Goal: Task Accomplishment & Management: Manage account settings

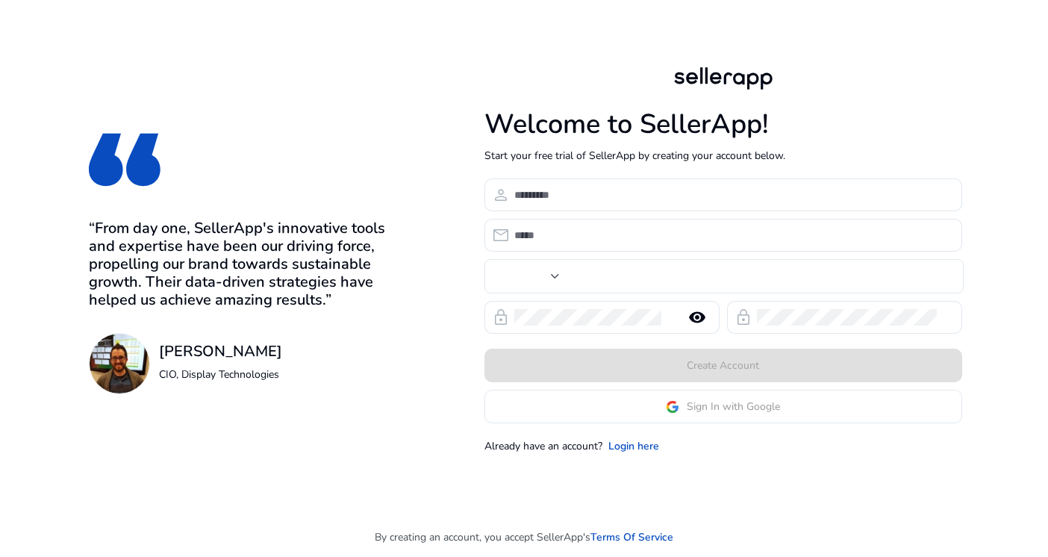
type input "***"
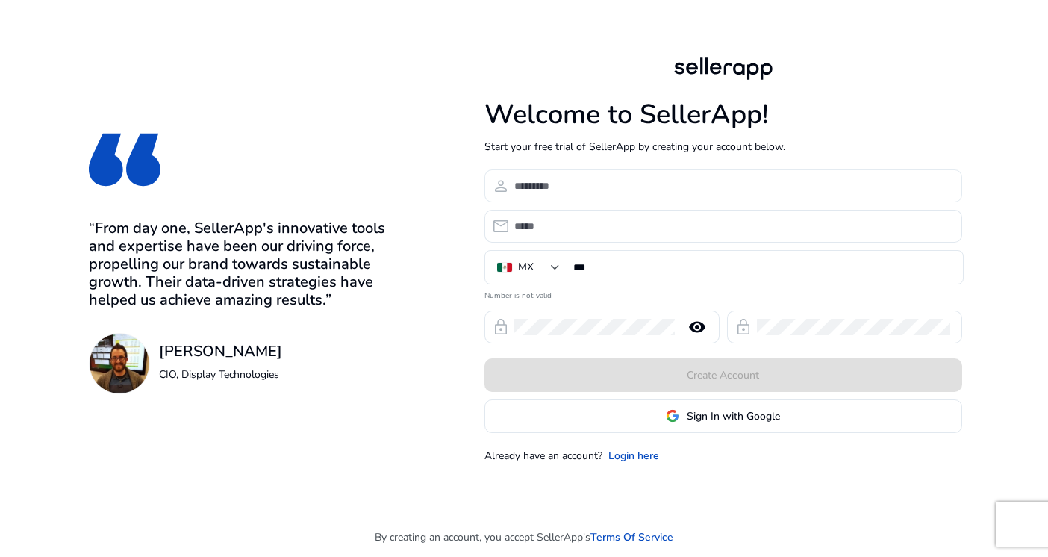
click at [583, 174] on div at bounding box center [732, 185] width 436 height 33
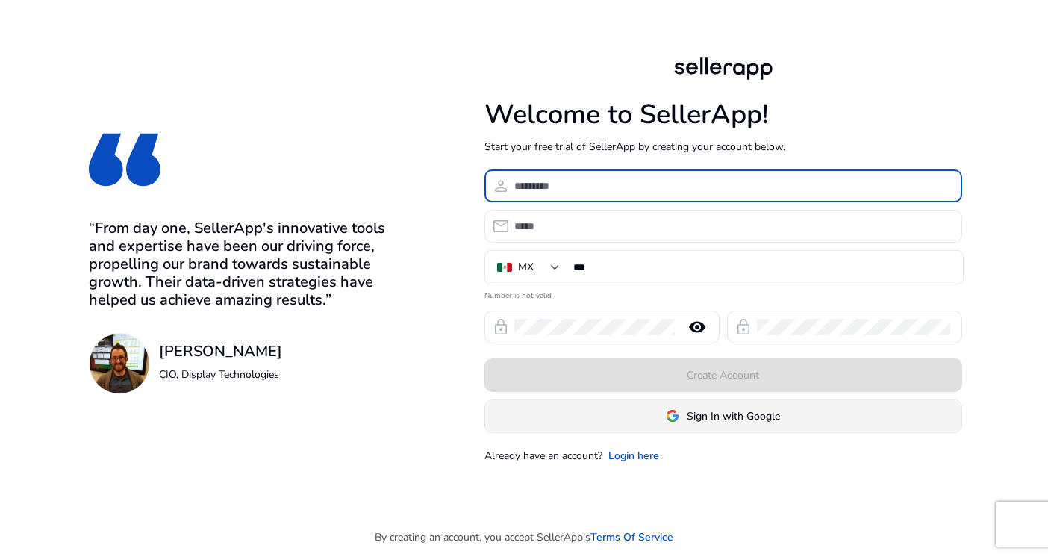
click at [810, 419] on span at bounding box center [723, 416] width 476 height 36
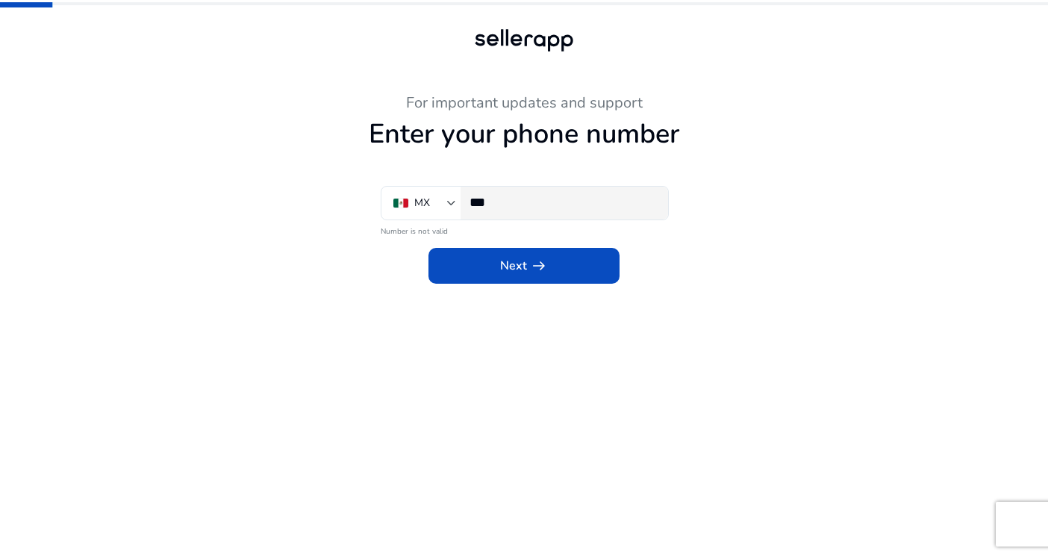
click at [585, 202] on input "***" at bounding box center [562, 202] width 187 height 16
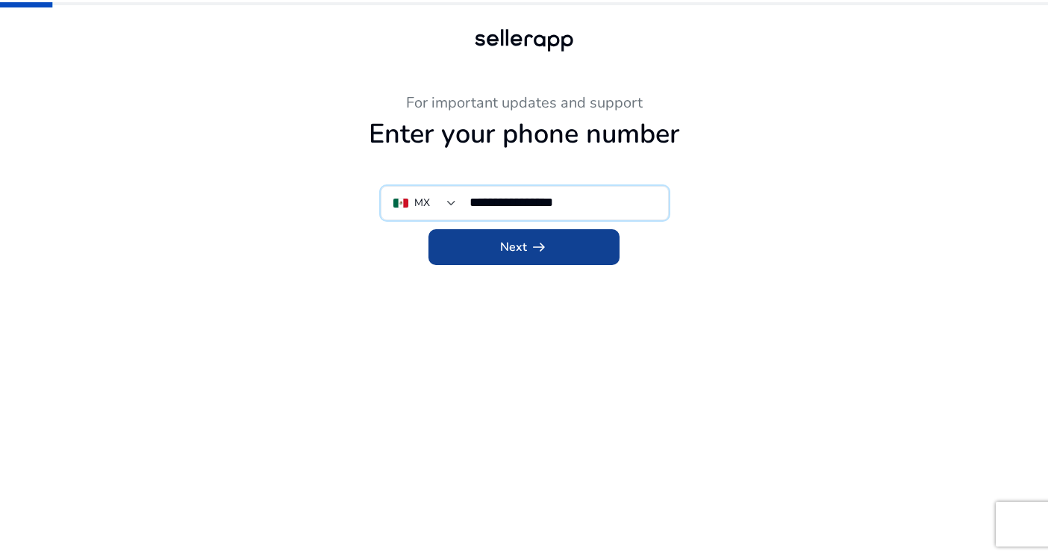
type input "**********"
click at [567, 253] on span at bounding box center [523, 247] width 191 height 36
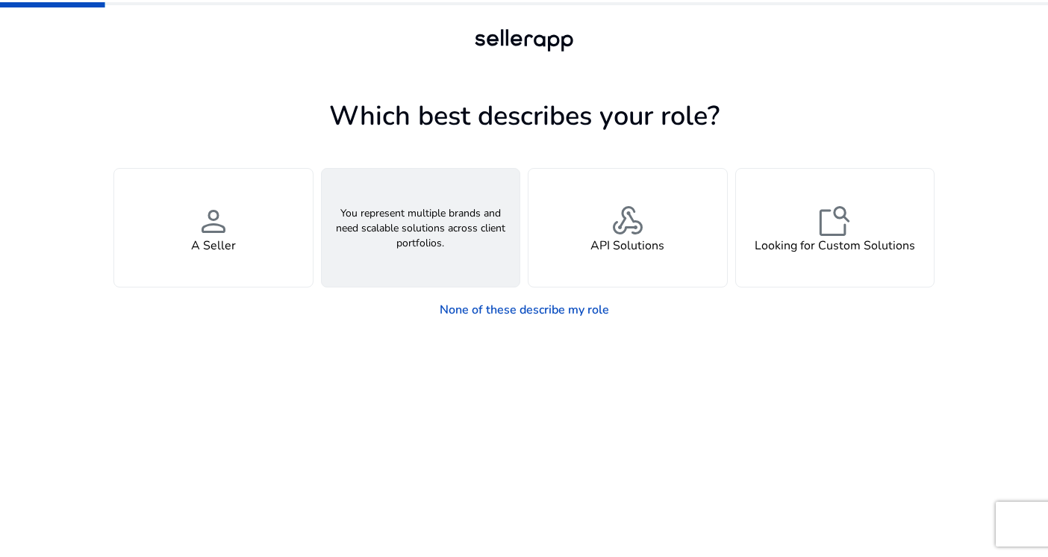
click at [445, 252] on h4 "An Agency" at bounding box center [420, 246] width 59 height 14
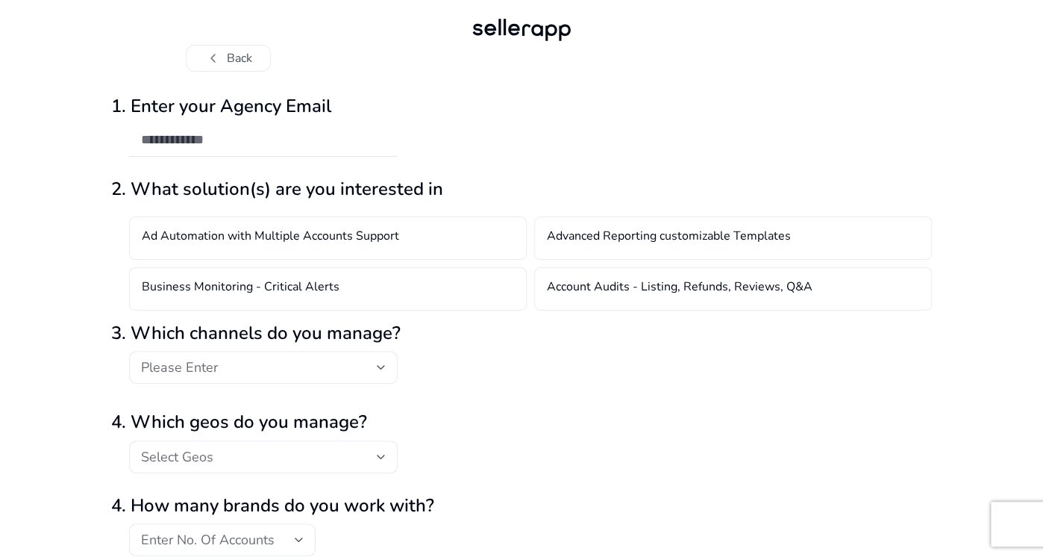
scroll to position [11, 0]
click at [322, 147] on div at bounding box center [263, 139] width 245 height 33
type input "****"
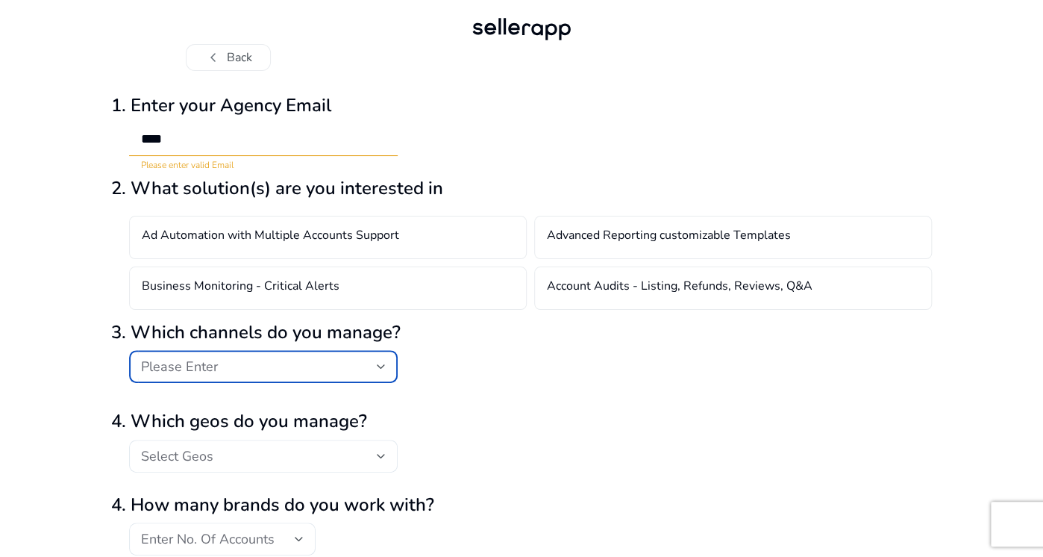
scroll to position [0, 0]
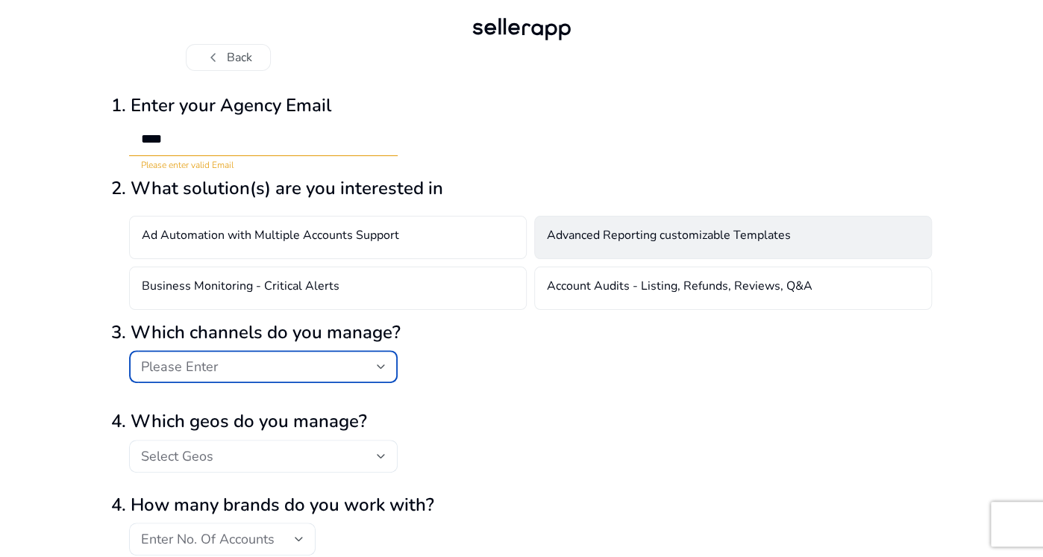
click at [616, 239] on h4 "Advanced Reporting customizable Templates" at bounding box center [669, 237] width 244 height 18
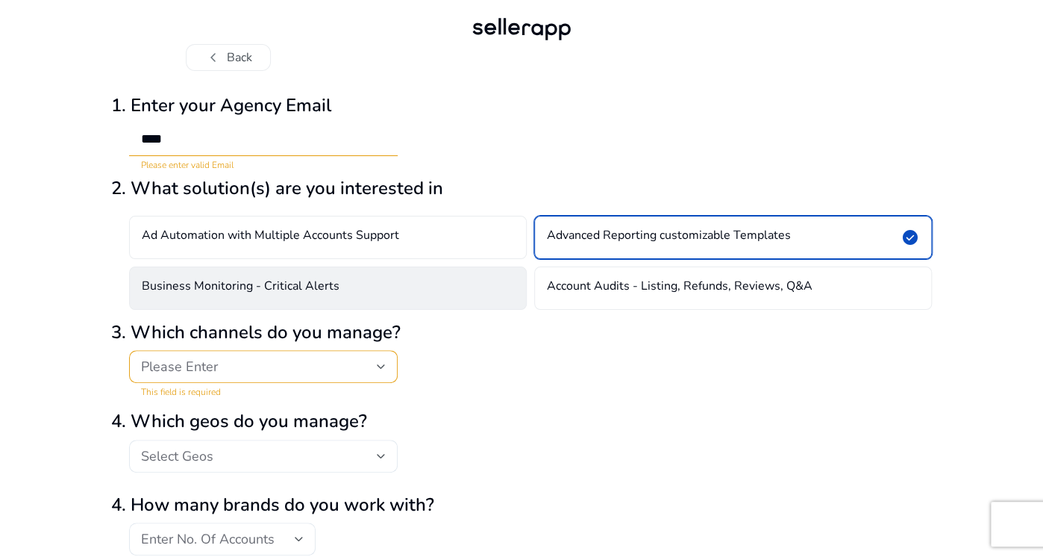
click at [400, 286] on div "Business Monitoring - Critical Alerts" at bounding box center [328, 287] width 398 height 43
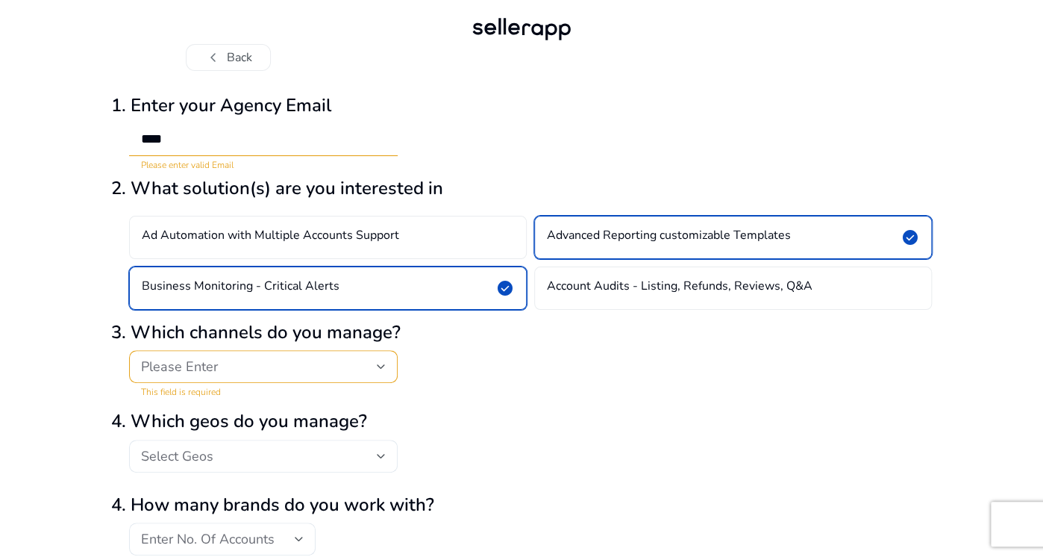
scroll to position [78, 0]
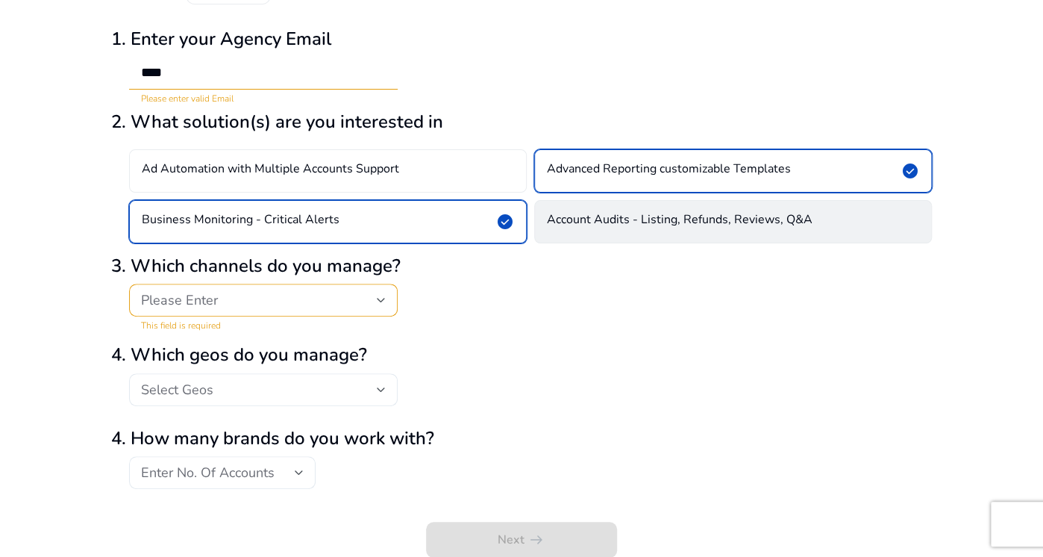
click at [732, 214] on h4 "Account Audits - Listing, Refunds, Reviews, Q&A" at bounding box center [680, 222] width 266 height 18
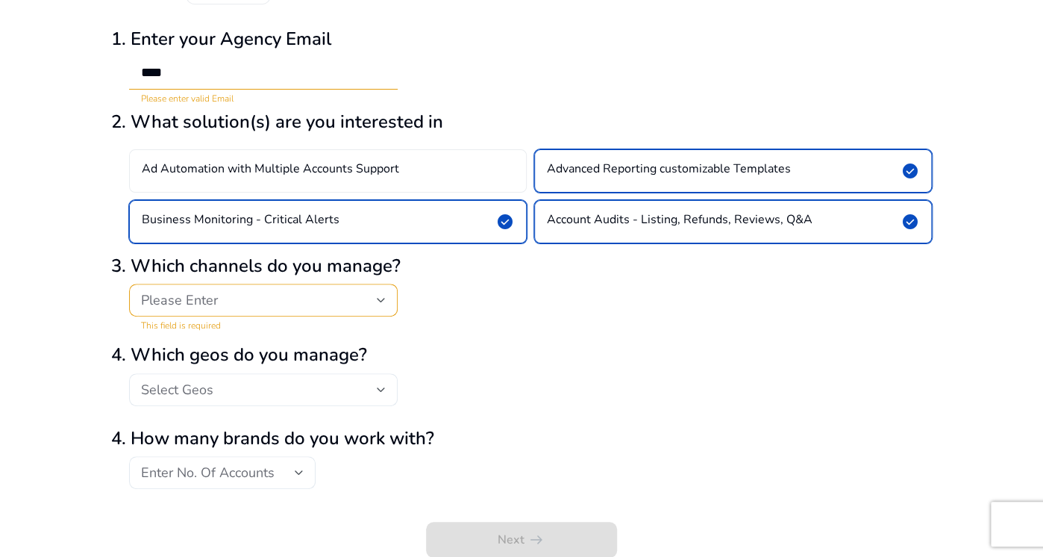
click at [387, 304] on div "Please Enter" at bounding box center [263, 300] width 269 height 33
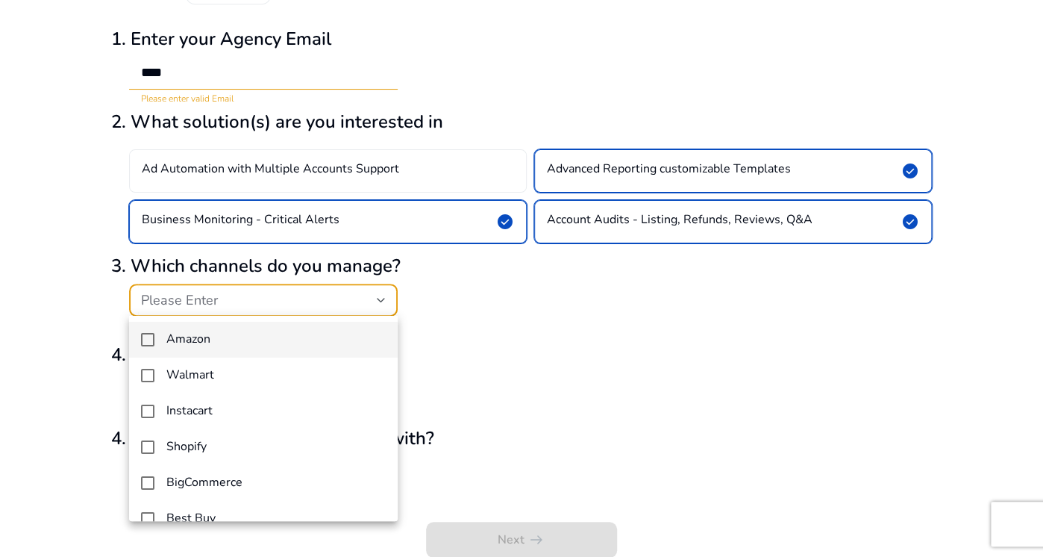
click at [260, 339] on span "Amazon" at bounding box center [275, 339] width 219 height 14
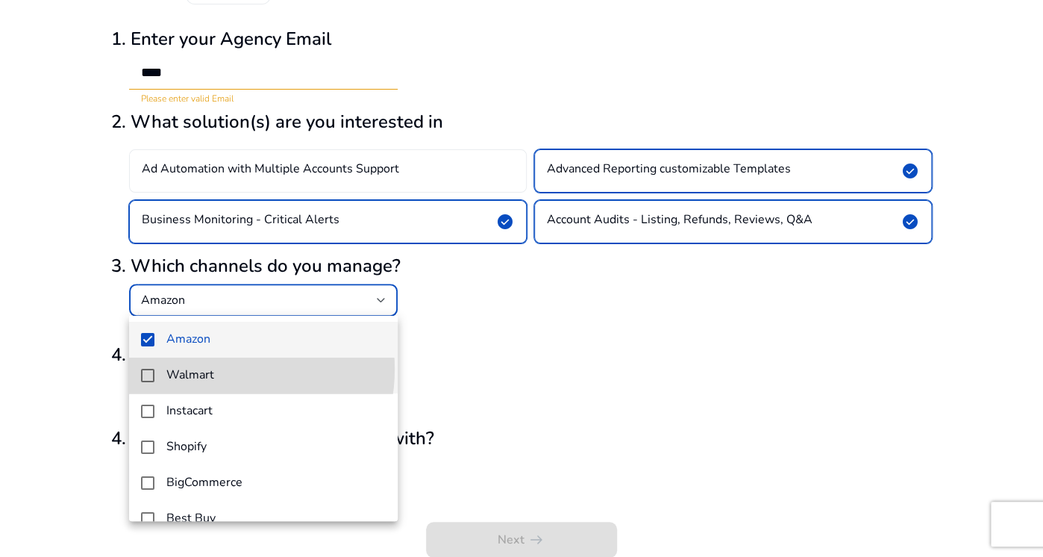
click at [218, 369] on span "Walmart" at bounding box center [275, 375] width 219 height 14
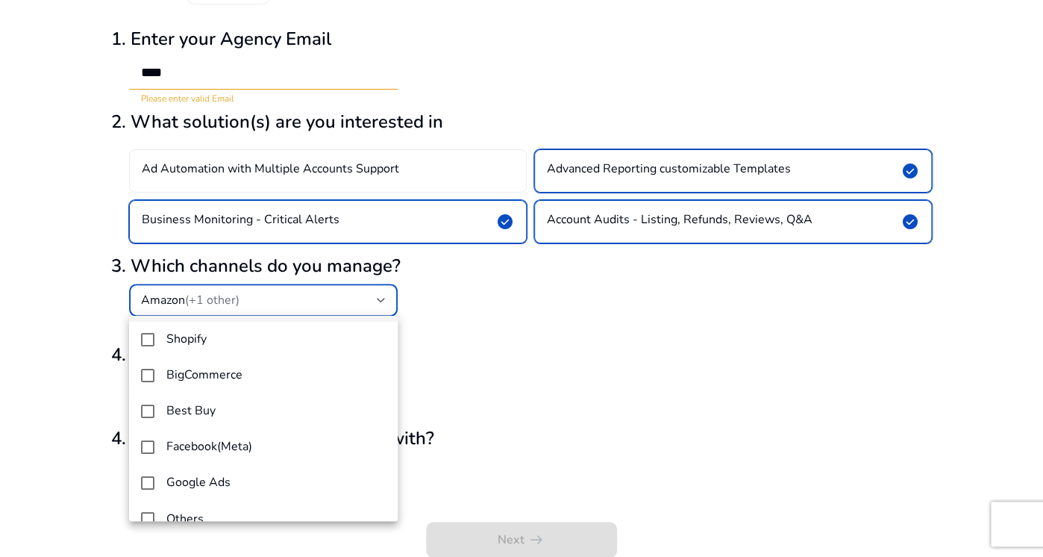
scroll to position [128, 0]
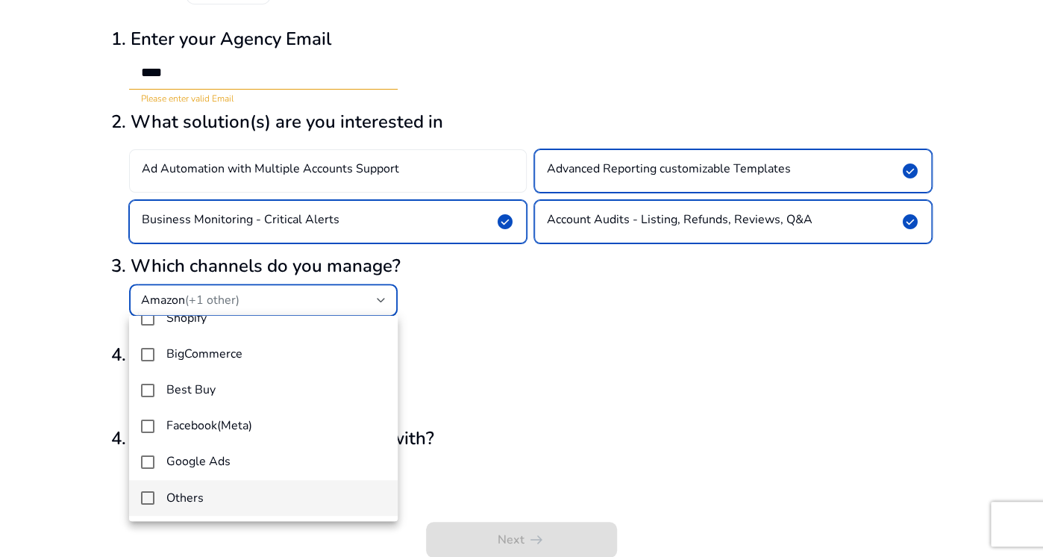
click at [178, 493] on span "Others" at bounding box center [275, 498] width 219 height 16
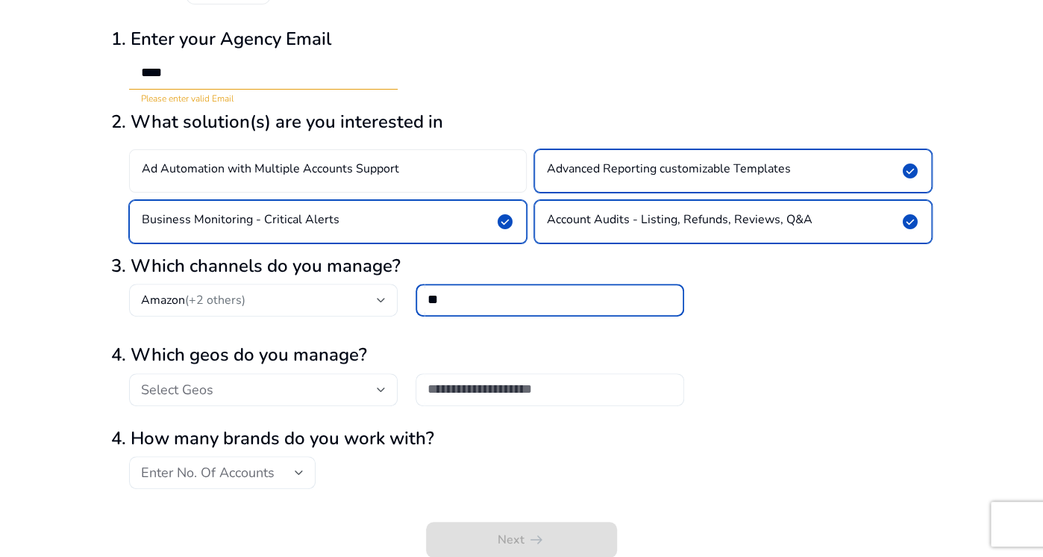
type input "*"
type input "*******"
click at [354, 381] on div "Select Geos" at bounding box center [259, 389] width 236 height 16
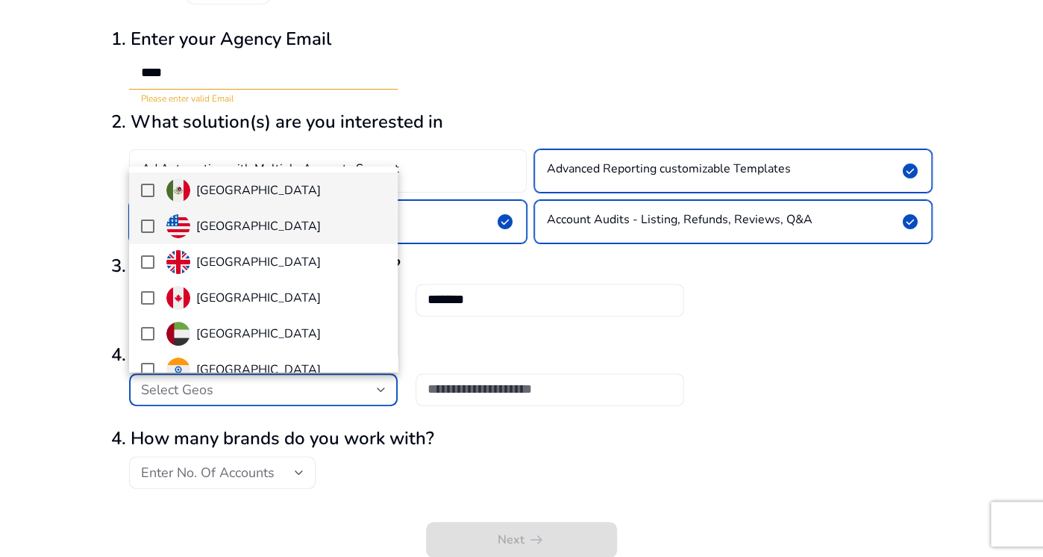
click at [146, 222] on mat-pseudo-checkbox at bounding box center [147, 225] width 13 height 13
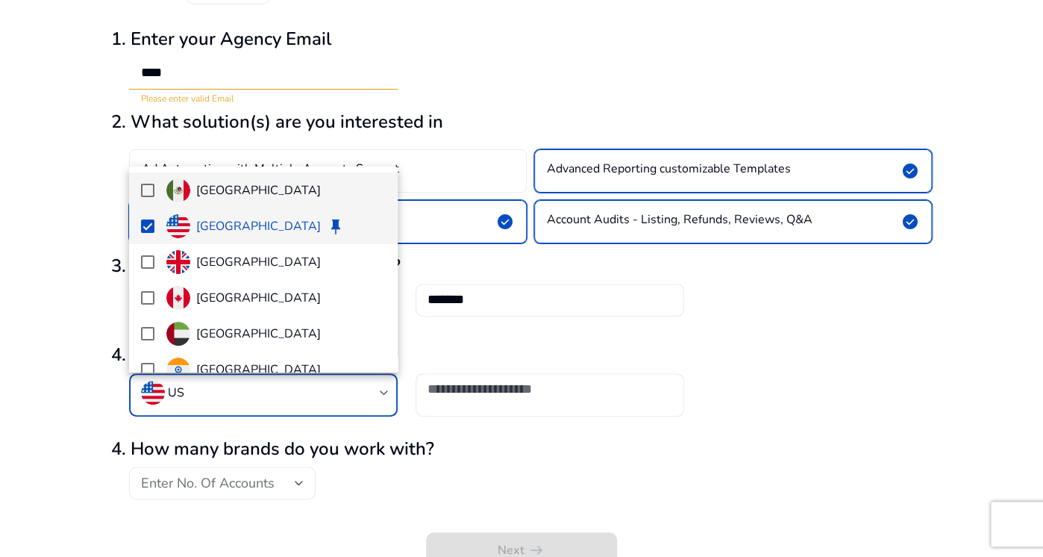
click at [147, 184] on mat-pseudo-checkbox at bounding box center [147, 190] width 13 height 13
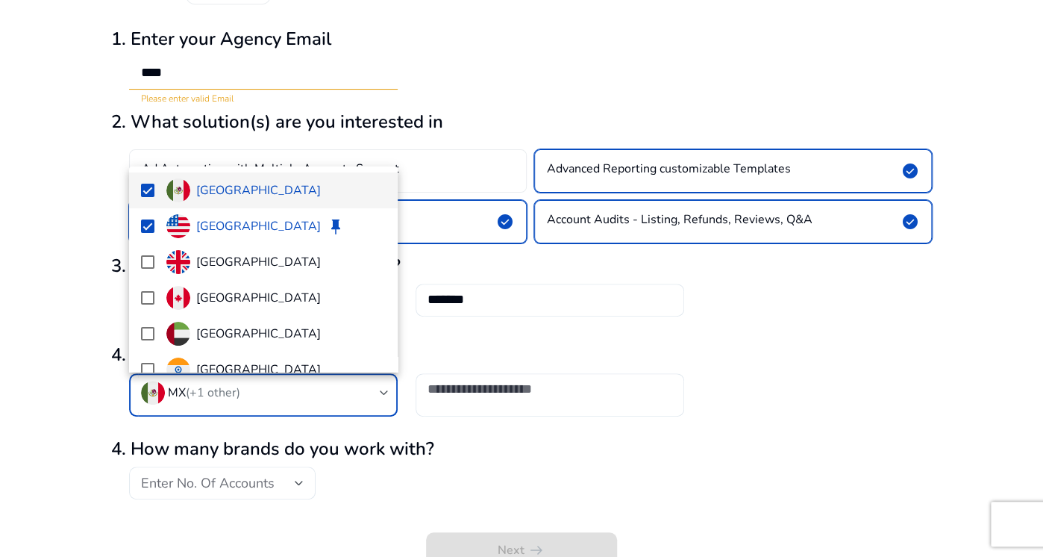
click at [573, 399] on div at bounding box center [521, 278] width 1043 height 557
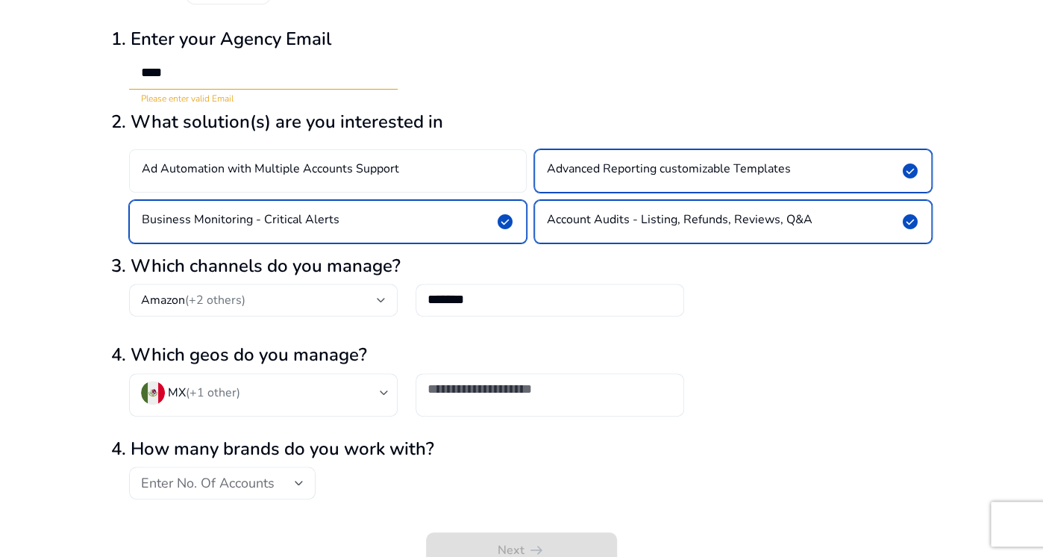
scroll to position [88, 0]
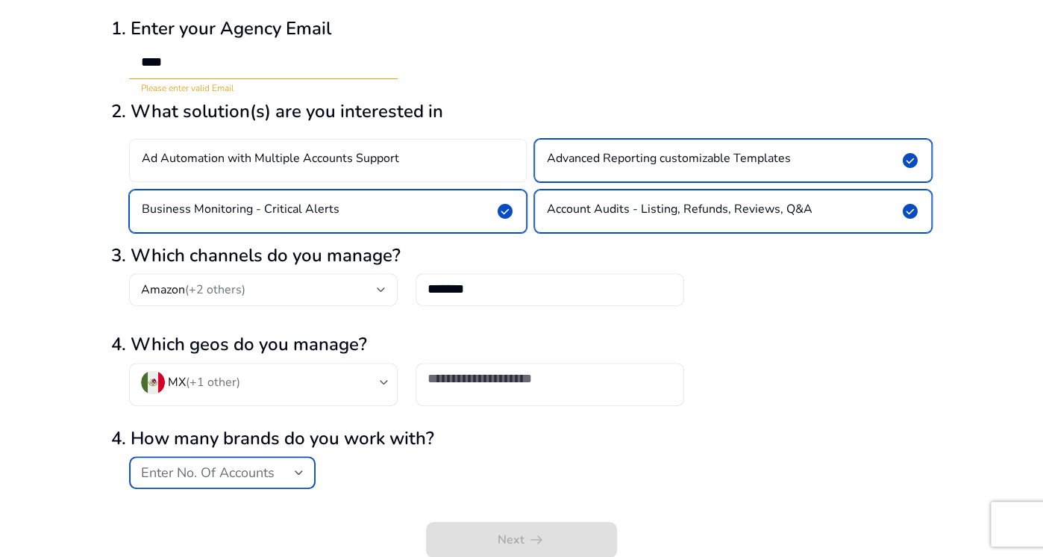
click at [299, 474] on div at bounding box center [299, 472] width 9 height 6
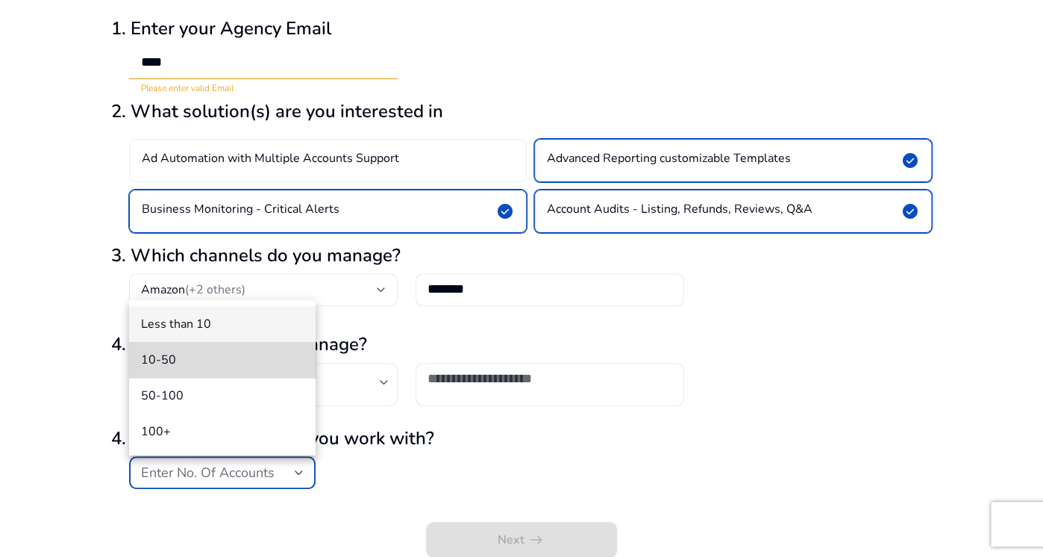
click at [229, 361] on span "10-50" at bounding box center [222, 359] width 163 height 16
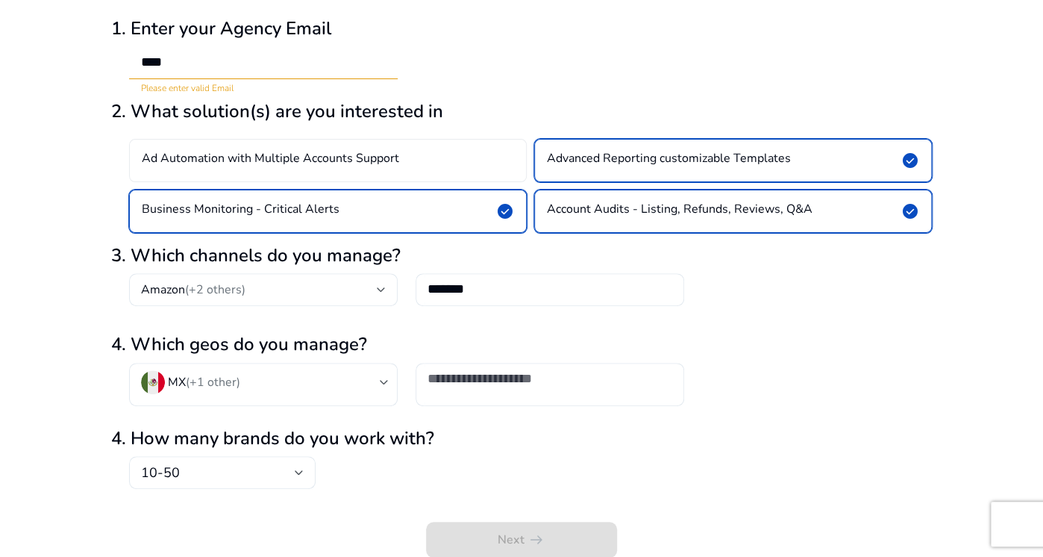
click at [494, 484] on div "4. How many brands do you work with? 10-50" at bounding box center [521, 458] width 821 height 61
click at [534, 389] on div at bounding box center [550, 379] width 245 height 33
click at [518, 540] on div "Next arrow_right_alt" at bounding box center [521, 526] width 821 height 63
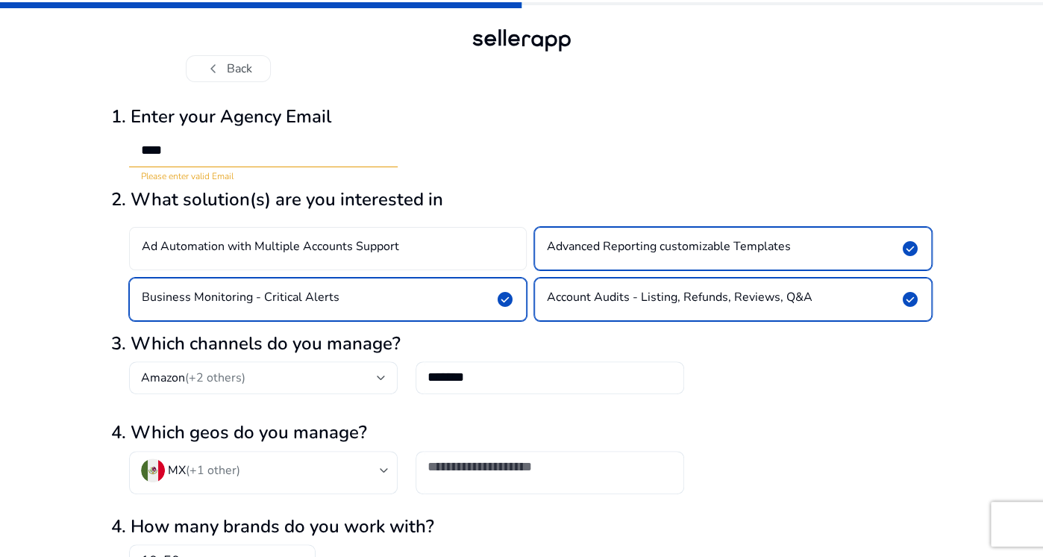
click at [242, 151] on input "****" at bounding box center [263, 150] width 245 height 16
drag, startPoint x: 225, startPoint y: 154, endPoint x: 22, endPoint y: 158, distance: 203.8
click at [22, 158] on div "chevron_left Back 1. Enter your Agency Email **** Please enter valid Email 2. W…" at bounding box center [521, 323] width 1043 height 646
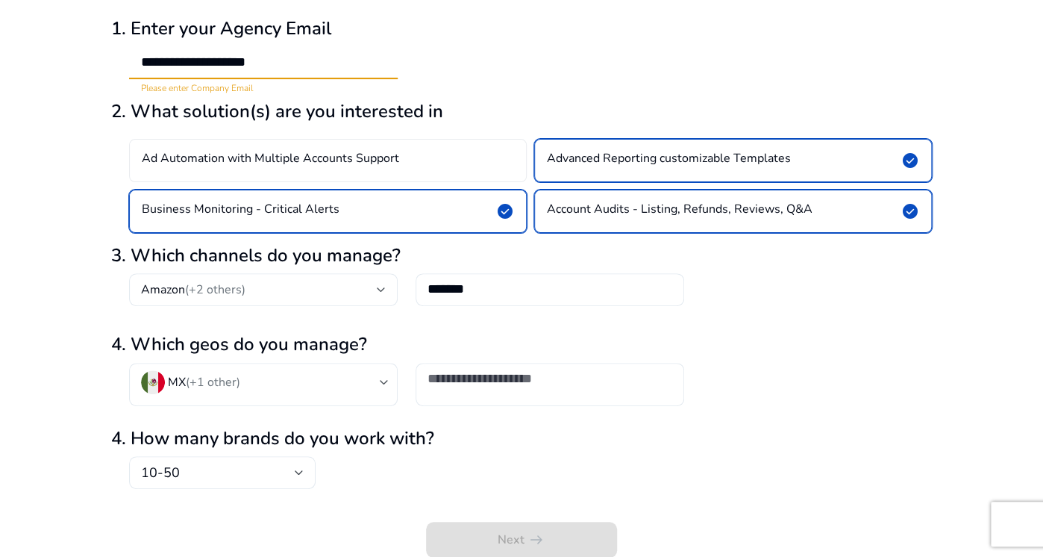
click at [471, 471] on div "4. How many brands do you work with? 10-50" at bounding box center [521, 458] width 821 height 61
click at [447, 69] on div "**********" at bounding box center [521, 50] width 821 height 89
click at [311, 60] on input "**********" at bounding box center [263, 62] width 245 height 16
drag, startPoint x: 289, startPoint y: 59, endPoint x: 215, endPoint y: 68, distance: 74.4
click at [215, 68] on input "**********" at bounding box center [263, 62] width 245 height 16
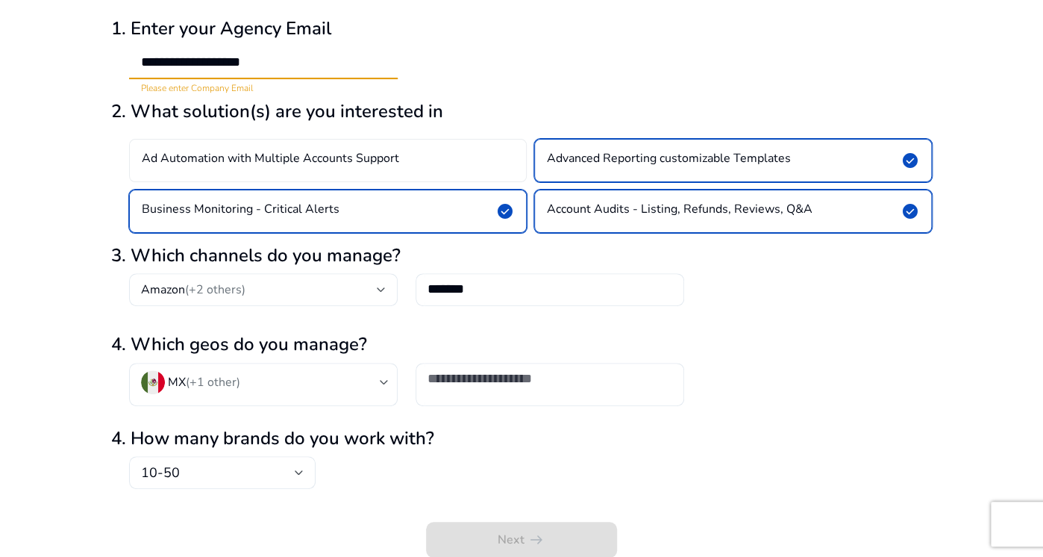
type input "**********"
click at [484, 540] on div "Next arrow_right_alt" at bounding box center [521, 526] width 821 height 63
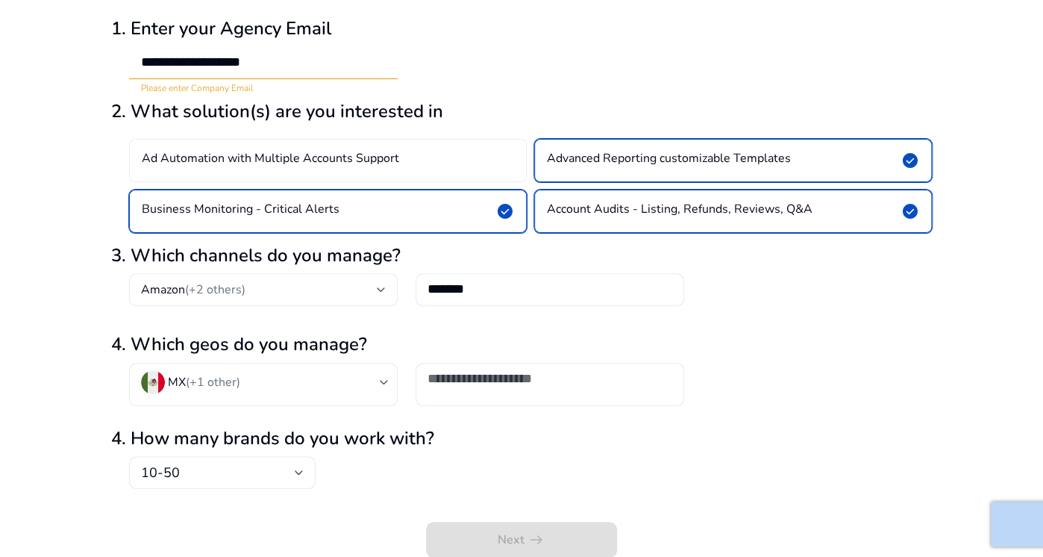
click at [484, 540] on div "Next arrow_right_alt" at bounding box center [521, 526] width 821 height 63
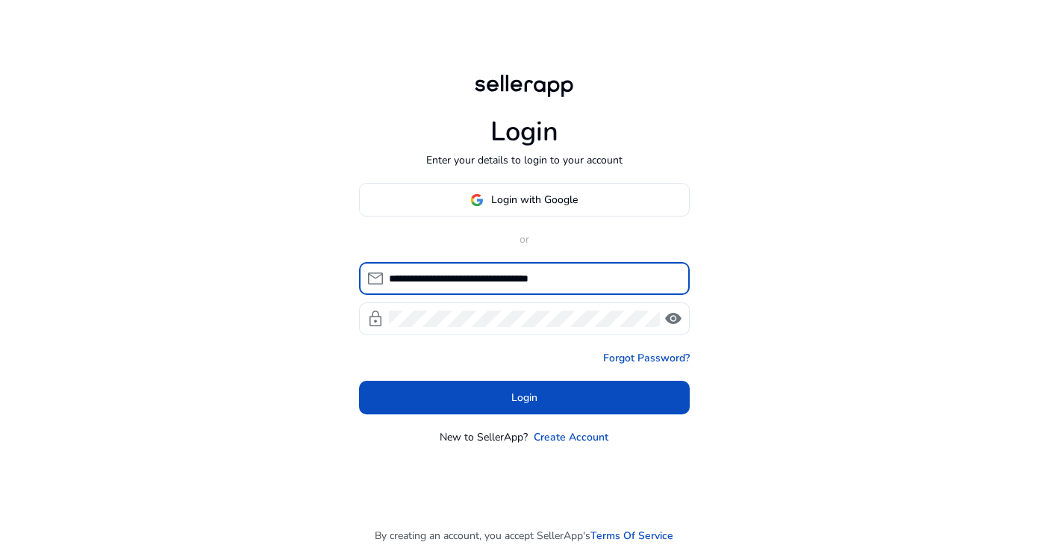
type input "**********"
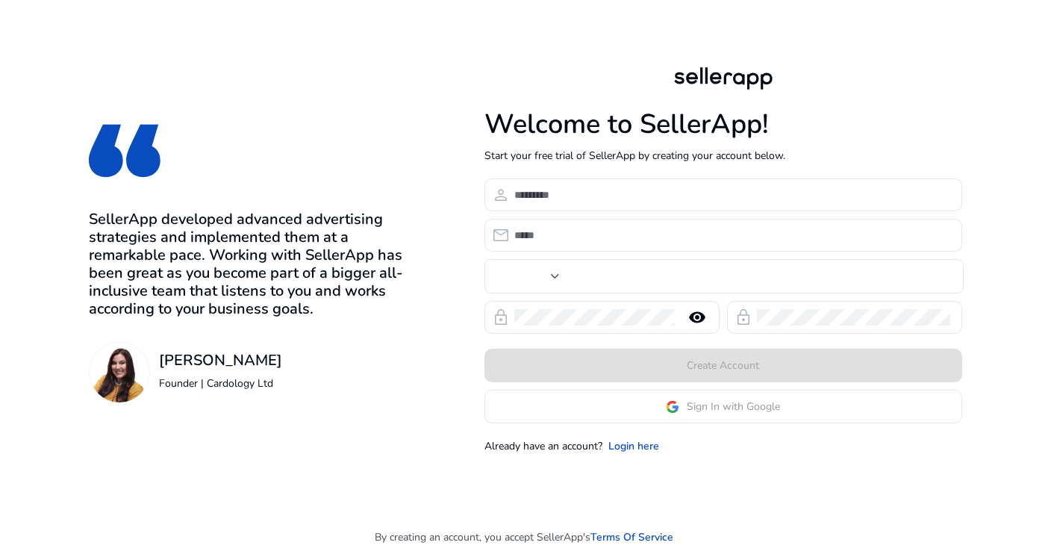
type input "***"
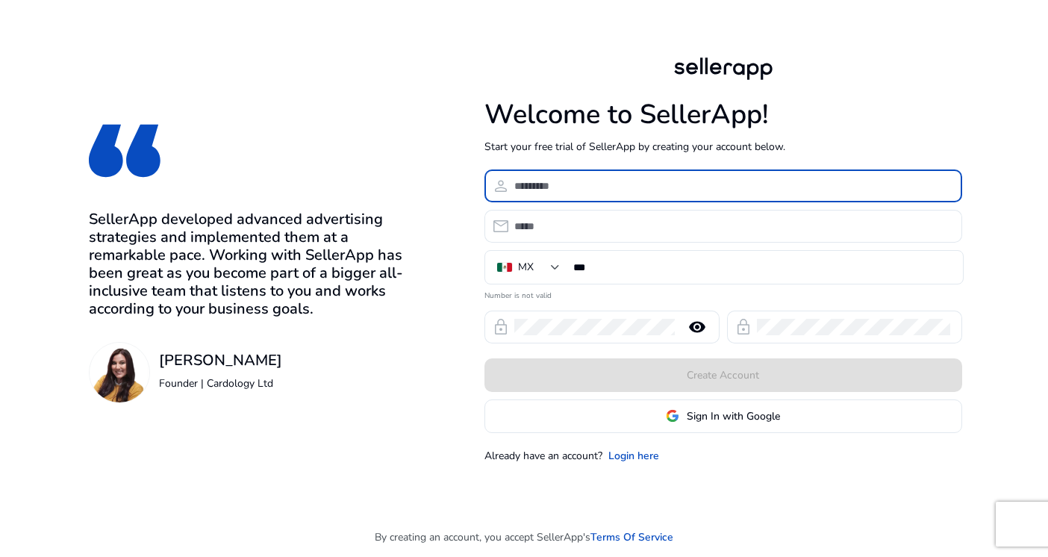
click at [593, 181] on input at bounding box center [732, 186] width 436 height 16
type input "*******"
click at [448, 372] on div "SellerApp developed advanced advertising strategies and implemented them at a r…" at bounding box center [525, 258] width 1051 height 517
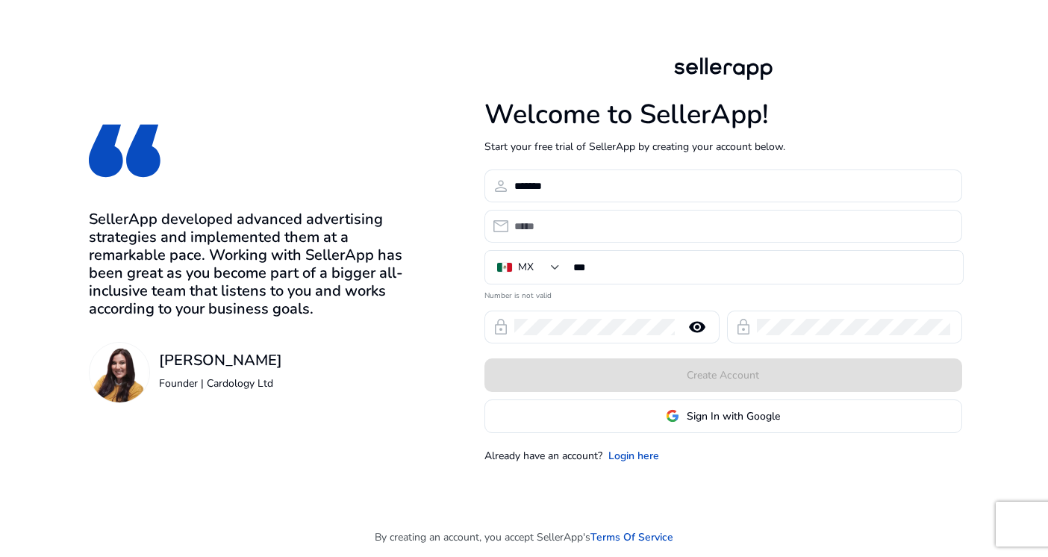
click at [578, 204] on form "person ******* email MX *** Number is not valid lock remove_[MEDICAL_DATA] lock…" at bounding box center [723, 300] width 478 height 263
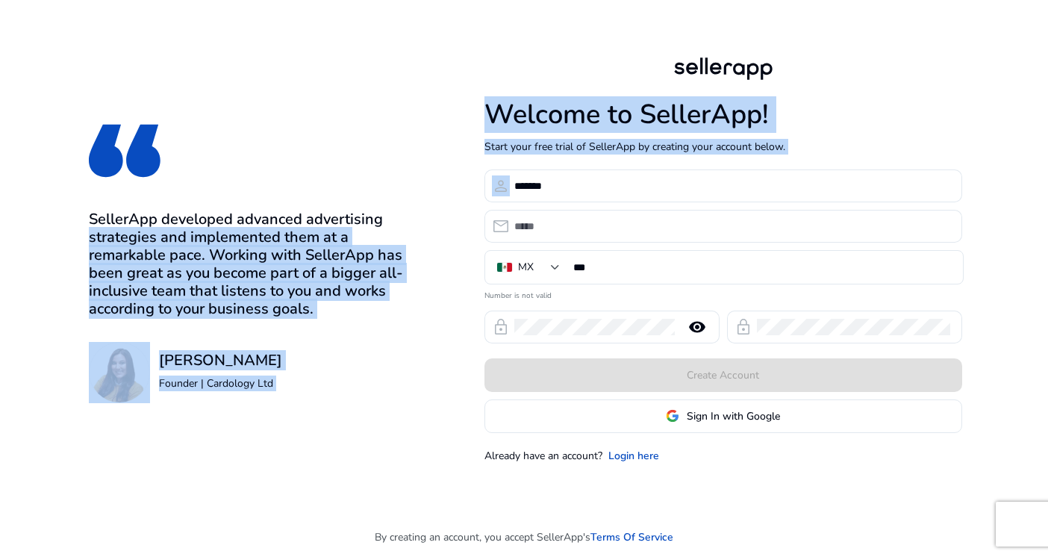
drag, startPoint x: 587, startPoint y: 194, endPoint x: 406, endPoint y: 178, distance: 182.0
click at [406, 178] on div "SellerApp developed advanced advertising strategies and implemented them at a r…" at bounding box center [525, 258] width 1051 height 517
click at [418, 197] on div "SellerApp developed advanced advertising strategies and implemented them at a r…" at bounding box center [525, 258] width 1051 height 517
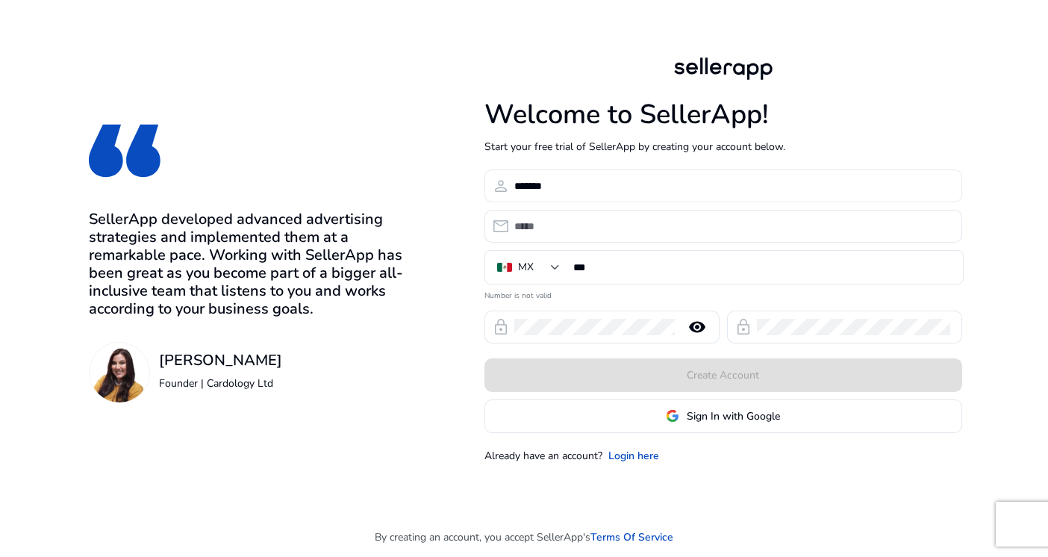
click at [557, 182] on input "*******" at bounding box center [732, 186] width 436 height 16
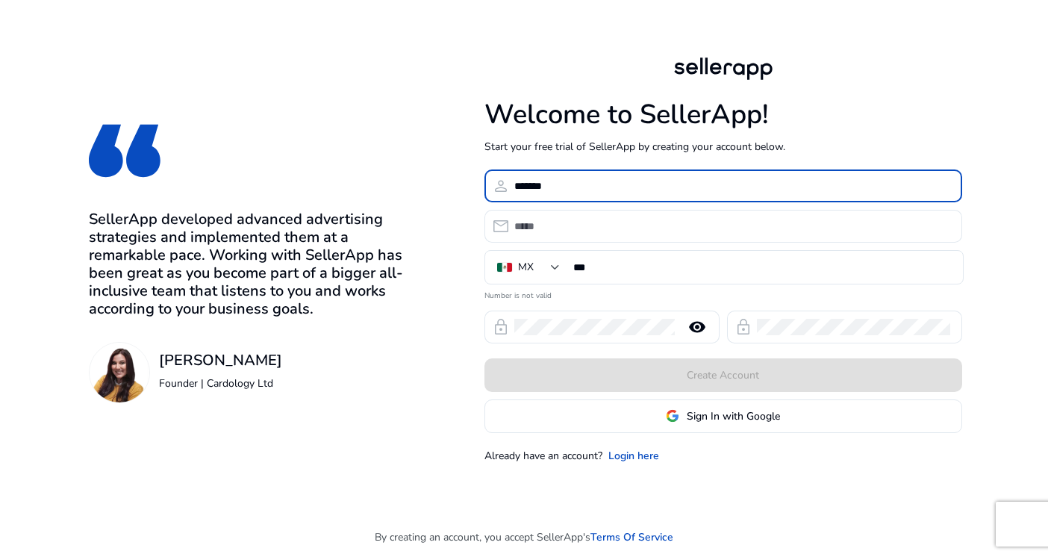
click at [557, 182] on input "*******" at bounding box center [732, 186] width 436 height 16
type input "*******"
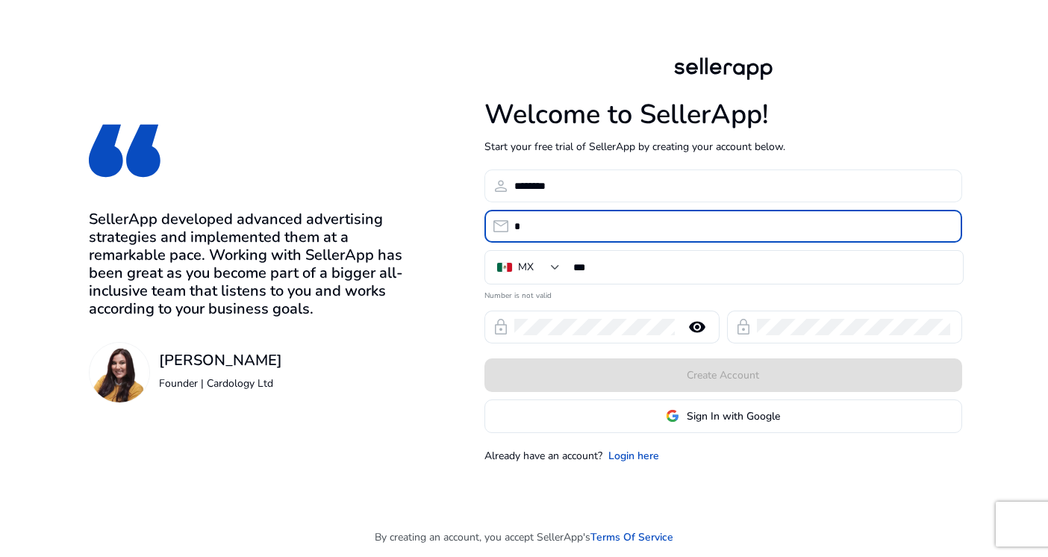
type input "*"
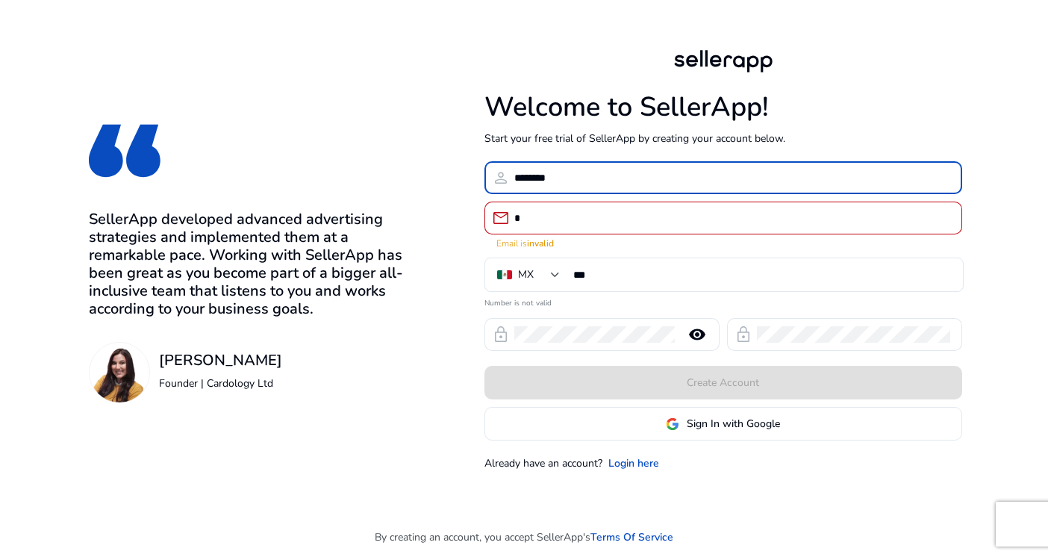
click at [557, 182] on input "*******" at bounding box center [732, 177] width 436 height 16
type input "**********"
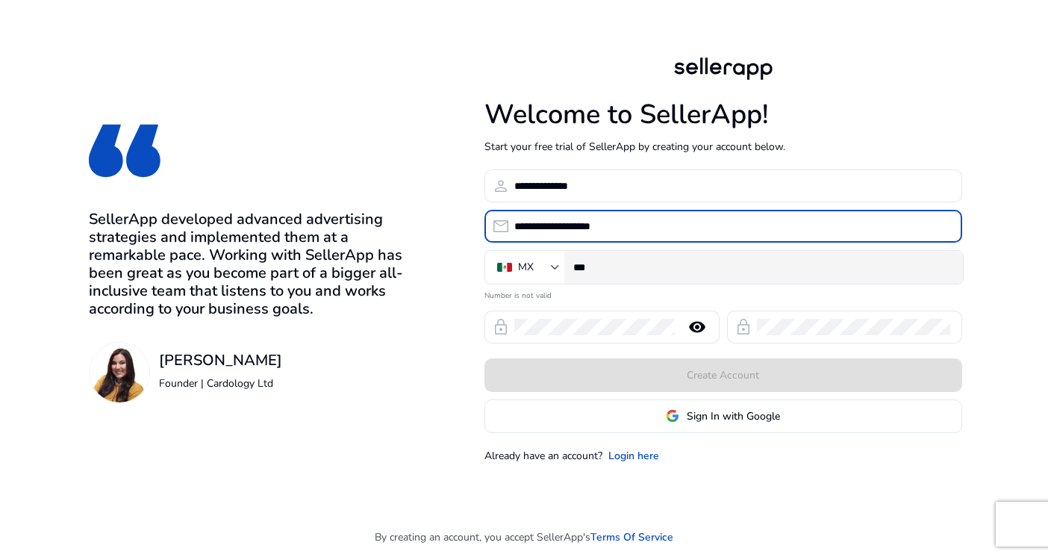
type input "**********"
click at [651, 268] on input "***" at bounding box center [762, 267] width 378 height 16
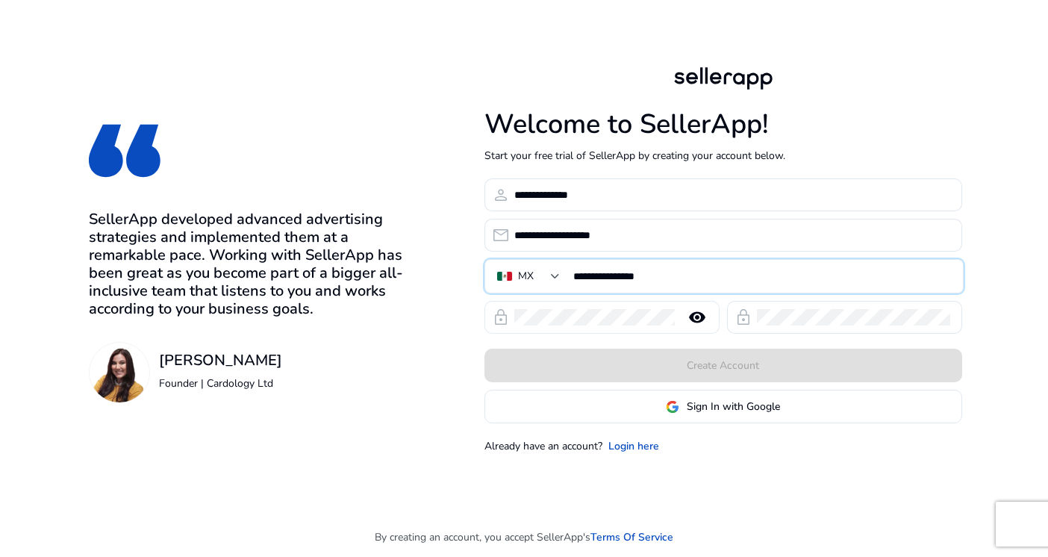
type input "**********"
click at [634, 305] on div at bounding box center [594, 317] width 160 height 33
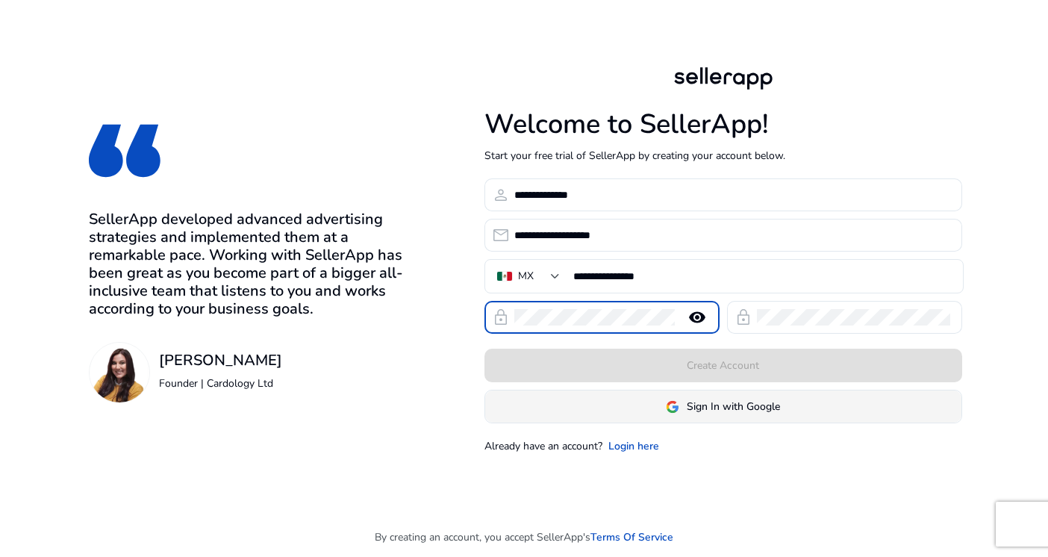
click at [722, 408] on span "Sign In with Google" at bounding box center [733, 407] width 93 height 16
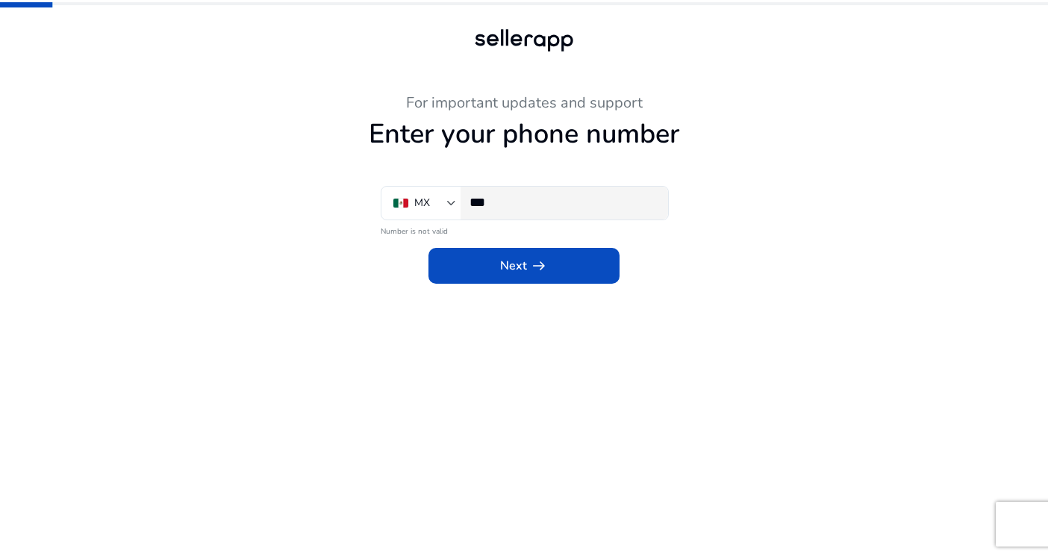
click at [618, 214] on div "***" at bounding box center [562, 203] width 187 height 33
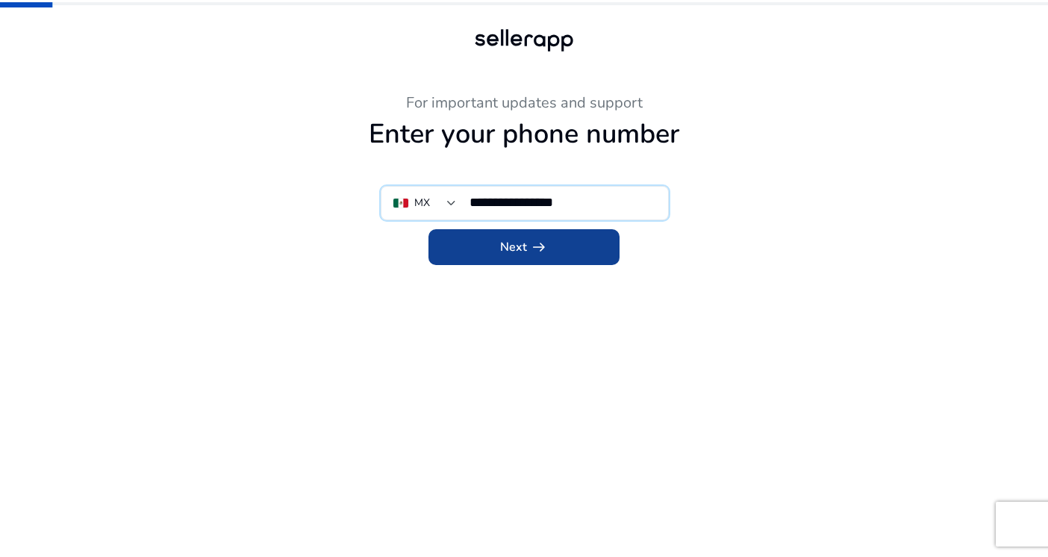
type input "**********"
click at [582, 236] on span at bounding box center [523, 247] width 191 height 36
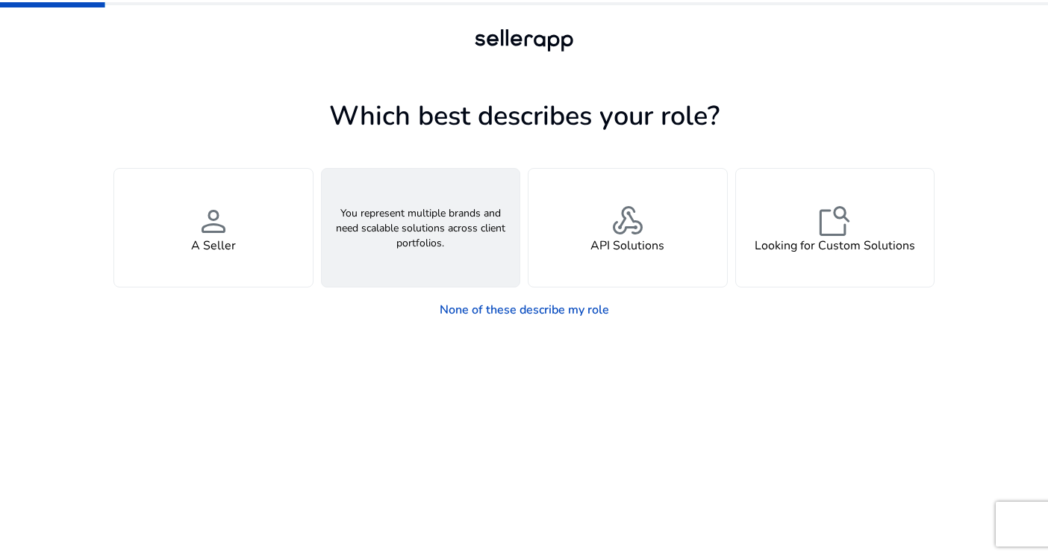
click at [439, 262] on div "groups An Agency" at bounding box center [421, 228] width 199 height 118
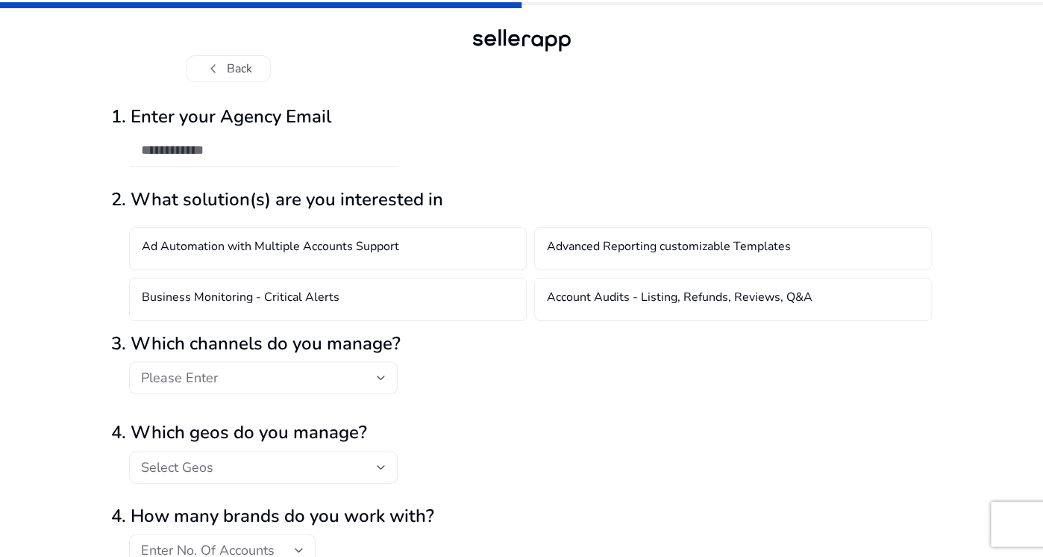
click at [346, 146] on input "email" at bounding box center [263, 150] width 245 height 16
type input "**********"
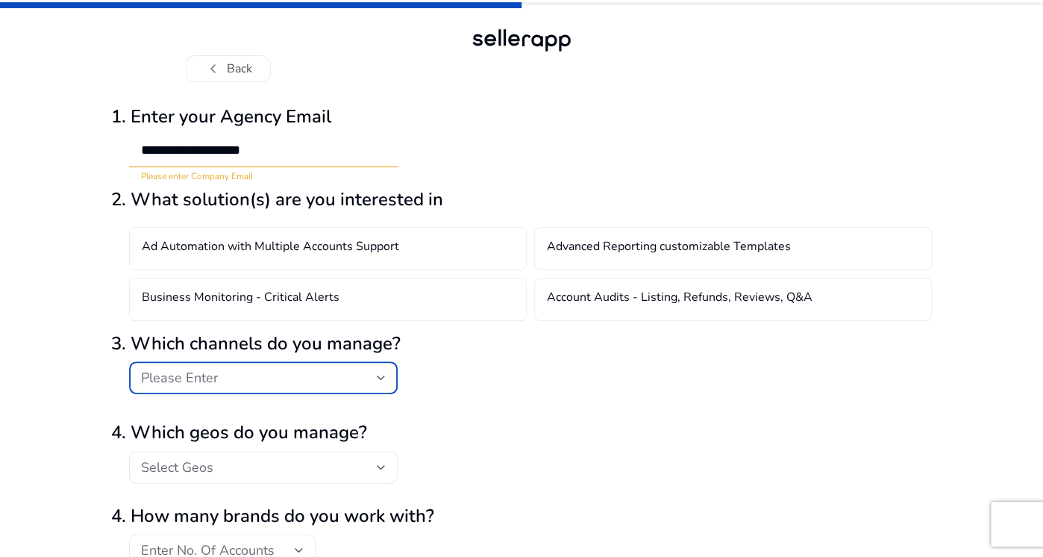
scroll to position [78, 0]
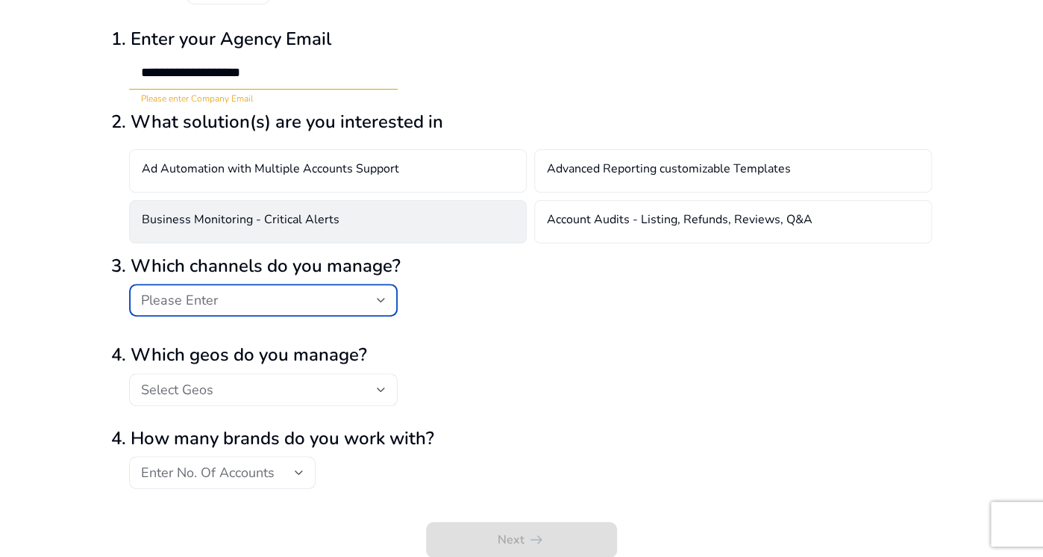
click at [397, 217] on div "Business Monitoring - Critical Alerts" at bounding box center [328, 221] width 398 height 43
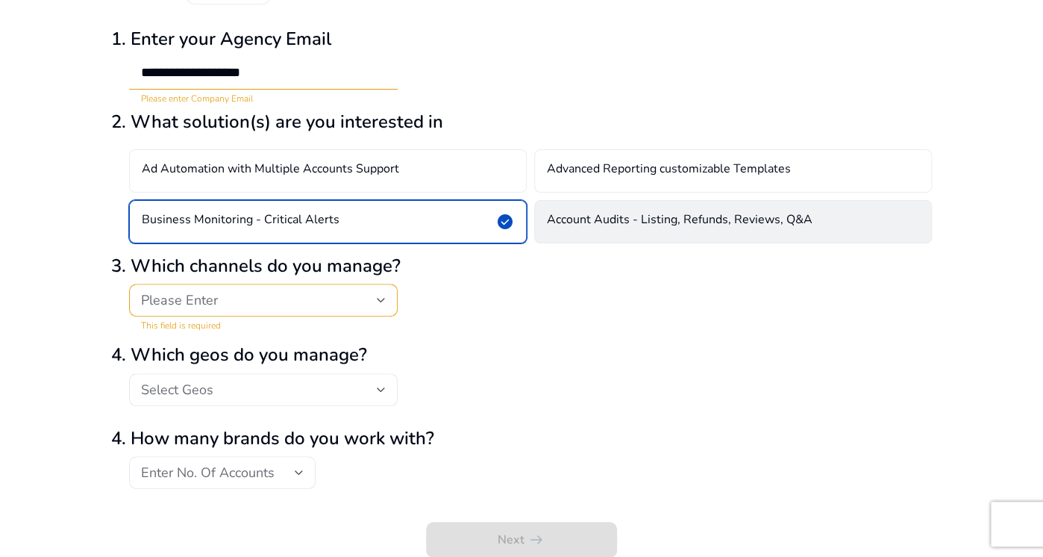
click at [713, 225] on h4 "Account Audits - Listing, Refunds, Reviews, Q&A" at bounding box center [680, 222] width 266 height 18
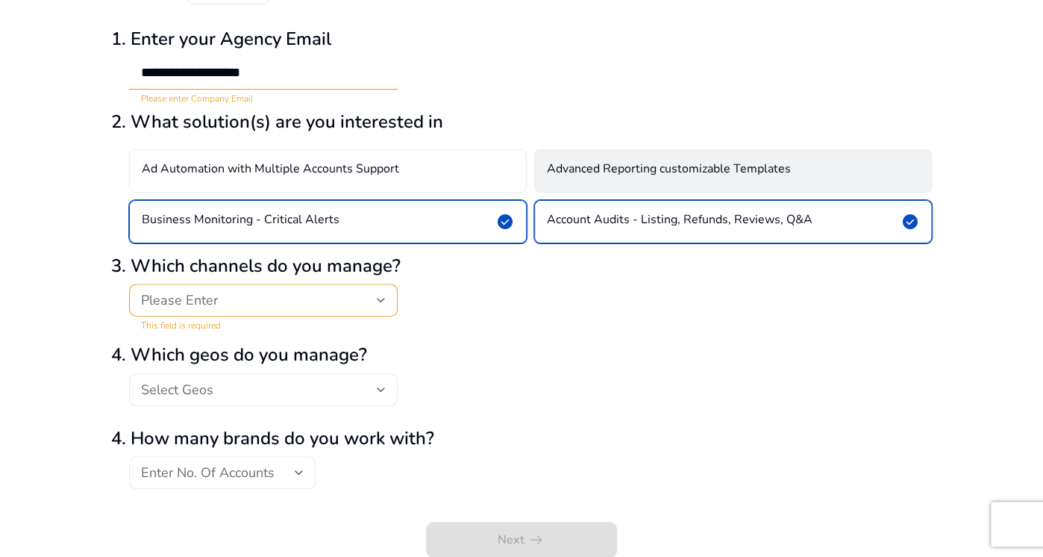
click at [757, 156] on div "Advanced Reporting customizable Templates" at bounding box center [733, 170] width 398 height 43
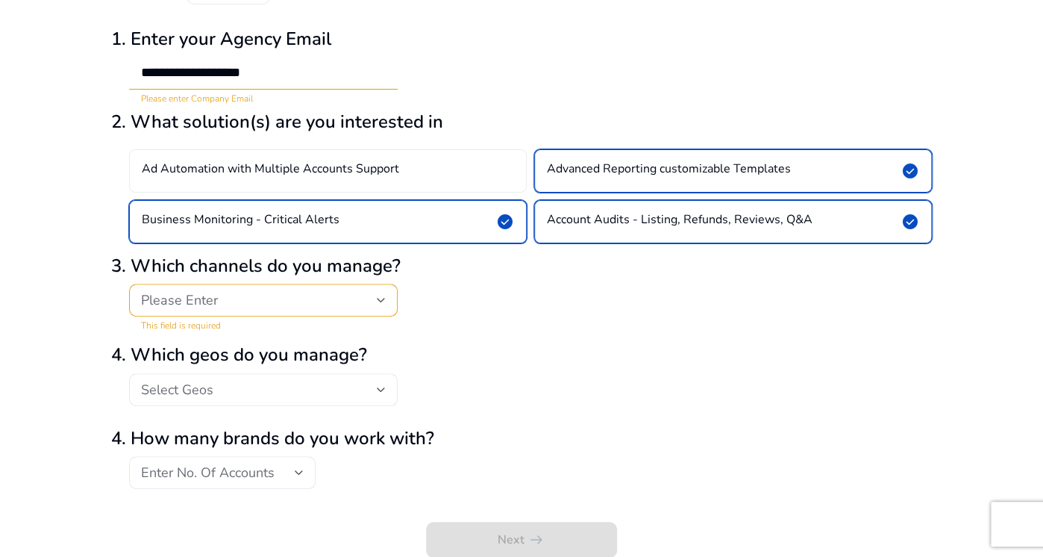
click at [373, 300] on div "Please Enter" at bounding box center [259, 300] width 236 height 16
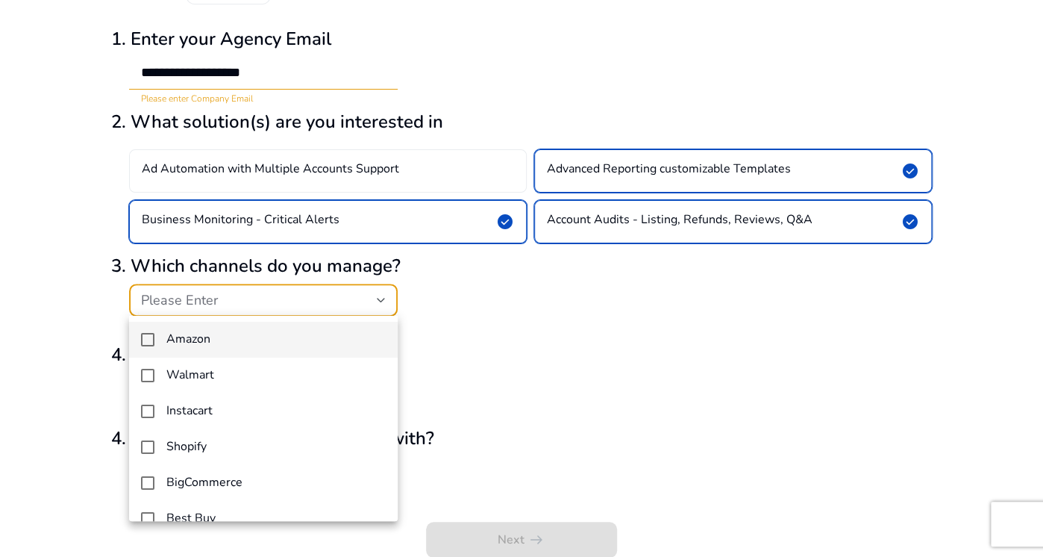
click at [266, 336] on span "Amazon" at bounding box center [275, 339] width 219 height 14
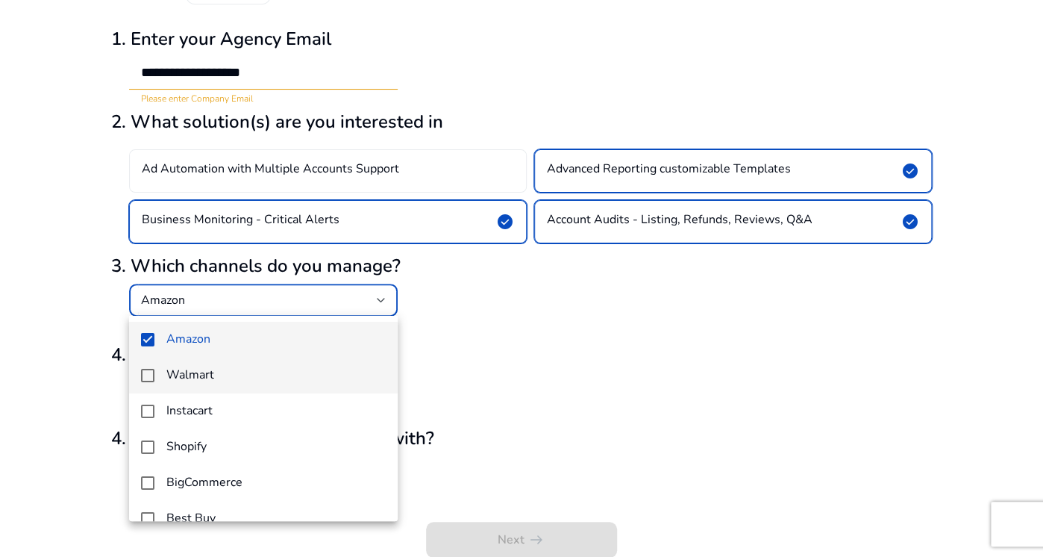
click at [218, 381] on span "Walmart" at bounding box center [275, 375] width 219 height 14
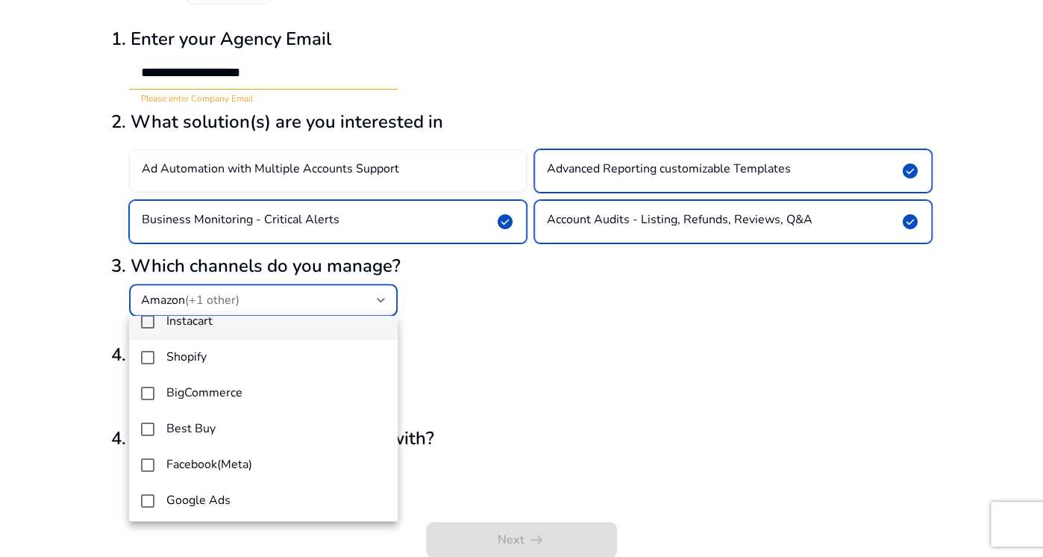
scroll to position [128, 0]
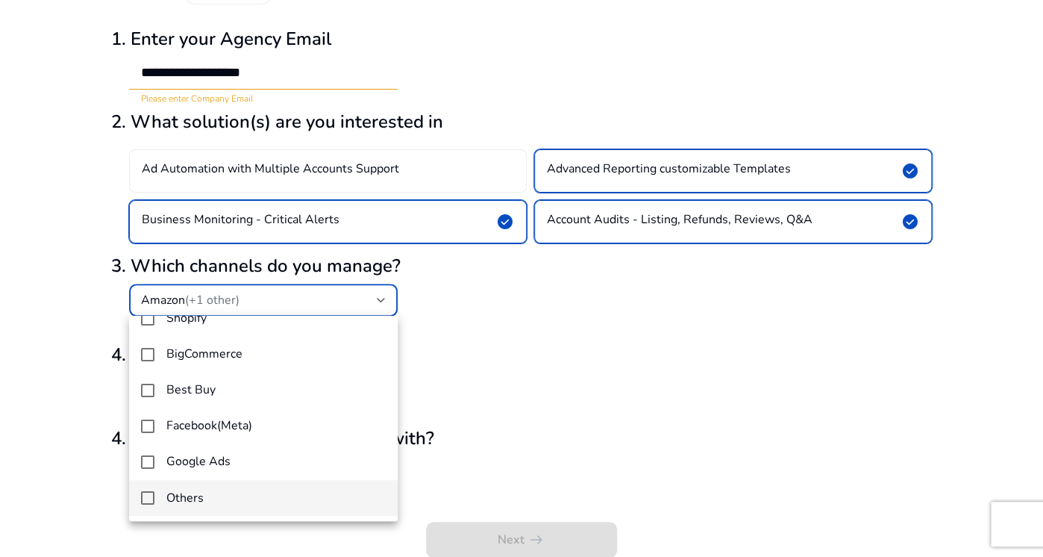
click at [213, 496] on span "Others" at bounding box center [275, 498] width 219 height 16
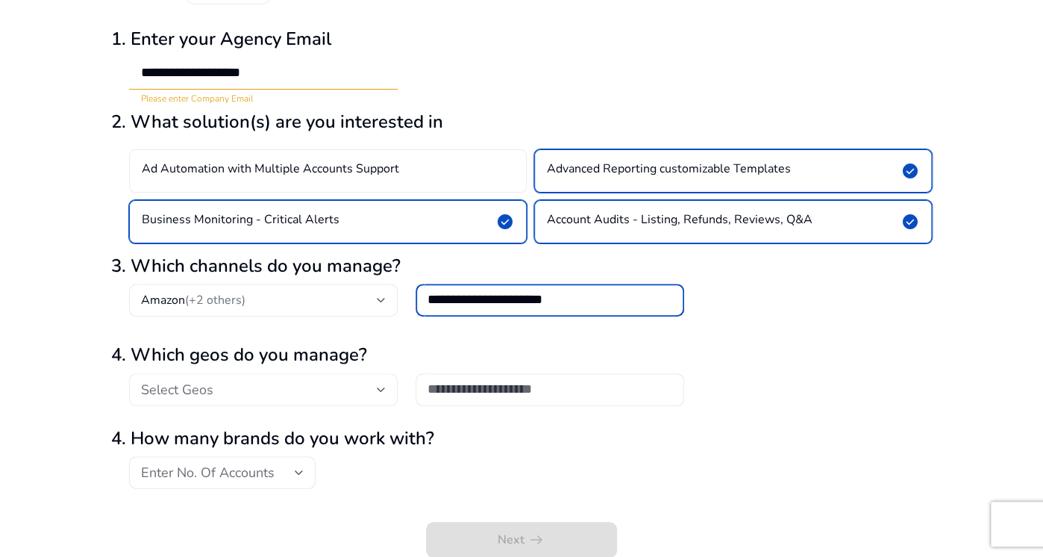
type input "**********"
click at [371, 386] on div "Select Geos" at bounding box center [259, 389] width 236 height 16
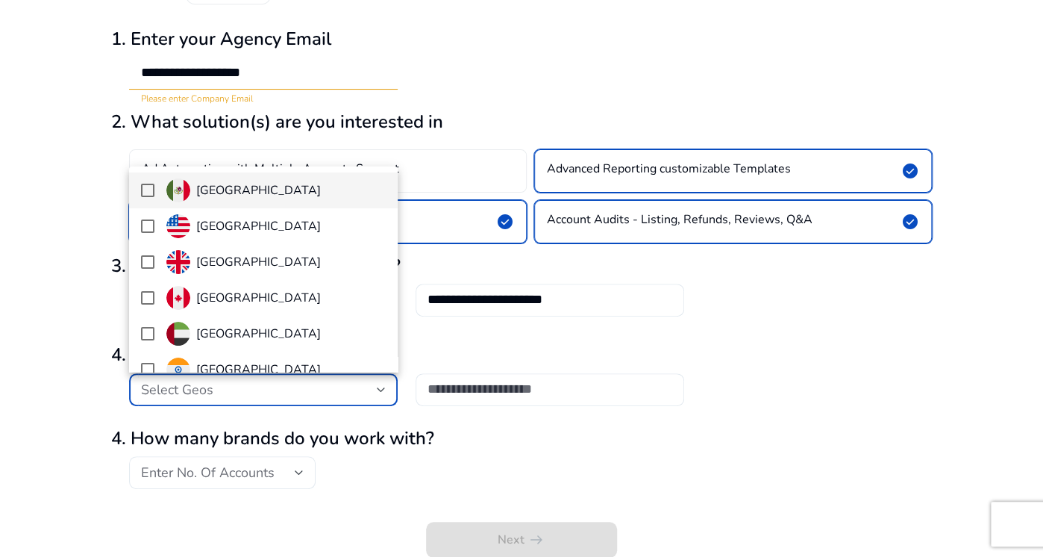
click at [147, 192] on mat-pseudo-checkbox at bounding box center [147, 190] width 13 height 13
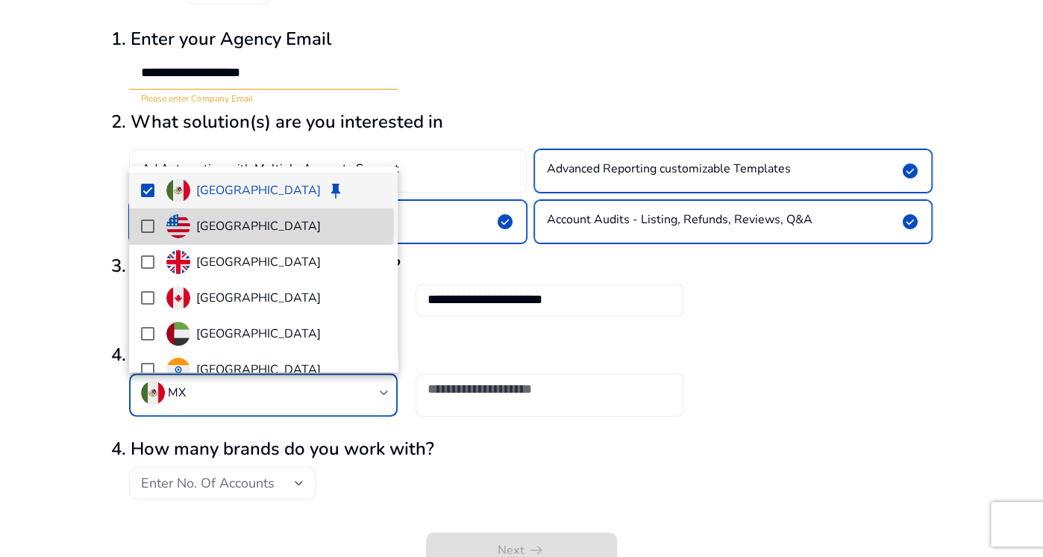
click at [146, 224] on mat-pseudo-checkbox at bounding box center [147, 225] width 13 height 13
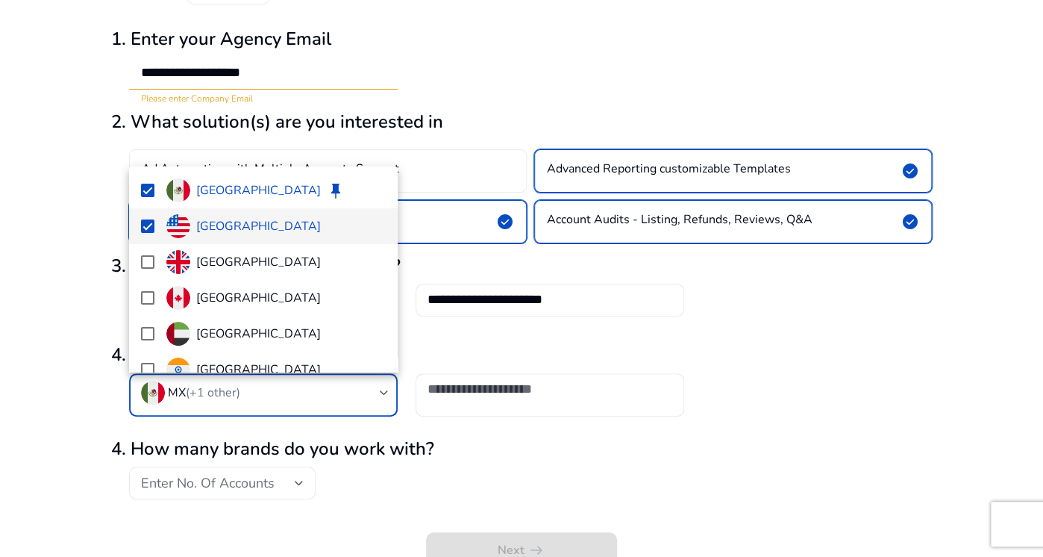
click at [287, 481] on div at bounding box center [521, 278] width 1043 height 557
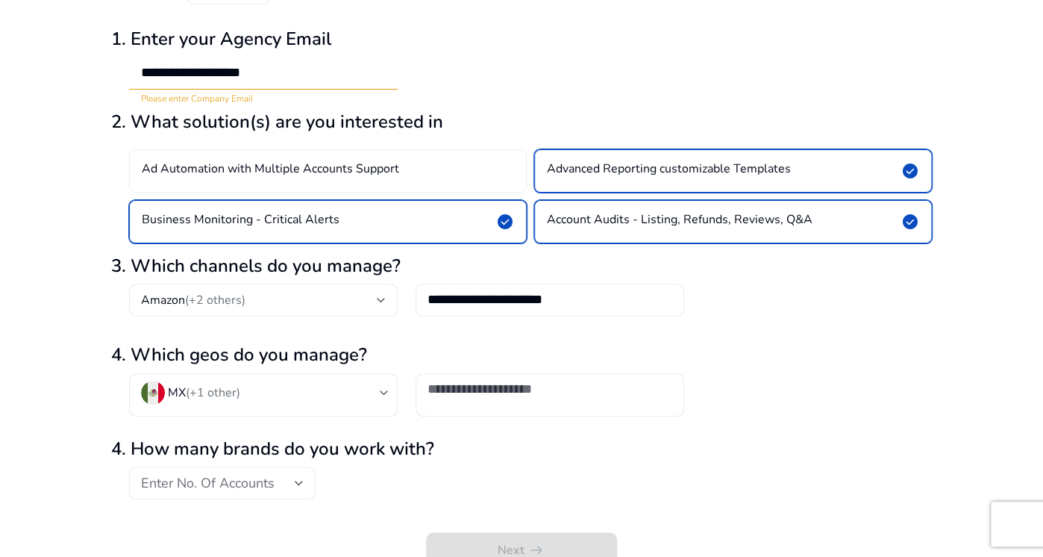
click at [305, 489] on div "Enter No. Of Accounts" at bounding box center [222, 482] width 187 height 33
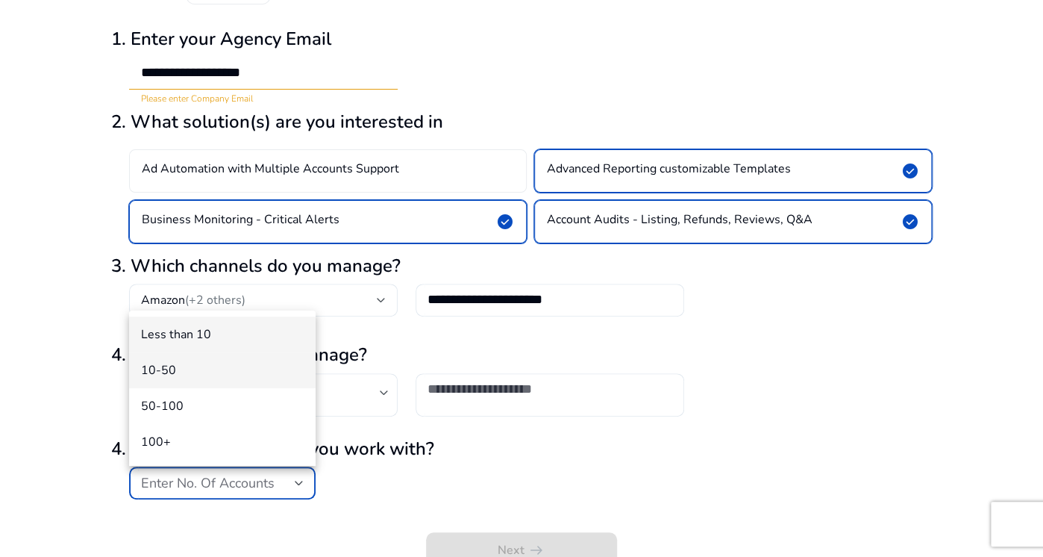
click at [231, 378] on span "10-50" at bounding box center [222, 370] width 163 height 16
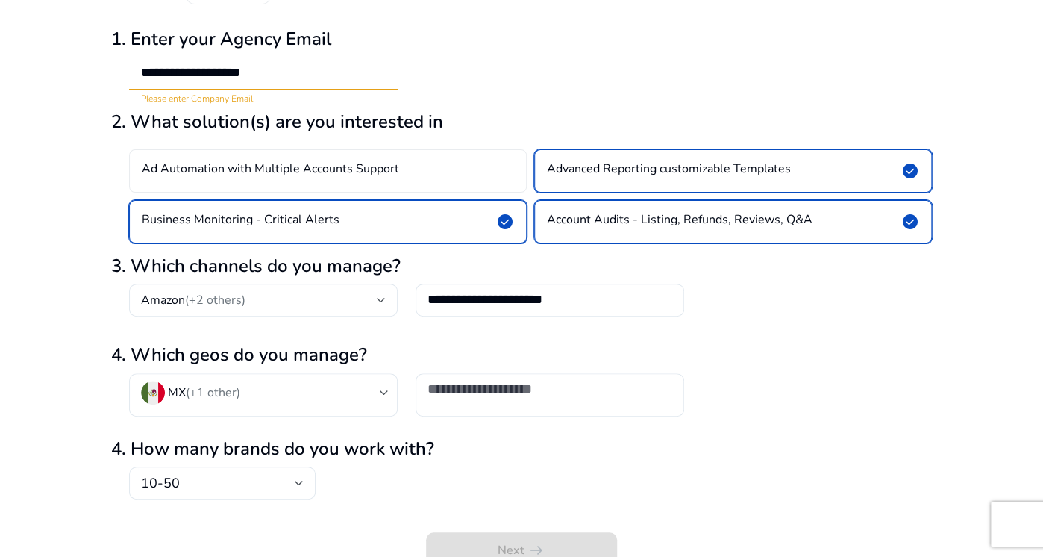
click at [454, 443] on h2 "4. How many brands do you work with?" at bounding box center [521, 449] width 821 height 22
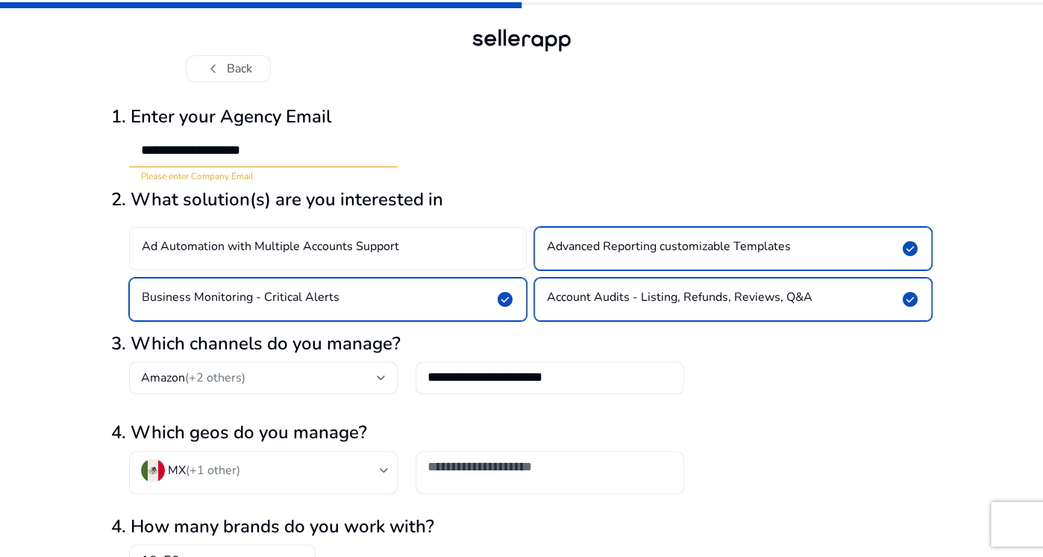
click at [510, 193] on h2 "2. What solution(s) are you interested in" at bounding box center [521, 200] width 821 height 22
click at [230, 150] on input "**********" at bounding box center [263, 150] width 245 height 16
type input "**********"
click at [539, 189] on h2 "2. What solution(s) are you interested in" at bounding box center [521, 200] width 821 height 22
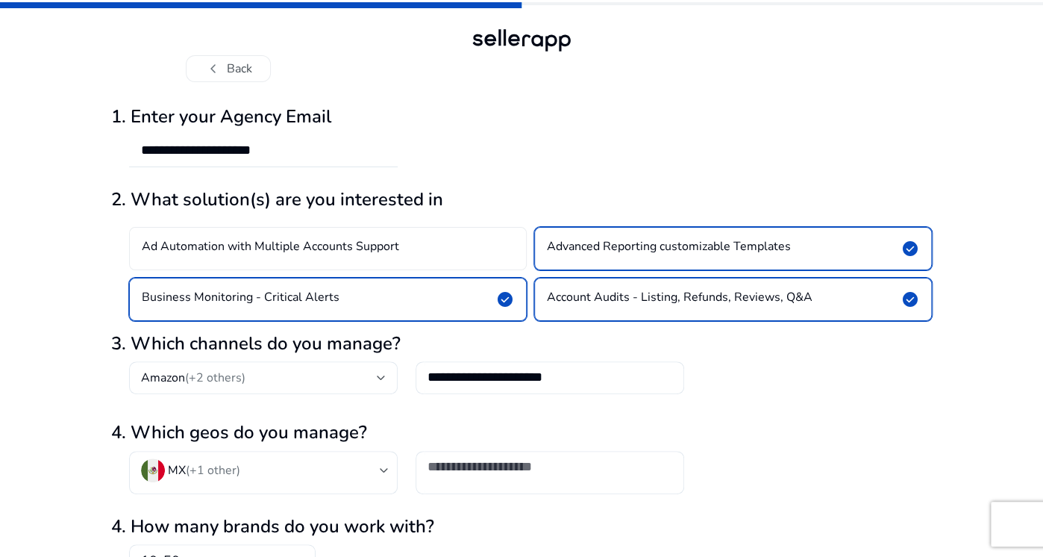
scroll to position [88, 0]
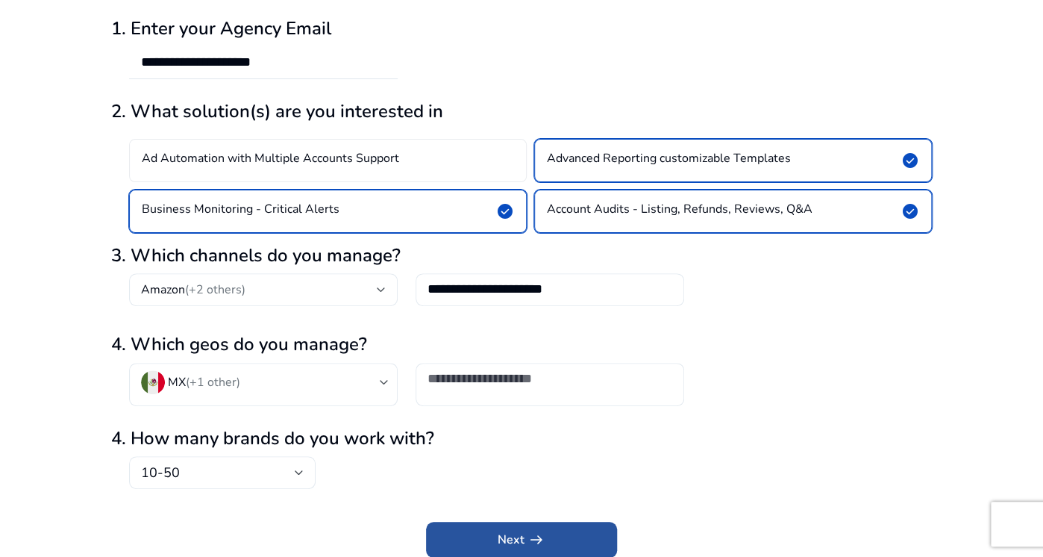
click at [568, 534] on span "submit" at bounding box center [521, 540] width 191 height 36
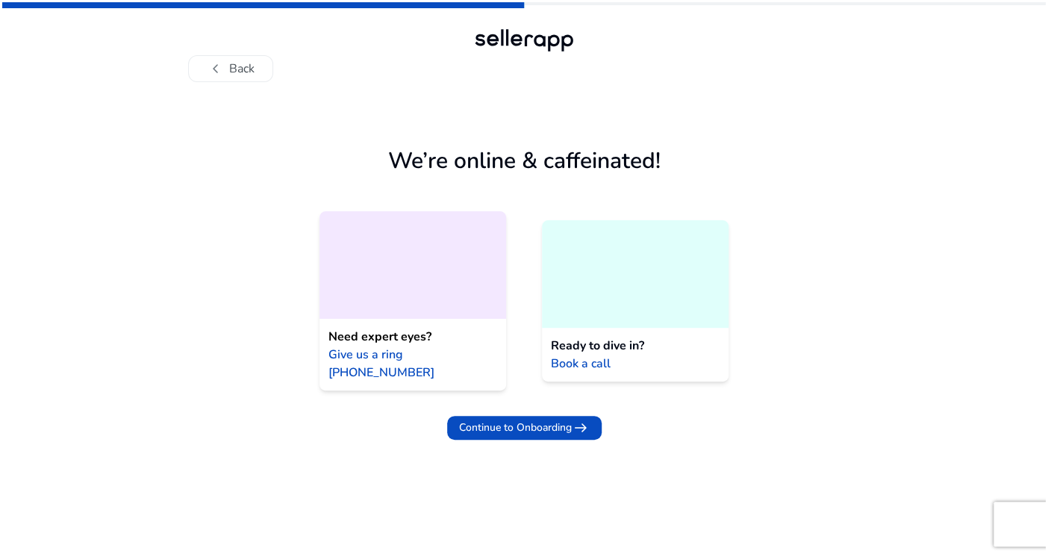
scroll to position [0, 0]
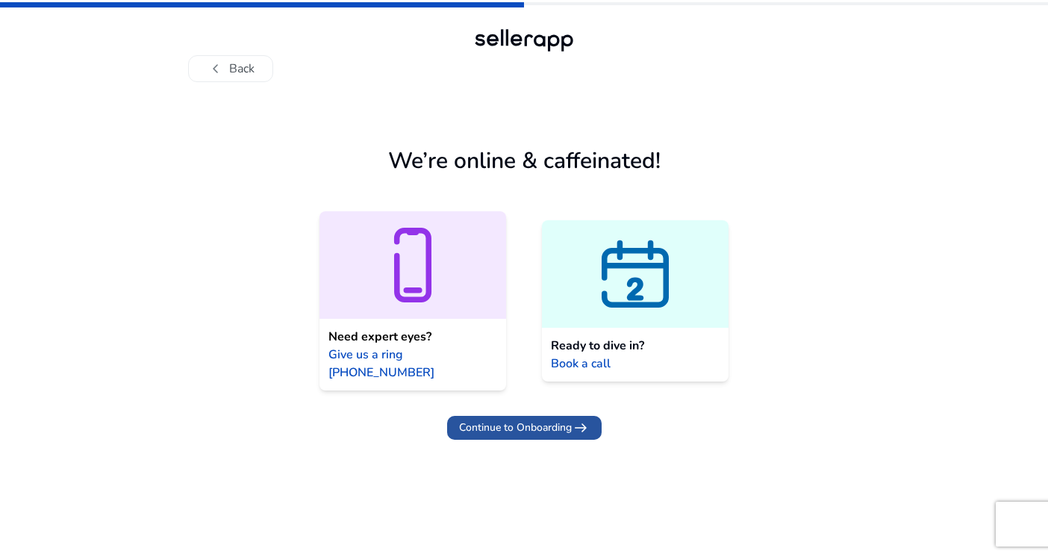
click at [572, 419] on span "arrow_right_alt" at bounding box center [581, 428] width 18 height 18
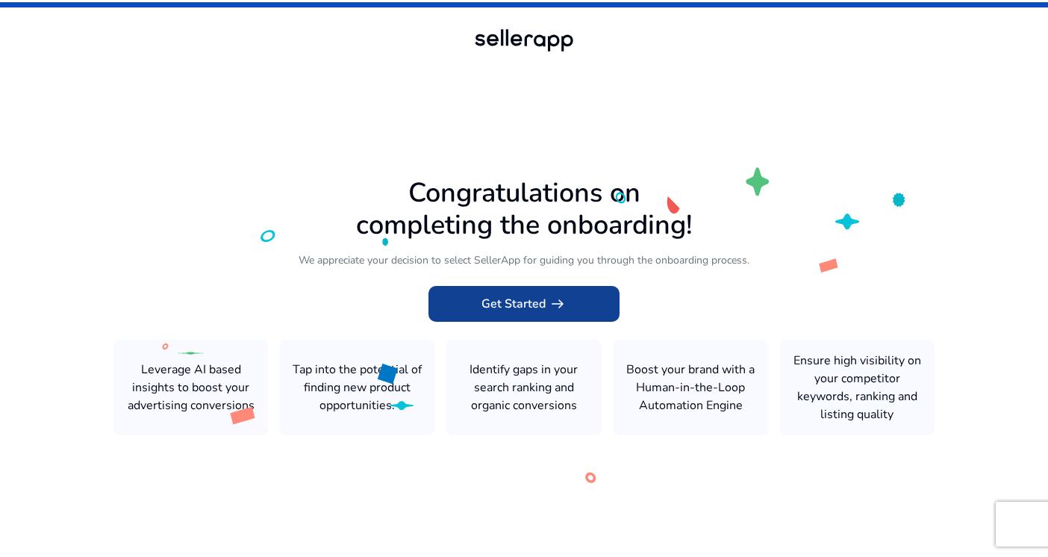
click at [520, 299] on span "Get Started arrow_right_alt" at bounding box center [523, 304] width 85 height 18
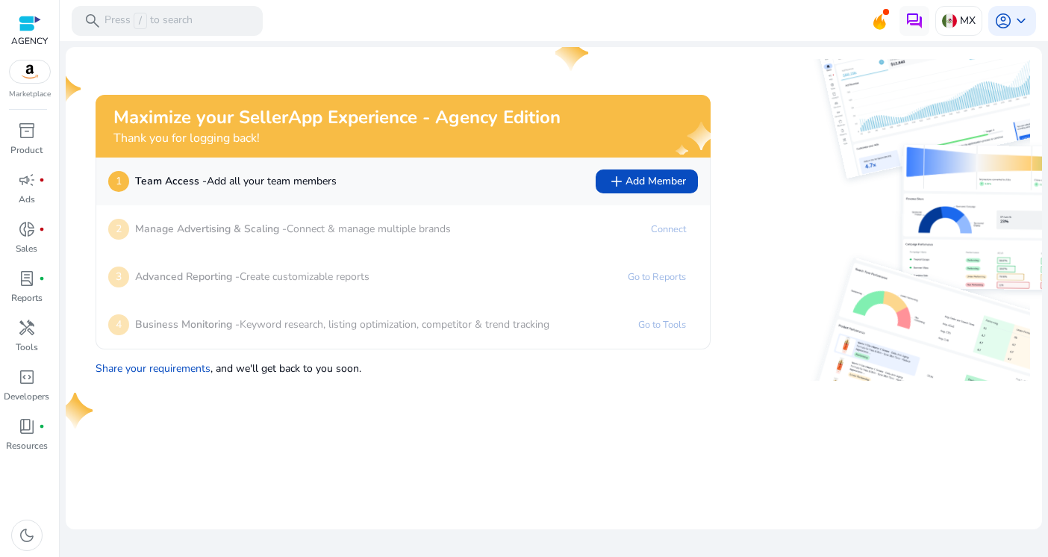
click at [28, 74] on img at bounding box center [30, 71] width 40 height 22
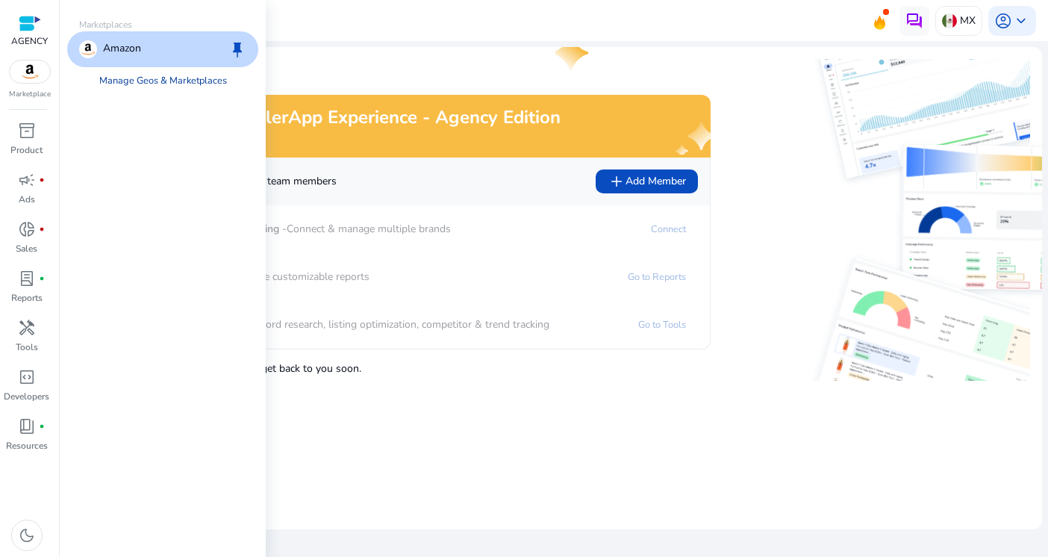
click at [181, 78] on link "Manage Geos & Marketplaces" at bounding box center [162, 80] width 151 height 27
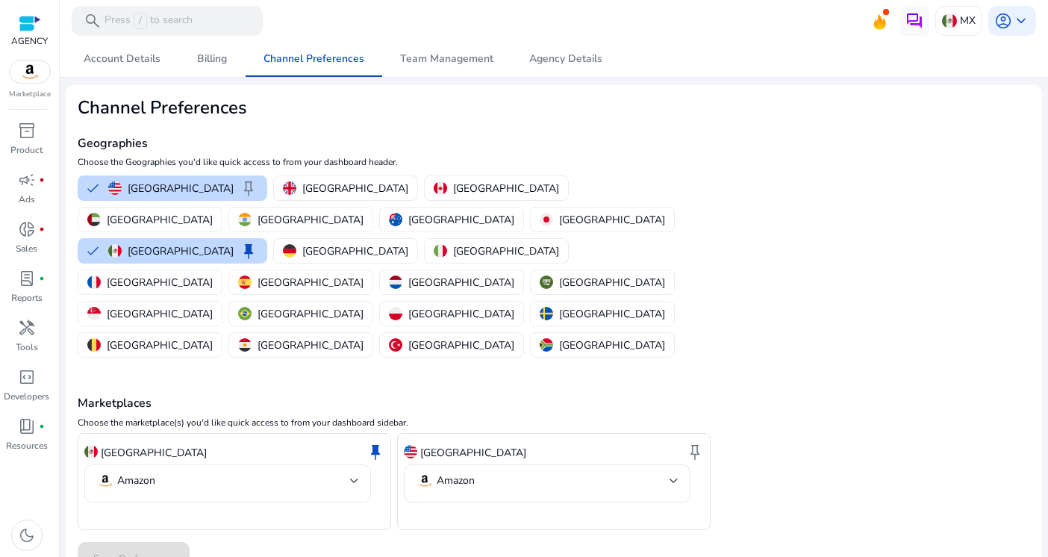
click at [365, 464] on div "Amazon" at bounding box center [227, 483] width 287 height 38
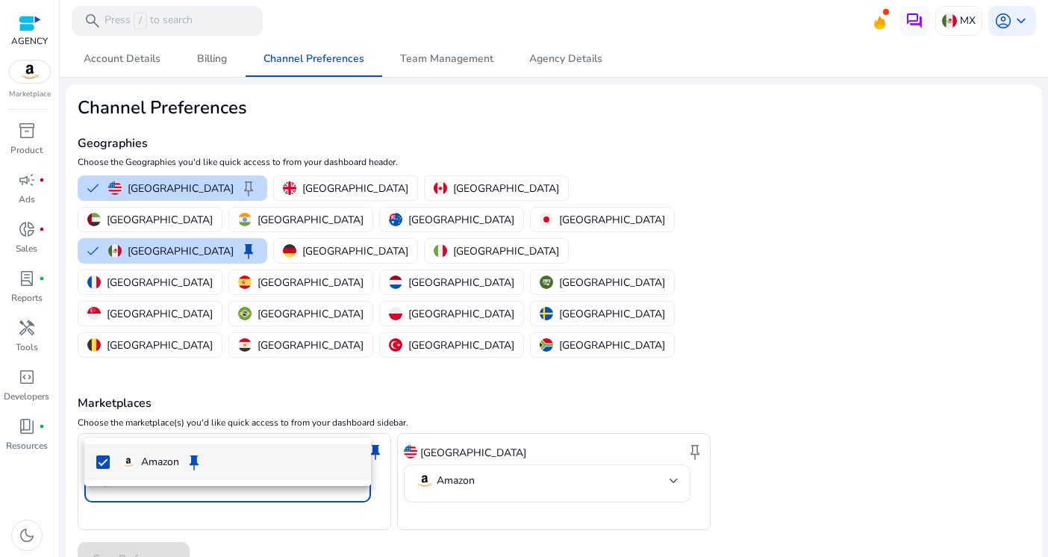
click at [363, 416] on div at bounding box center [524, 278] width 1048 height 557
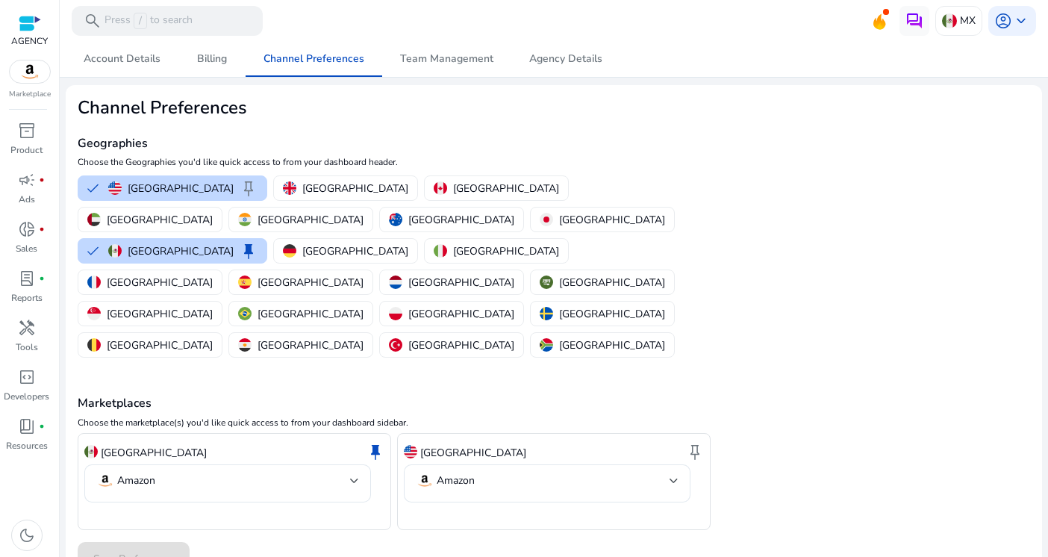
click at [40, 76] on img at bounding box center [30, 71] width 40 height 22
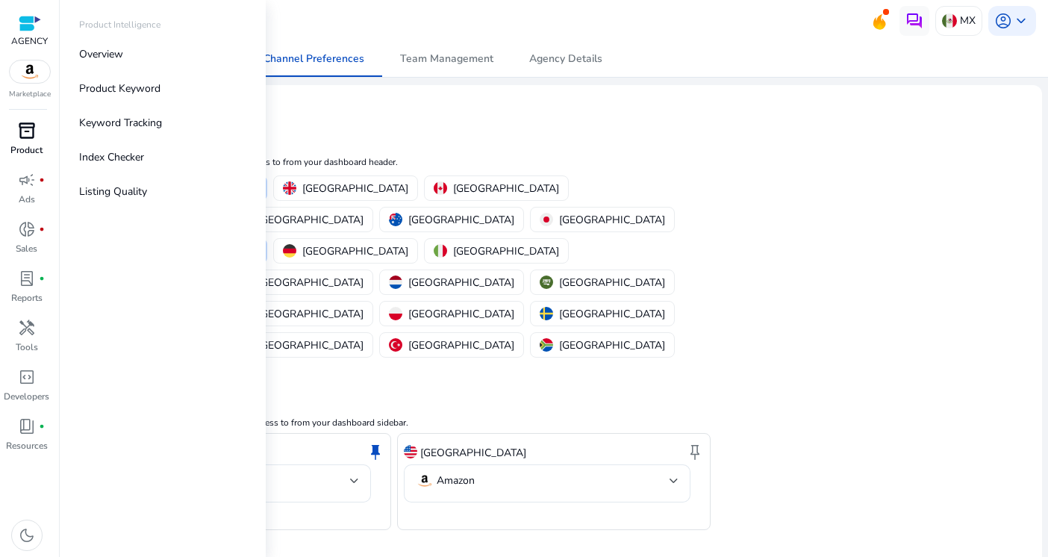
click at [28, 133] on span "inventory_2" at bounding box center [27, 131] width 18 height 18
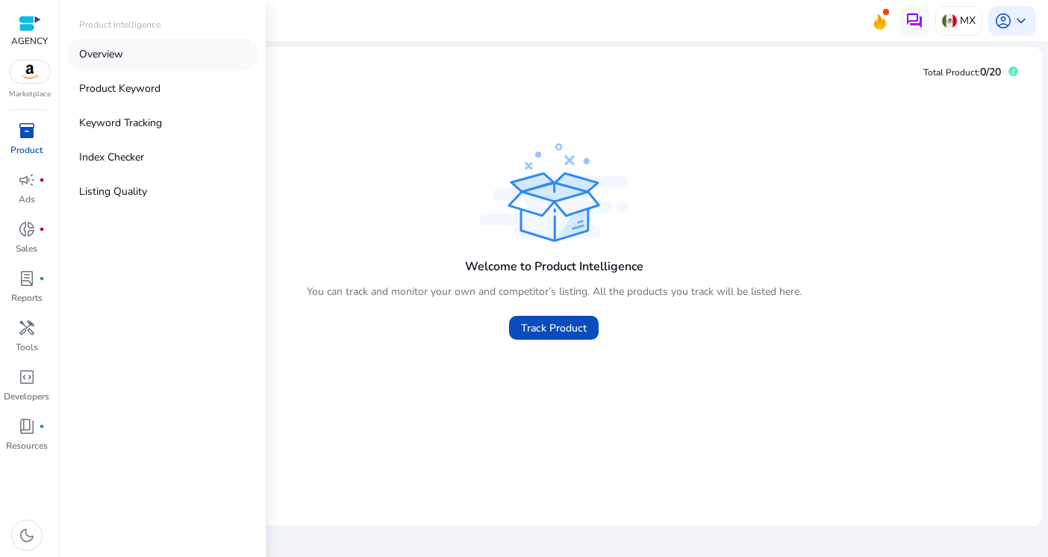
click at [119, 52] on p "Overview" at bounding box center [101, 54] width 44 height 16
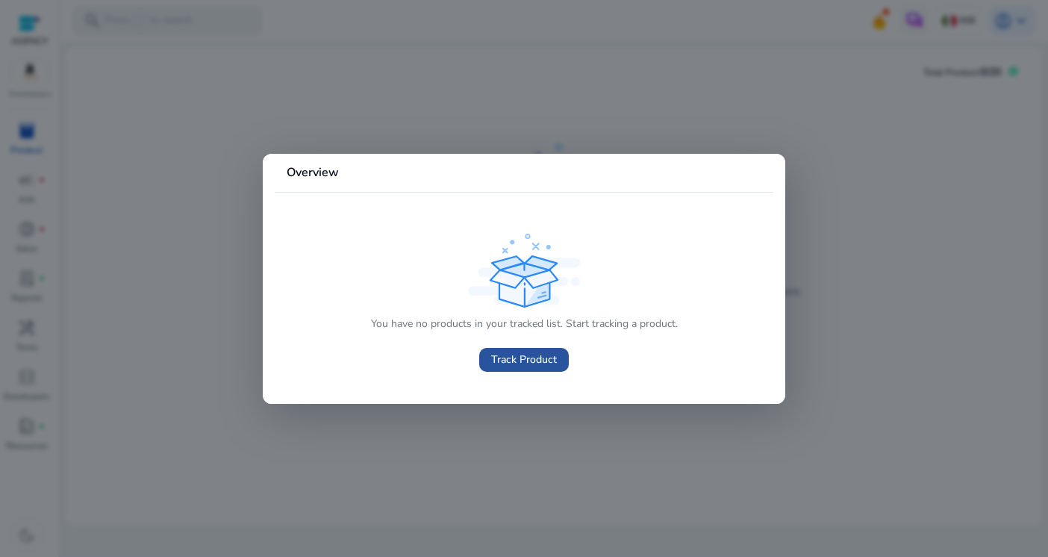
click at [540, 359] on span "Track Product" at bounding box center [524, 359] width 66 height 16
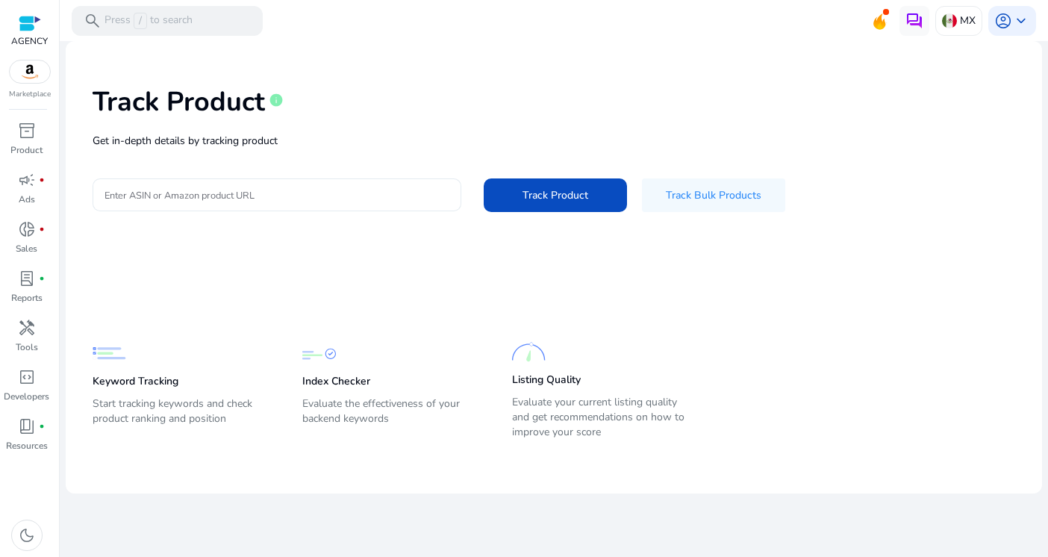
click at [357, 195] on input "Enter ASIN or Amazon product URL" at bounding box center [276, 195] width 345 height 16
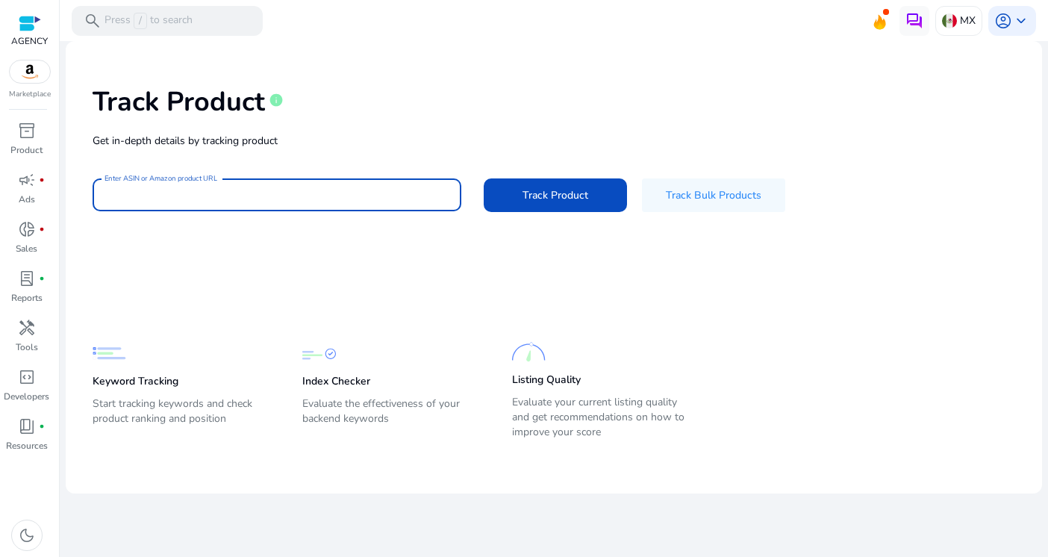
paste input "**********"
type input "**********"
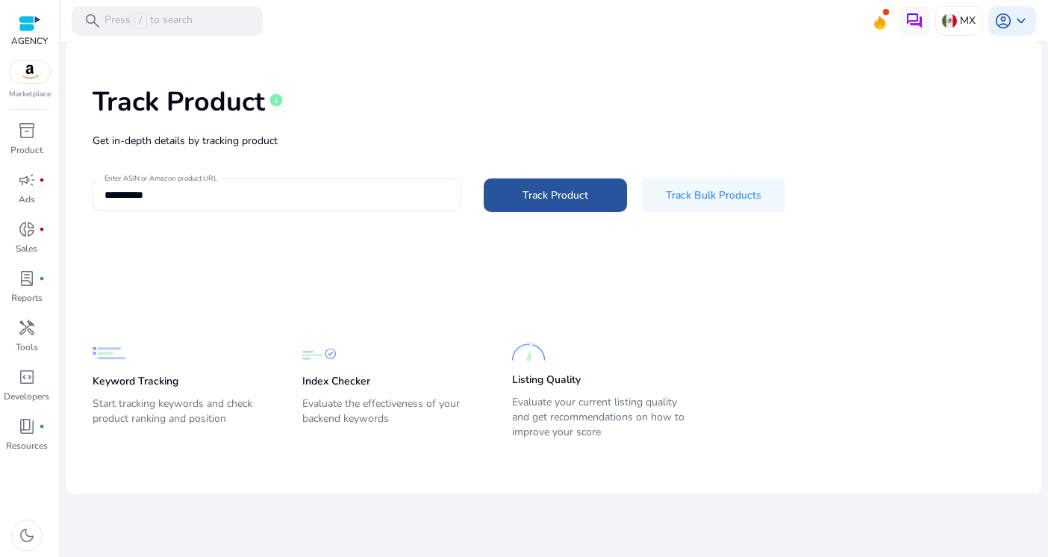
click at [590, 202] on span at bounding box center [555, 195] width 143 height 36
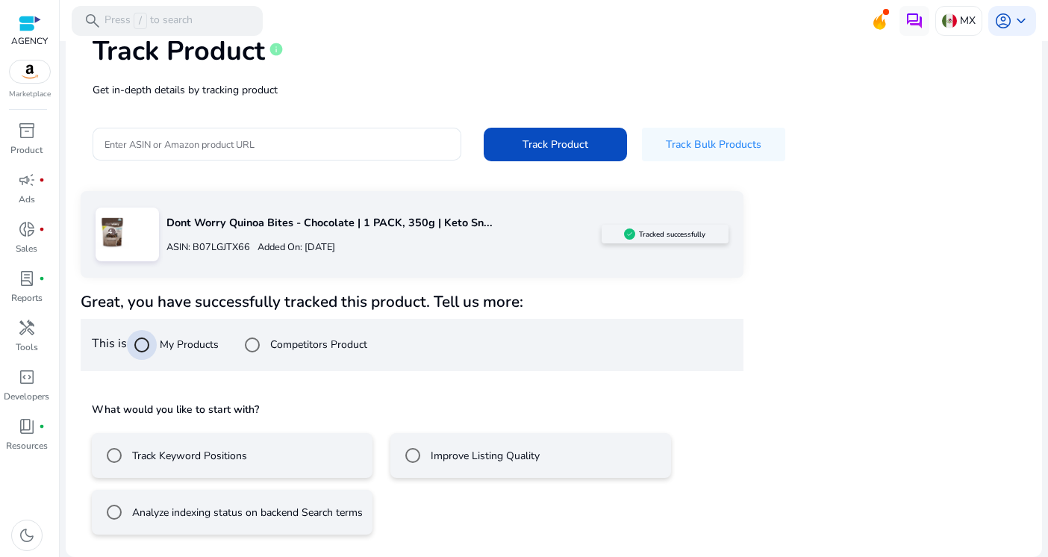
scroll to position [51, 0]
click at [172, 504] on label "Analyze indexing status on backend Search terms" at bounding box center [246, 512] width 234 height 16
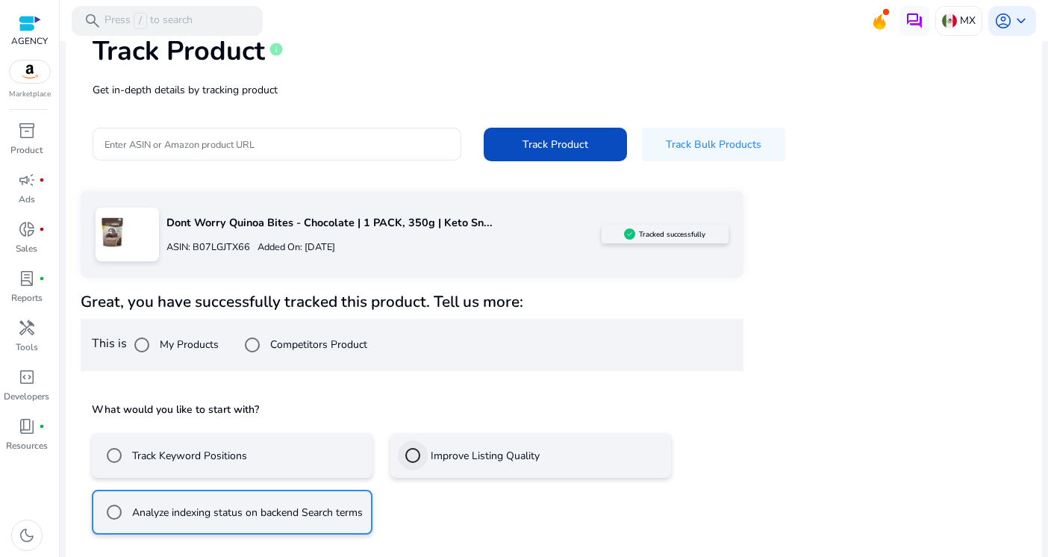
click at [427, 452] on div at bounding box center [413, 455] width 36 height 36
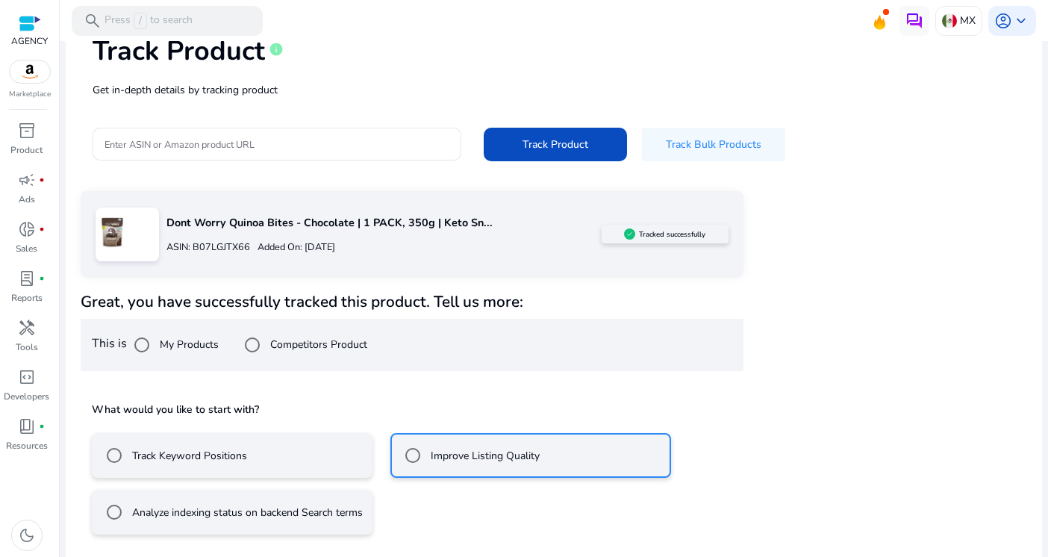
click at [251, 453] on mat-radio-button "Track Keyword Positions" at bounding box center [232, 455] width 281 height 45
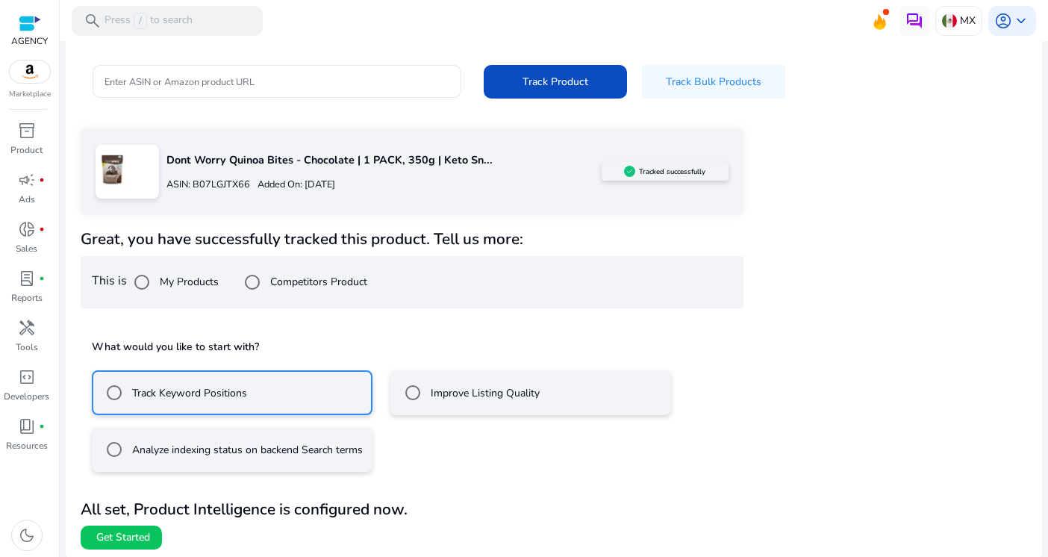
scroll to position [116, 0]
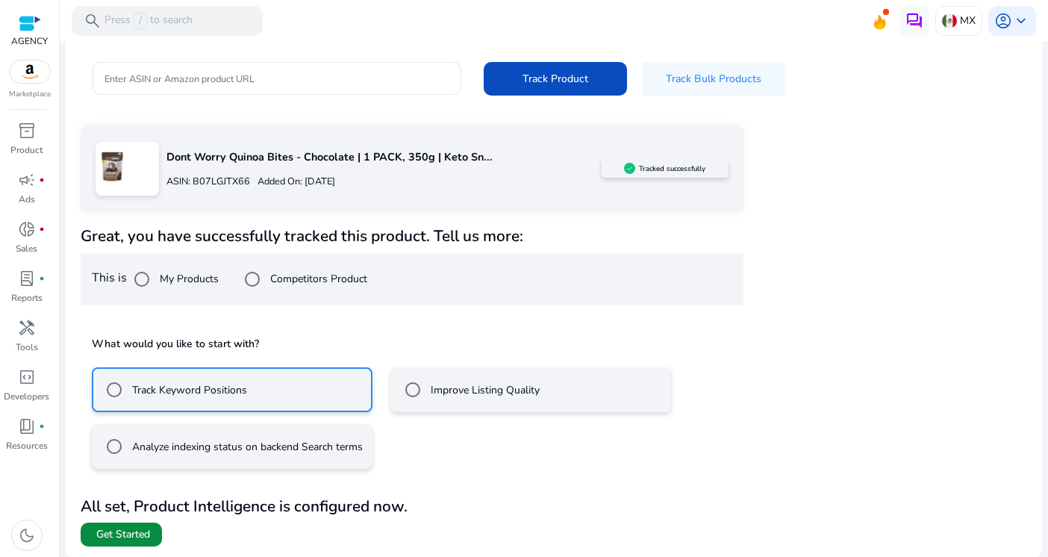
click at [134, 537] on span "Get Started" at bounding box center [123, 534] width 54 height 15
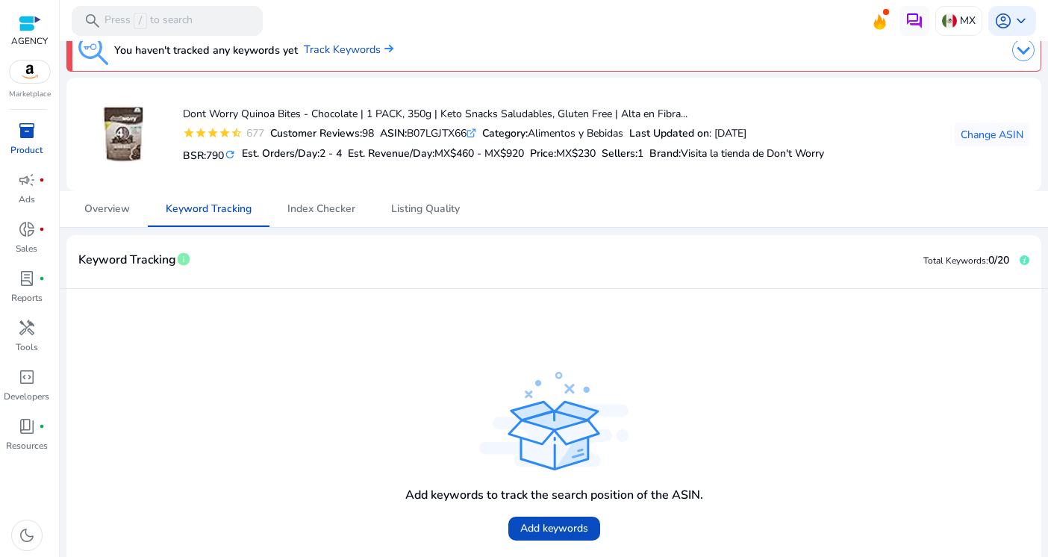
scroll to position [3, 0]
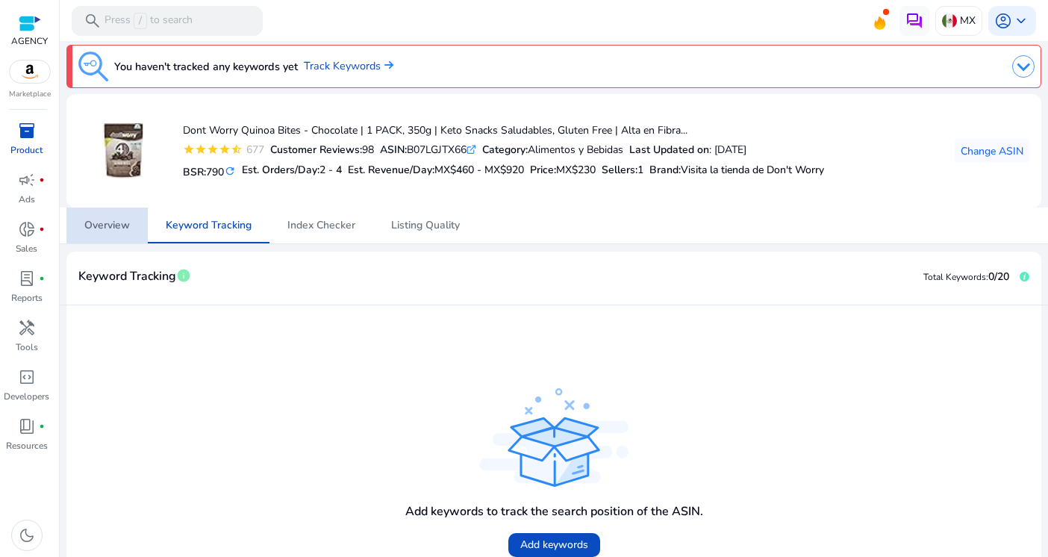
click at [107, 234] on span "Overview" at bounding box center [107, 225] width 46 height 36
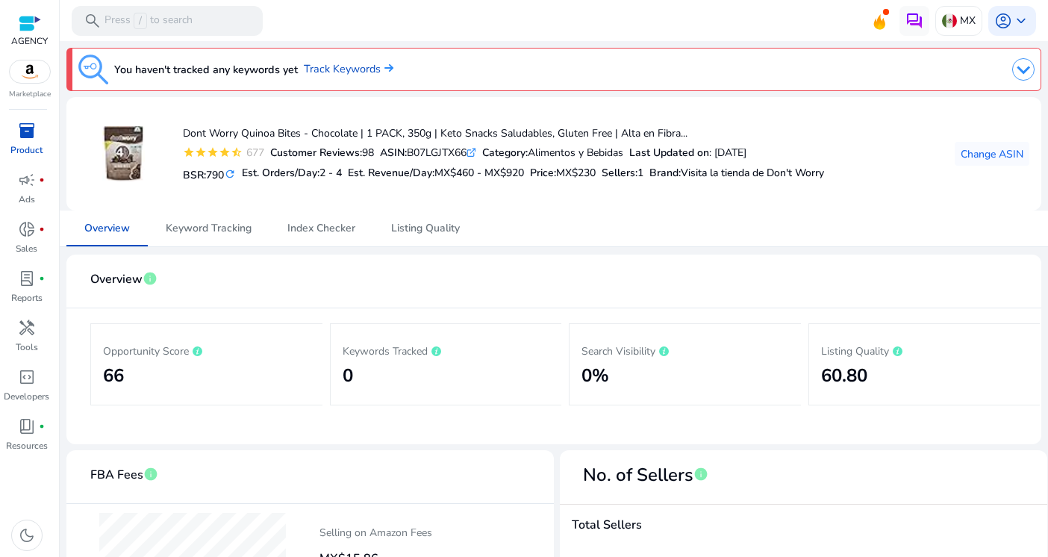
click at [30, 72] on img at bounding box center [30, 71] width 40 height 22
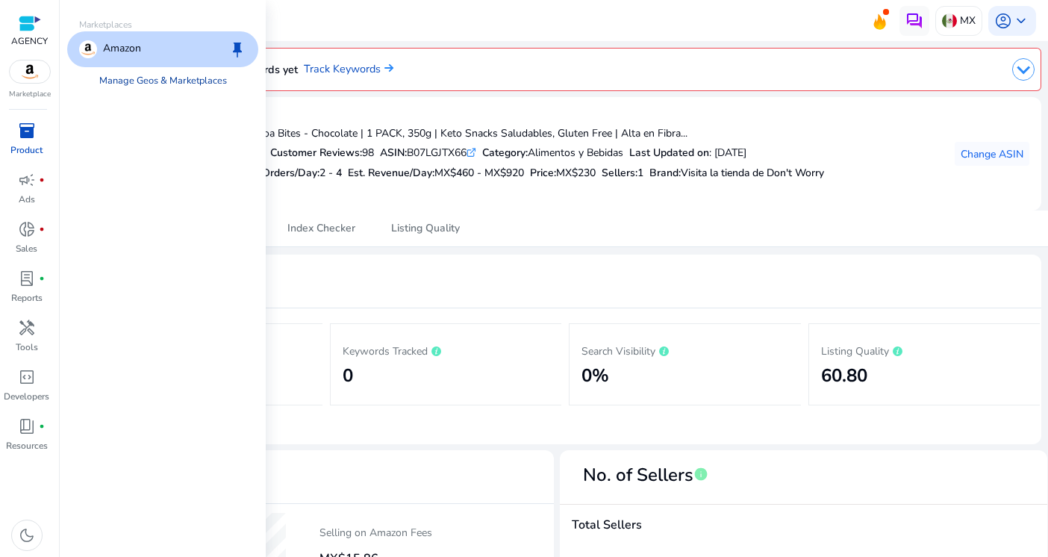
click at [186, 78] on link "Manage Geos & Marketplaces" at bounding box center [162, 80] width 151 height 27
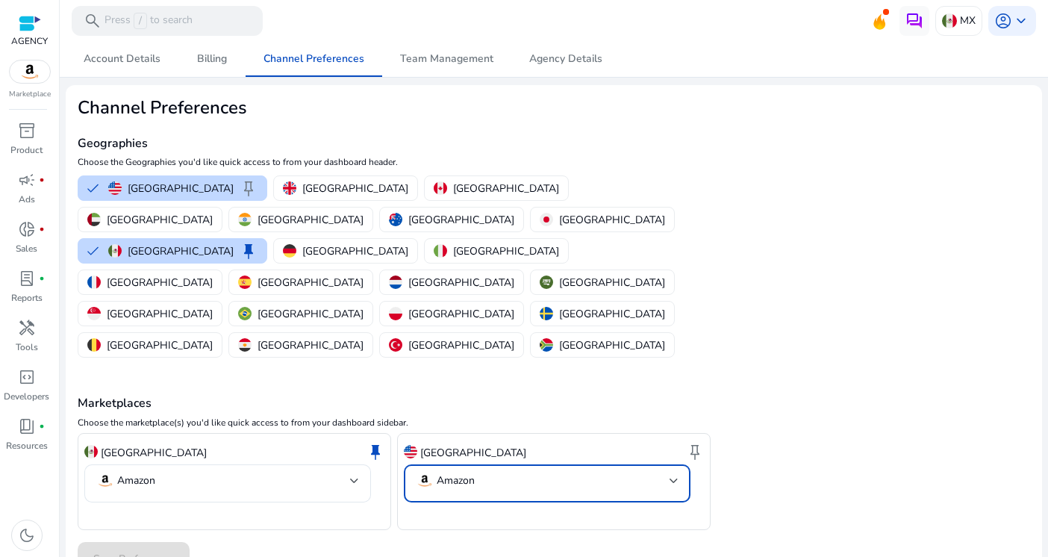
click at [678, 478] on div at bounding box center [673, 481] width 9 height 6
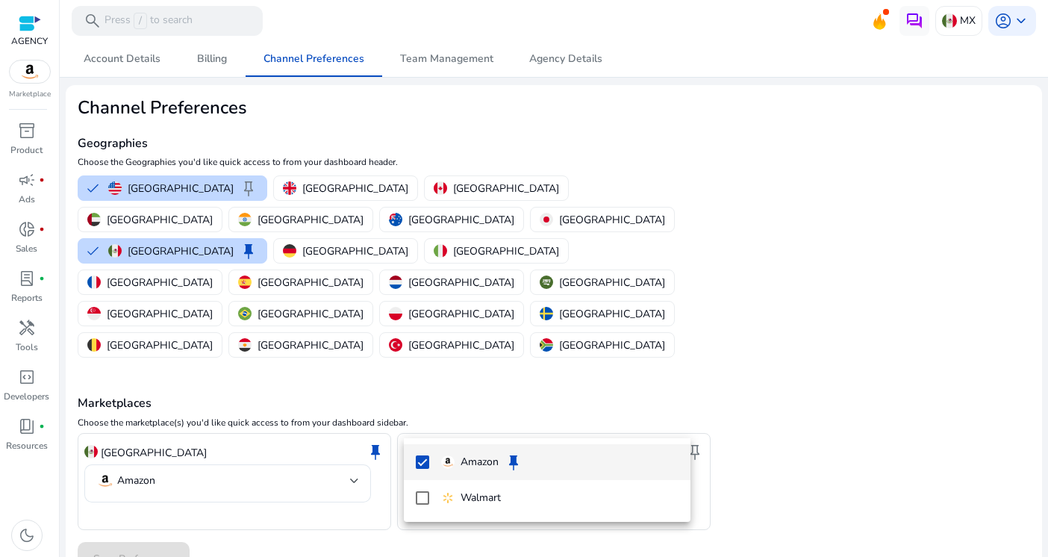
click at [365, 408] on div at bounding box center [524, 278] width 1048 height 557
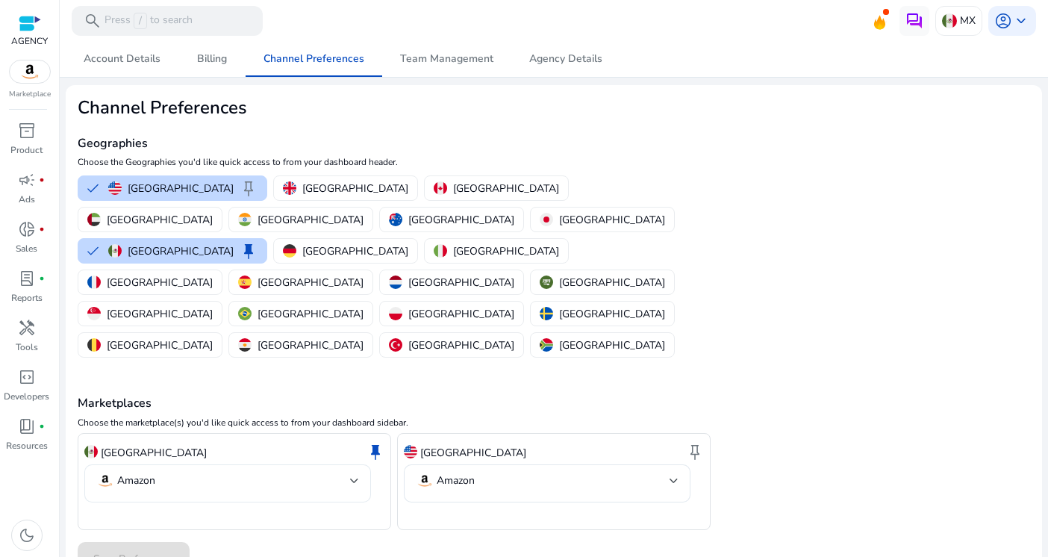
click at [356, 478] on div at bounding box center [354, 481] width 9 height 6
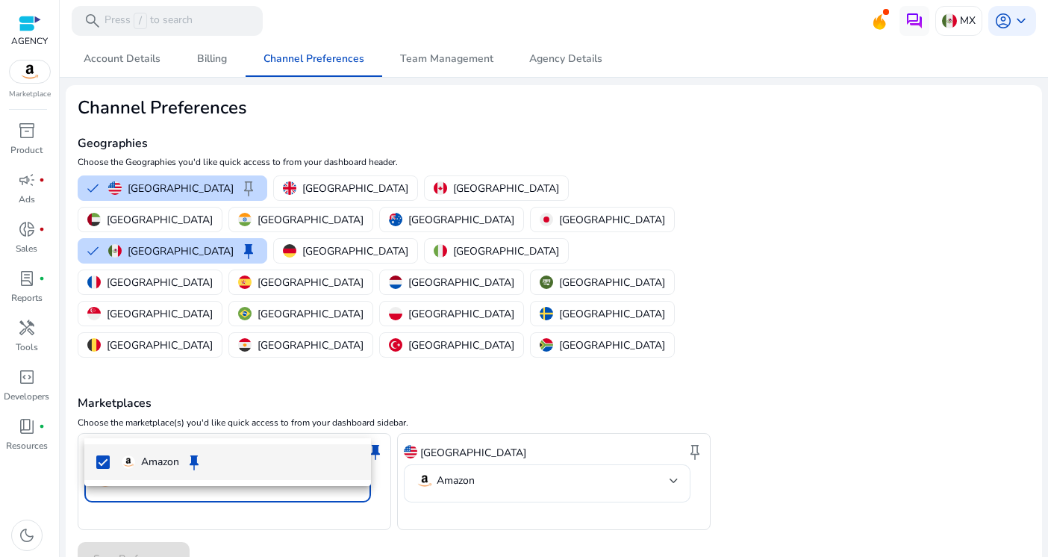
click at [356, 413] on div at bounding box center [524, 278] width 1048 height 557
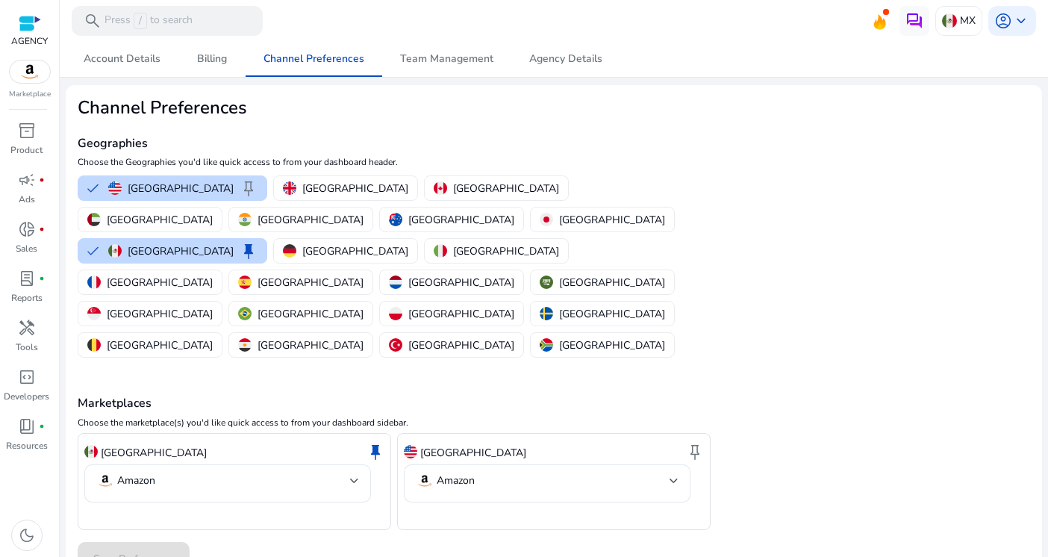
click at [478, 360] on div "Marketplaces Choose the marketplace(s) you'd like quick access to from your das…" at bounding box center [554, 444] width 952 height 169
click at [145, 55] on span "Account Details" at bounding box center [122, 59] width 77 height 10
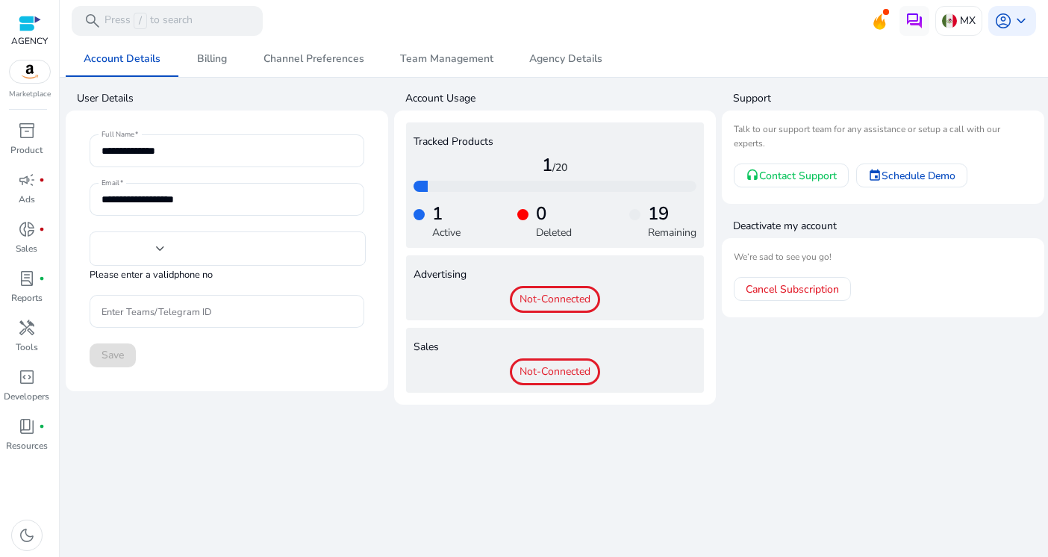
type input "***"
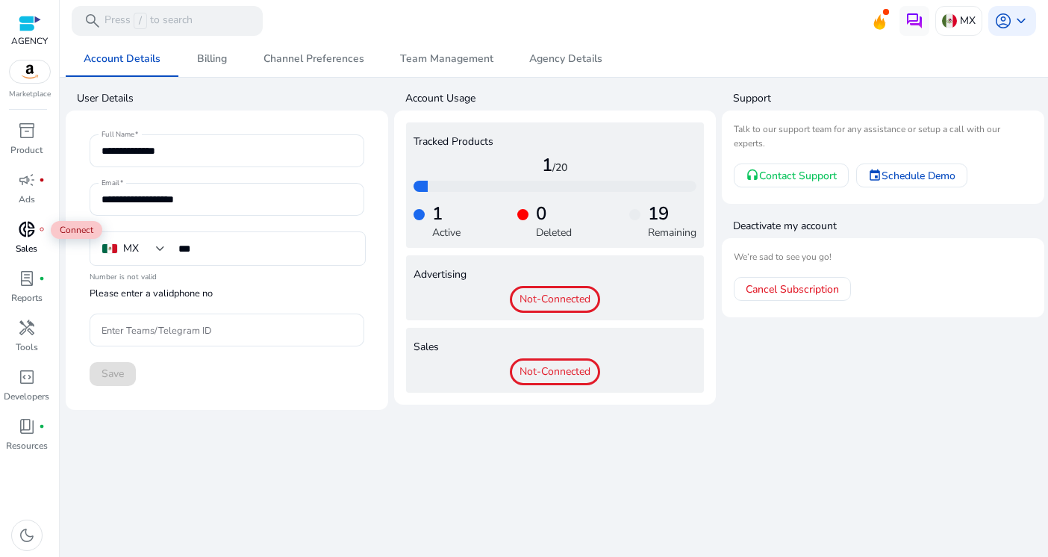
click at [27, 238] on span "donut_small" at bounding box center [27, 229] width 18 height 18
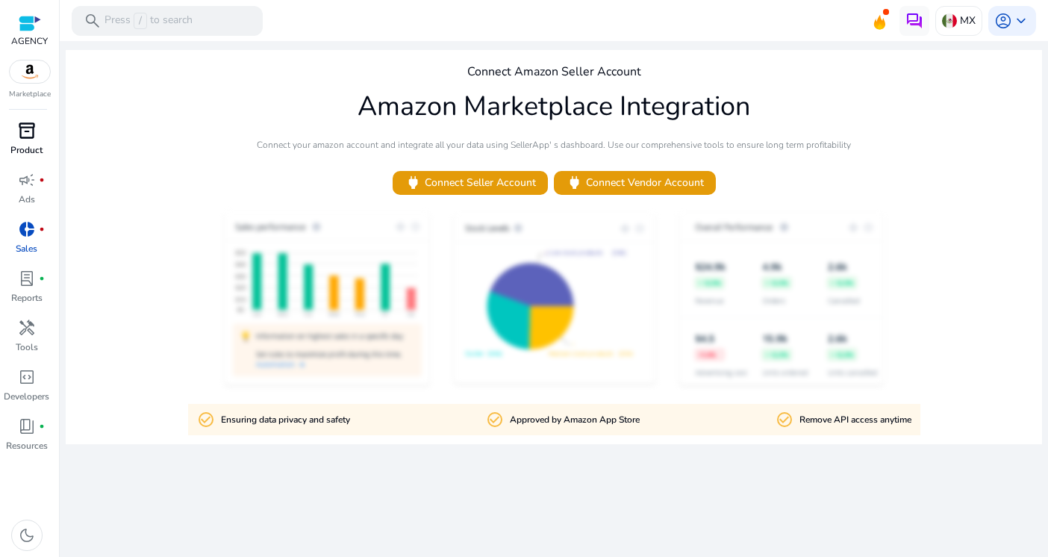
click at [24, 149] on p "Product" at bounding box center [26, 149] width 32 height 13
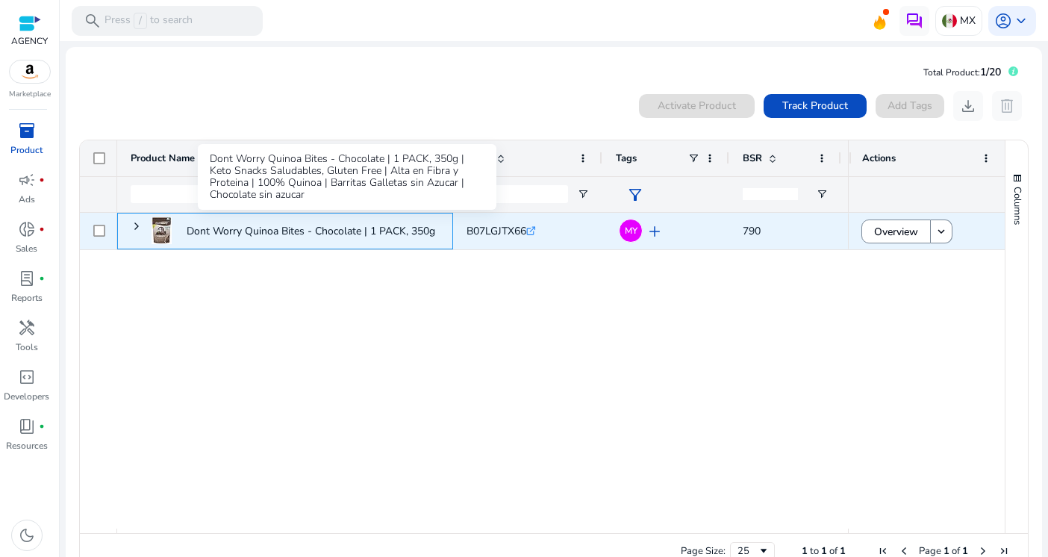
click at [376, 229] on p "Dont Worry Quinoa Bites - Chocolate | 1 PACK, 350g | Keto Snacks..." at bounding box center [348, 231] width 322 height 31
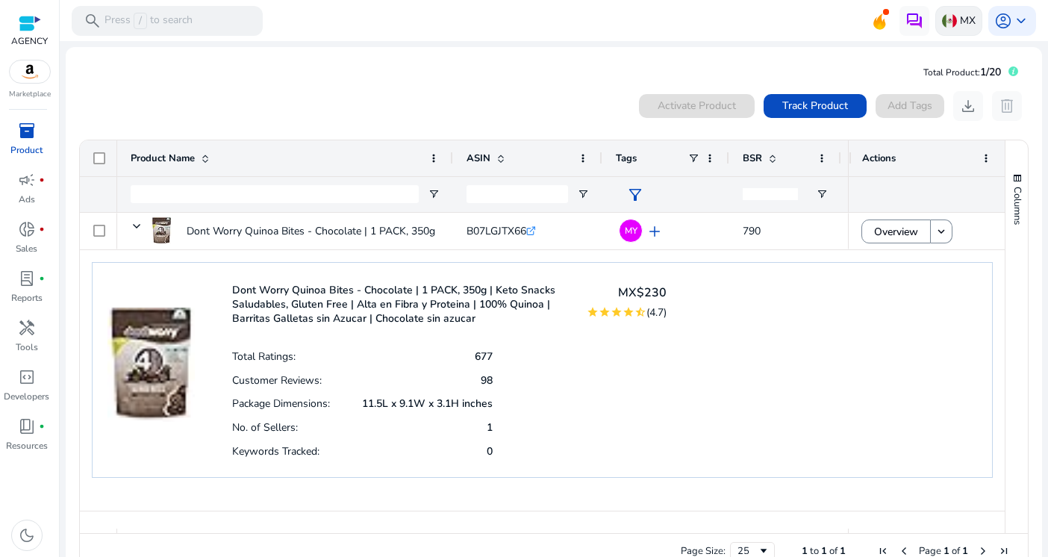
click at [960, 21] on p "MX" at bounding box center [968, 20] width 16 height 26
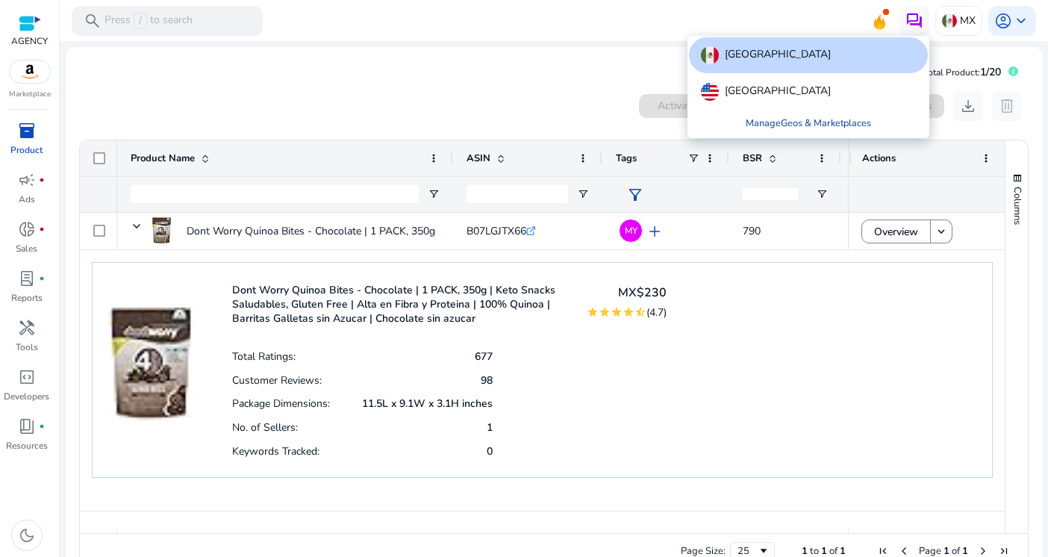
click at [810, 122] on link "Manage Geos & Marketplaces" at bounding box center [808, 123] width 149 height 27
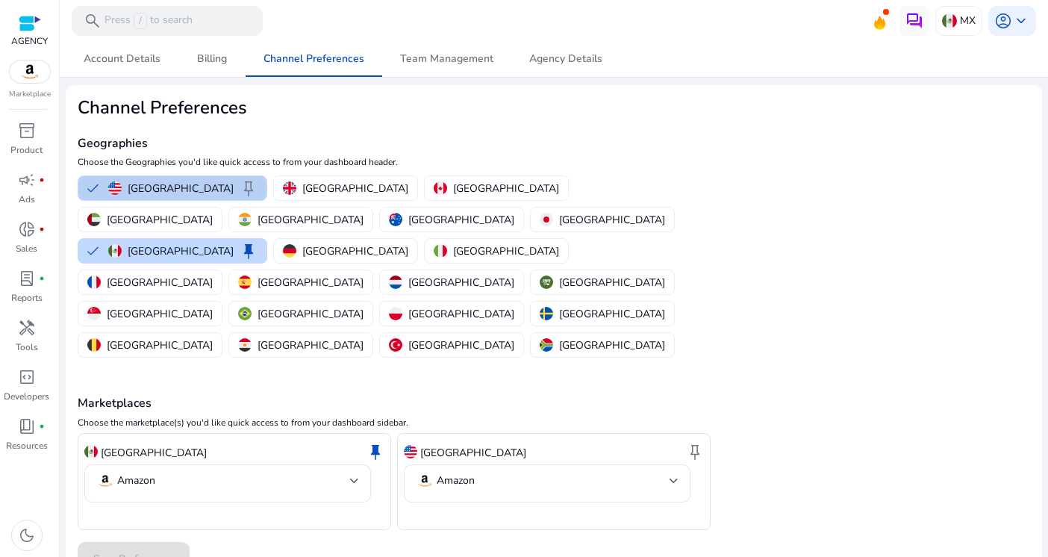
click at [179, 188] on p "[GEOGRAPHIC_DATA]" at bounding box center [181, 189] width 106 height 16
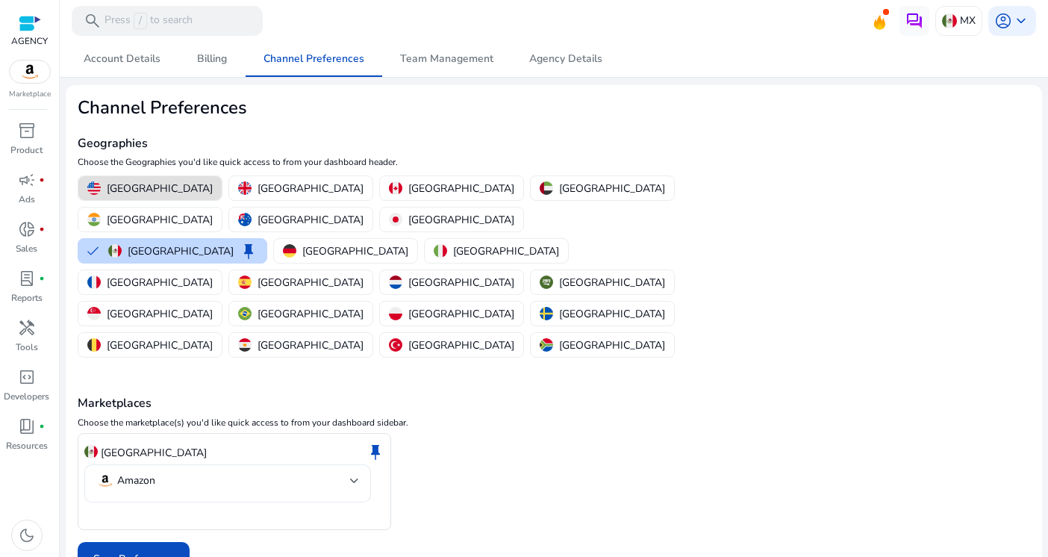
click at [357, 478] on div at bounding box center [354, 481] width 9 height 6
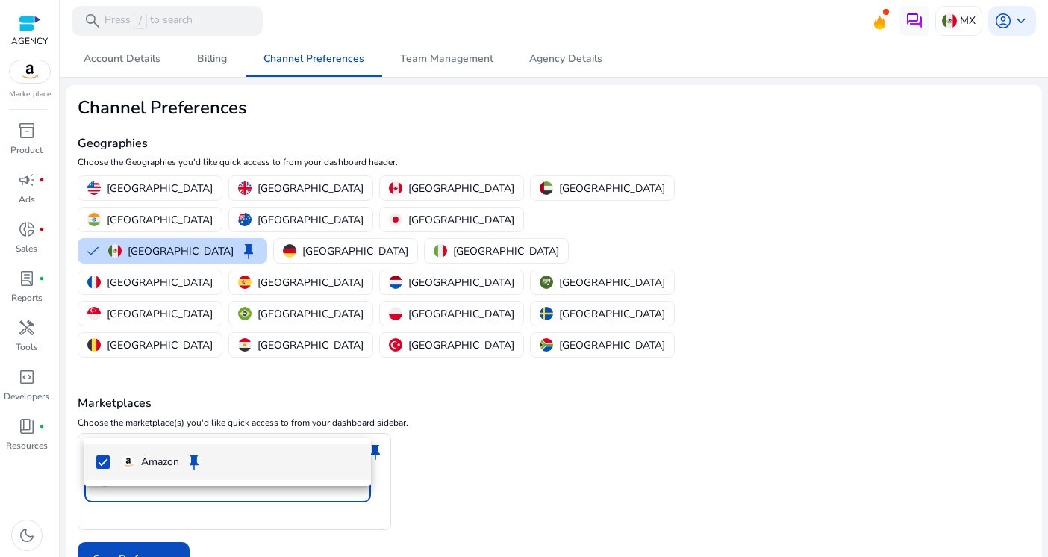
click at [460, 417] on div at bounding box center [524, 278] width 1048 height 557
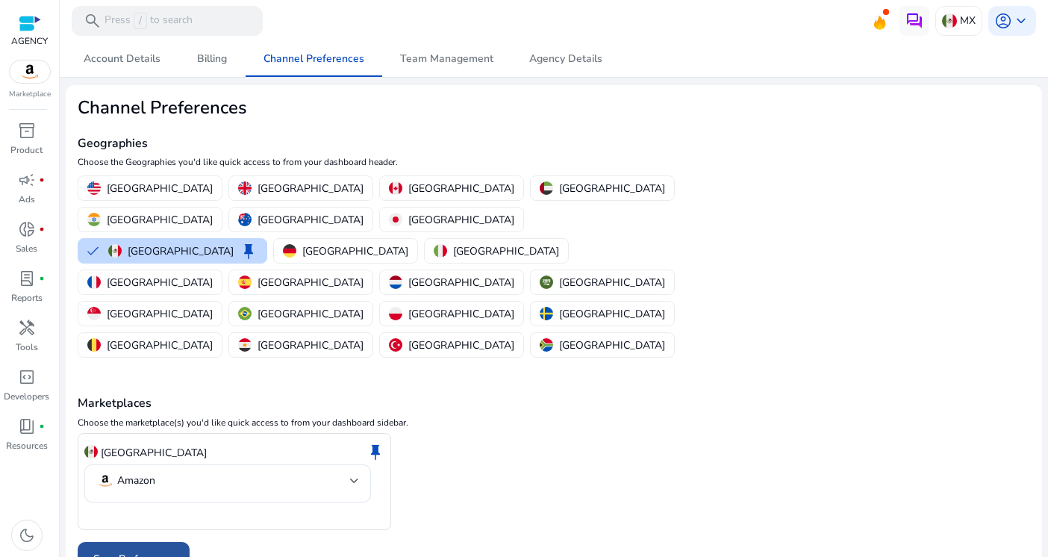
click at [155, 541] on span at bounding box center [134, 559] width 112 height 36
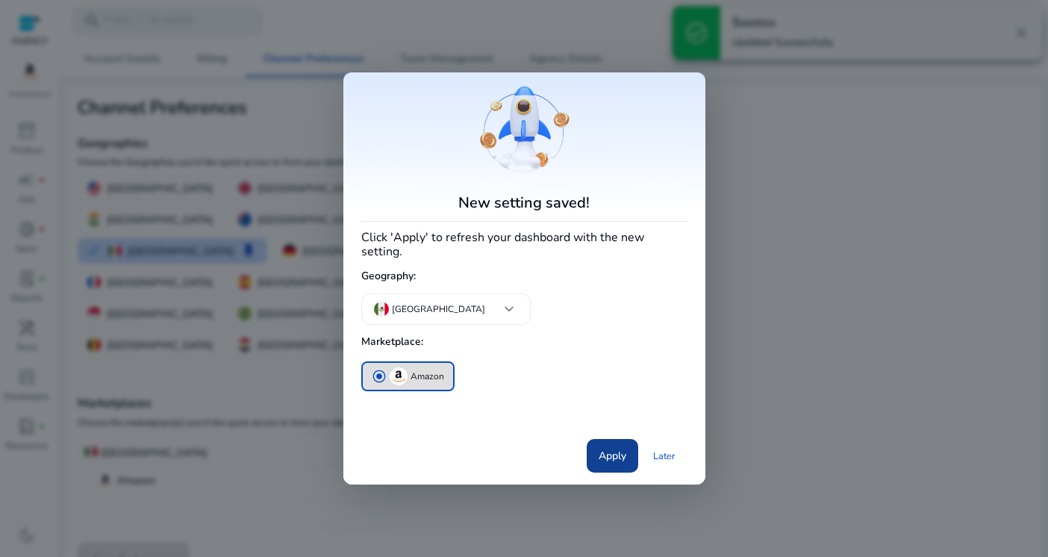
click at [616, 448] on span "Apply" at bounding box center [612, 456] width 28 height 16
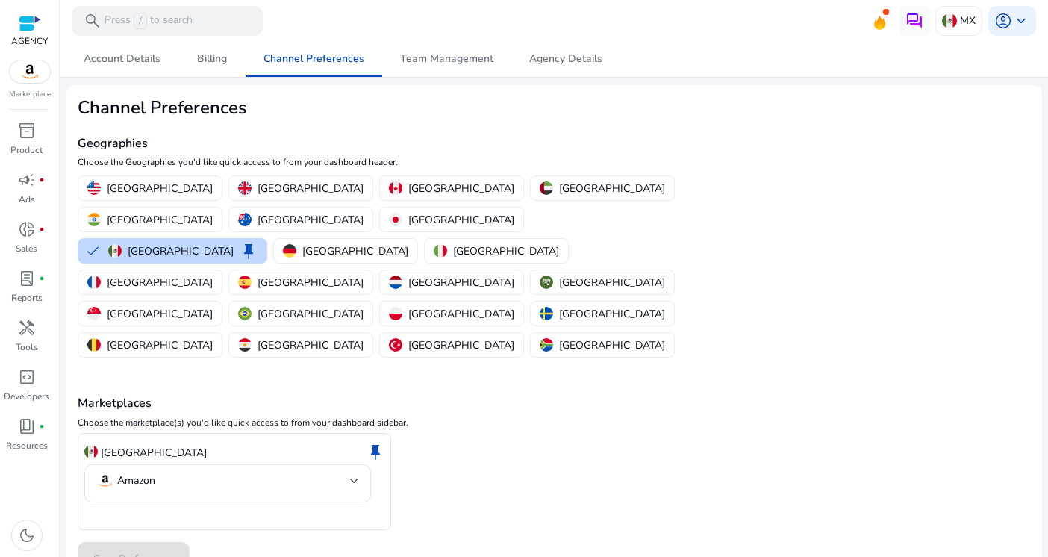
click at [30, 24] on div at bounding box center [30, 23] width 22 height 17
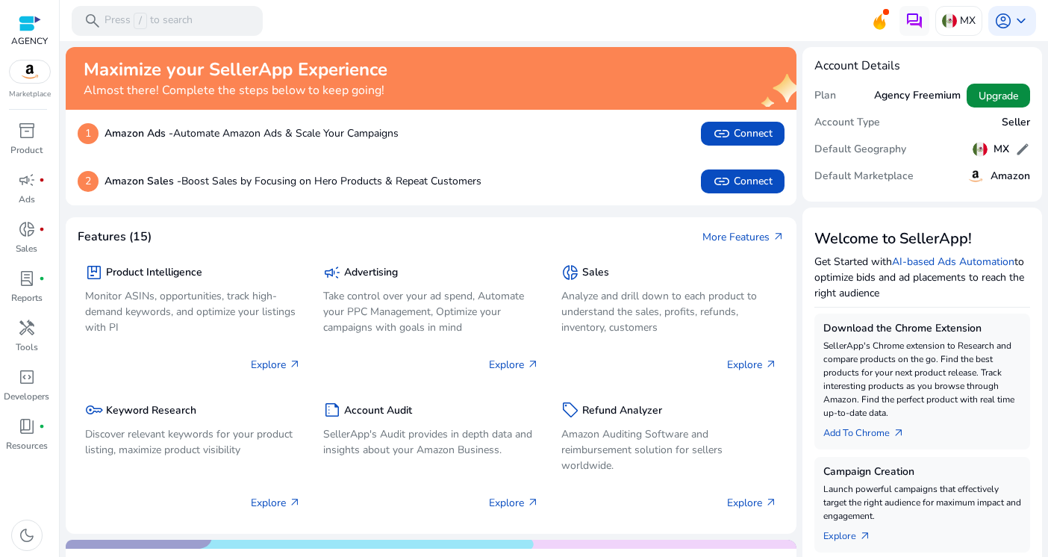
click at [994, 89] on span "Upgrade" at bounding box center [998, 96] width 40 height 16
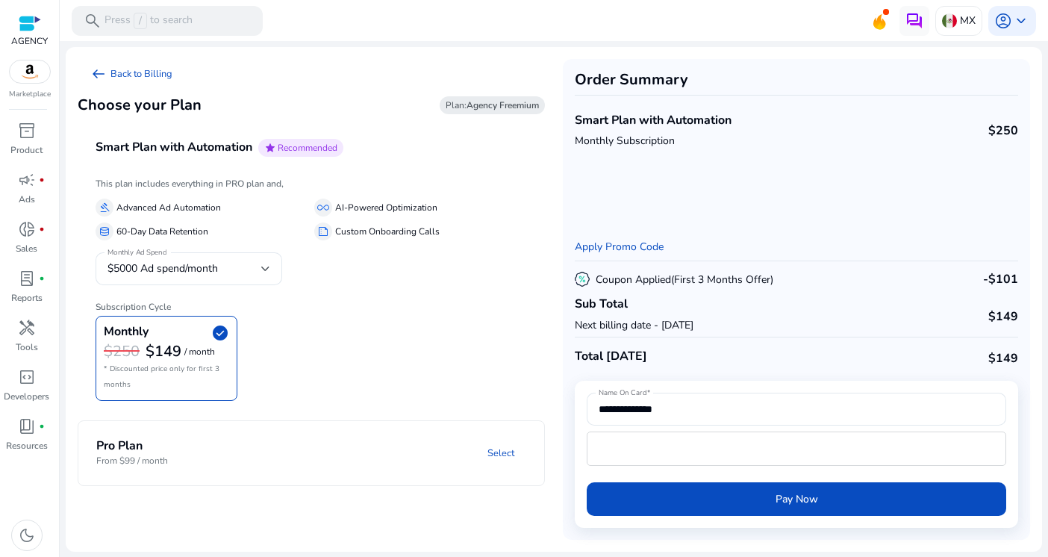
click at [32, 28] on div at bounding box center [30, 23] width 22 height 17
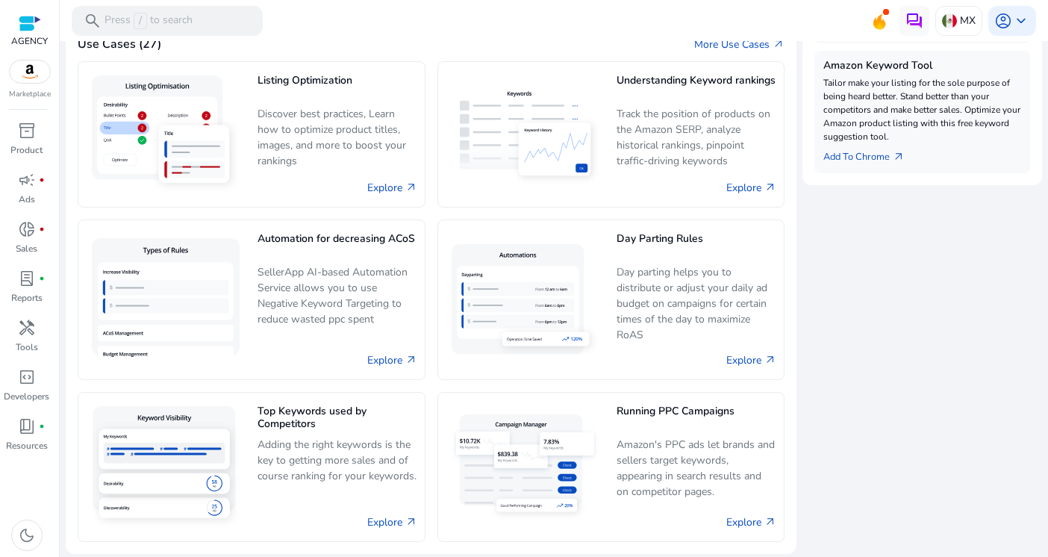
scroll to position [178, 0]
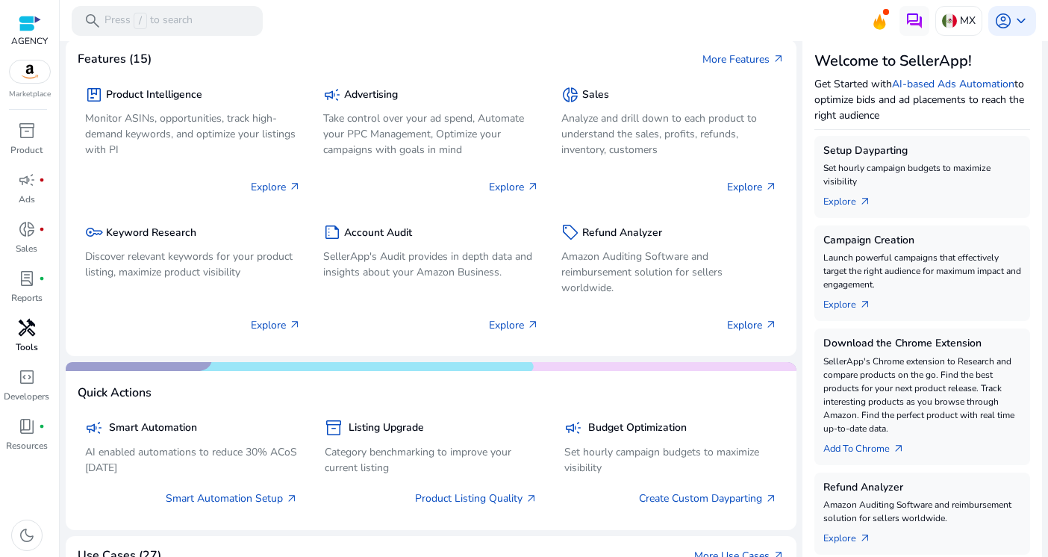
click at [21, 322] on span "handyman" at bounding box center [27, 328] width 18 height 18
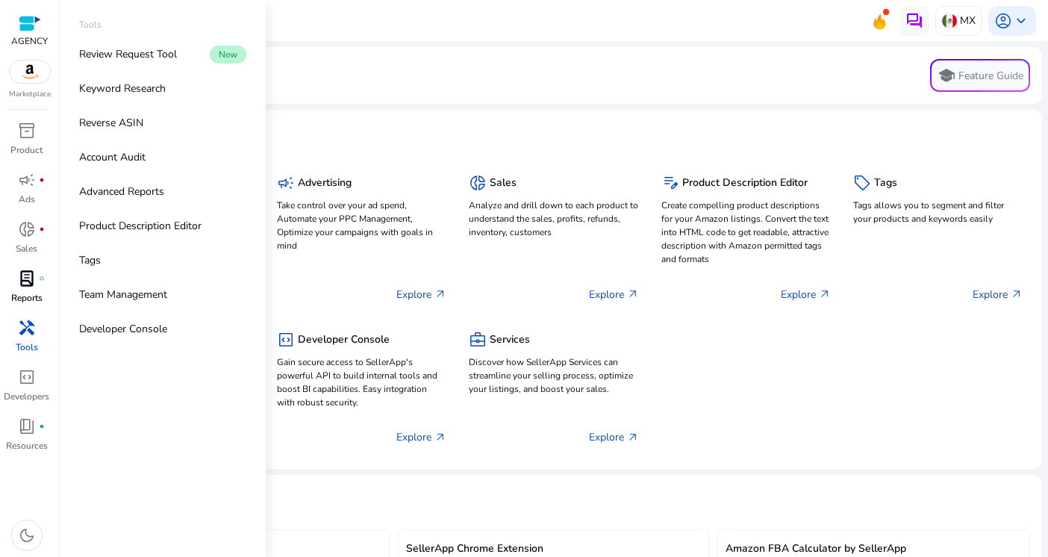
click at [13, 283] on div "lab_profile fiber_manual_record" at bounding box center [27, 278] width 42 height 24
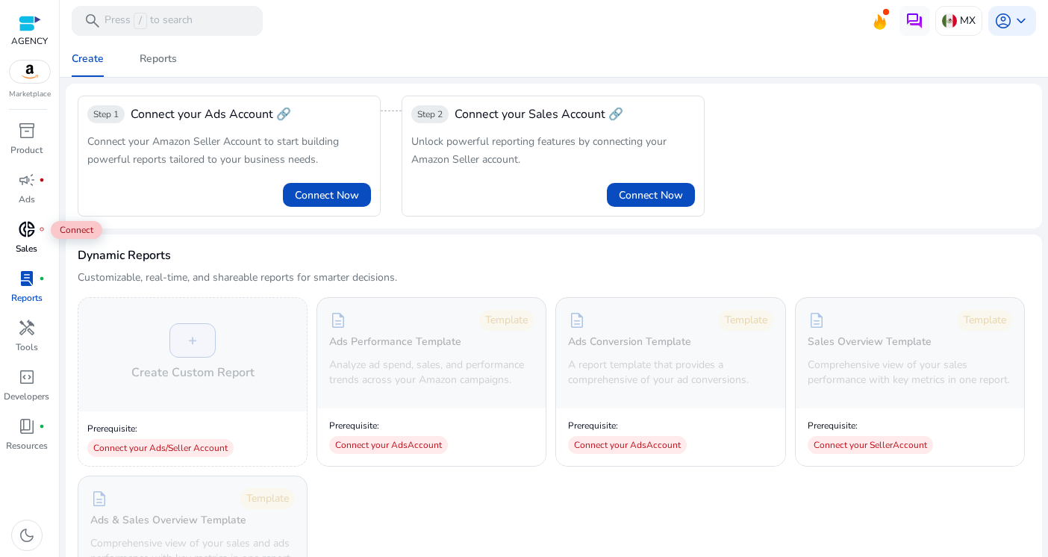
click at [28, 231] on span "donut_small" at bounding box center [27, 229] width 18 height 18
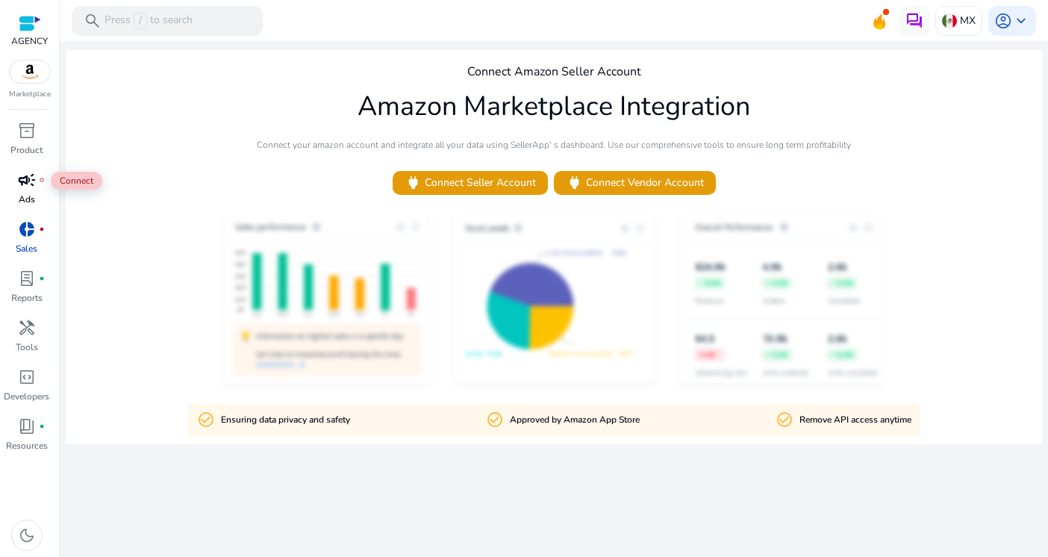
click at [23, 179] on span "campaign" at bounding box center [27, 180] width 18 height 18
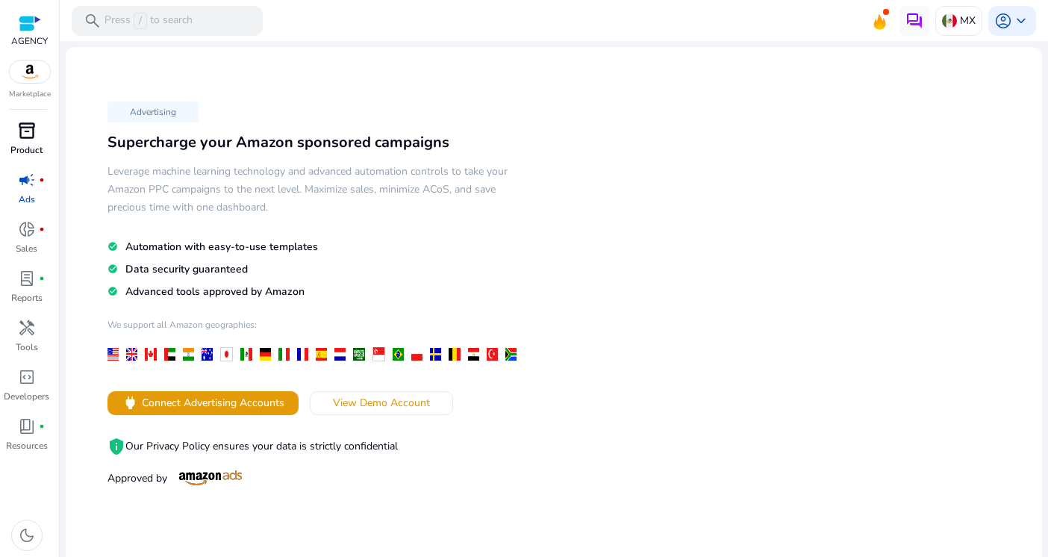
click at [34, 150] on p "Product" at bounding box center [26, 149] width 32 height 13
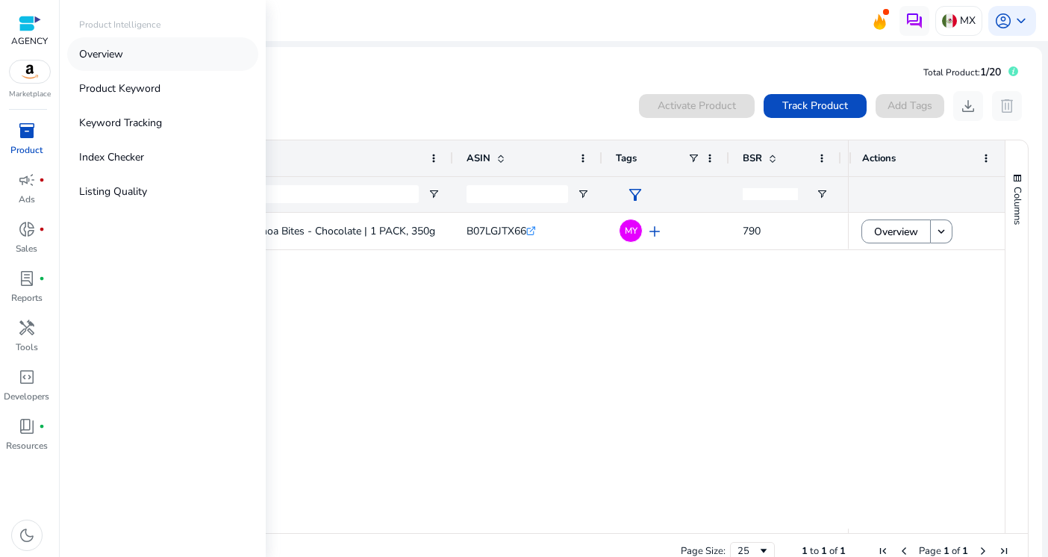
click at [126, 51] on link "Overview" at bounding box center [162, 54] width 191 height 34
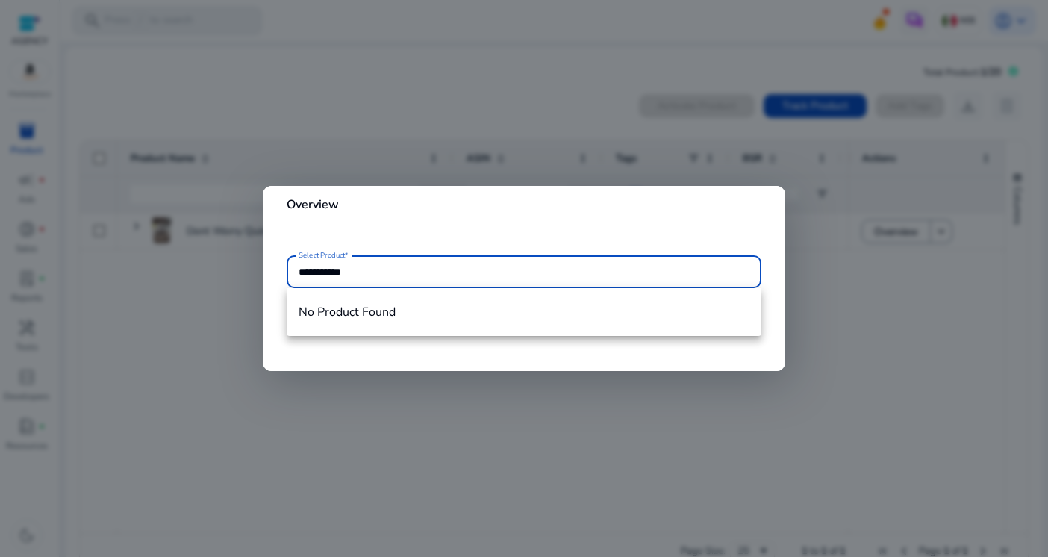
paste input "text"
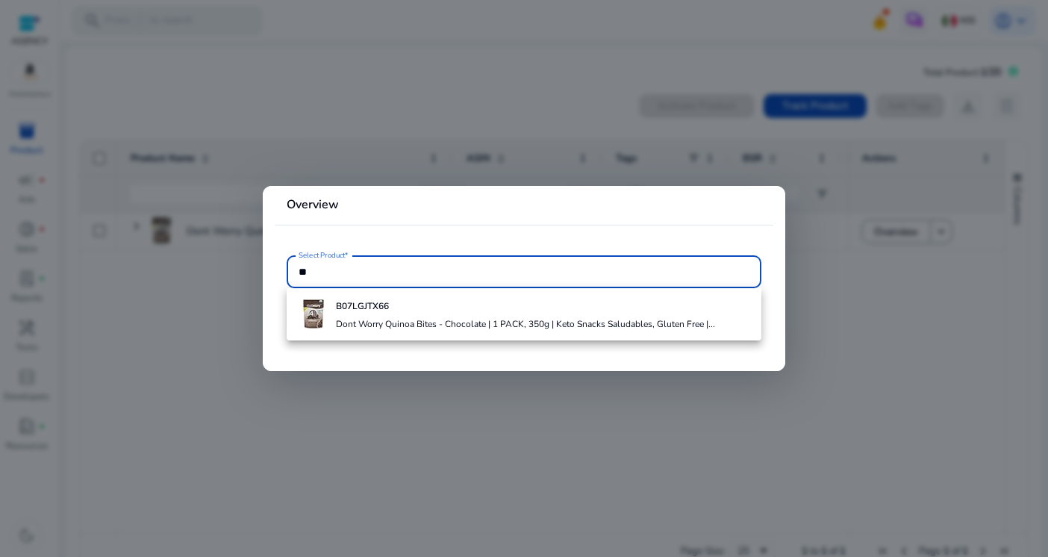
type input "*"
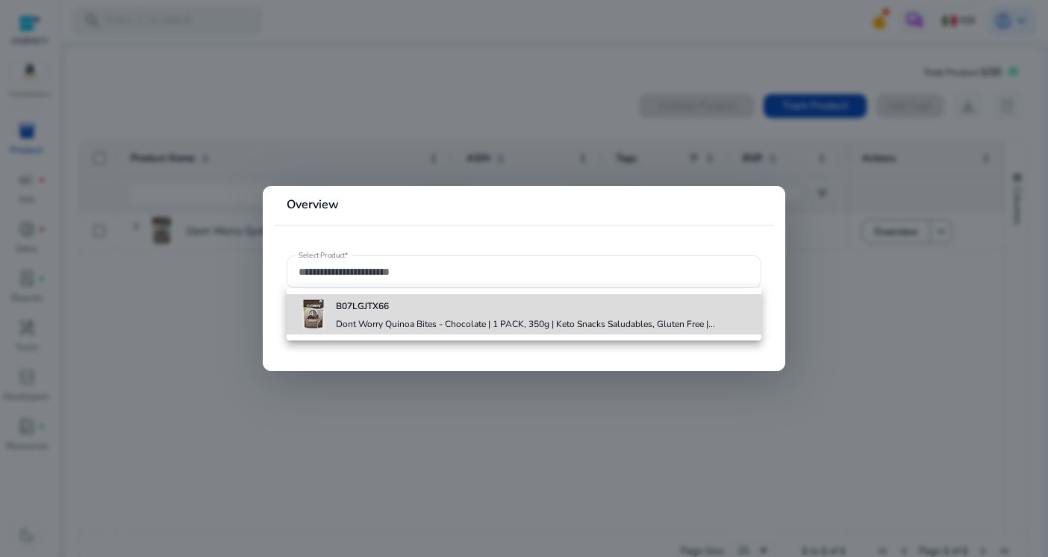
click at [469, 318] on h4 "Dont Worry Quinoa Bites - Chocolate | 1 PACK, 350g | Keto Snacks Saludables, Gl…" at bounding box center [525, 324] width 379 height 12
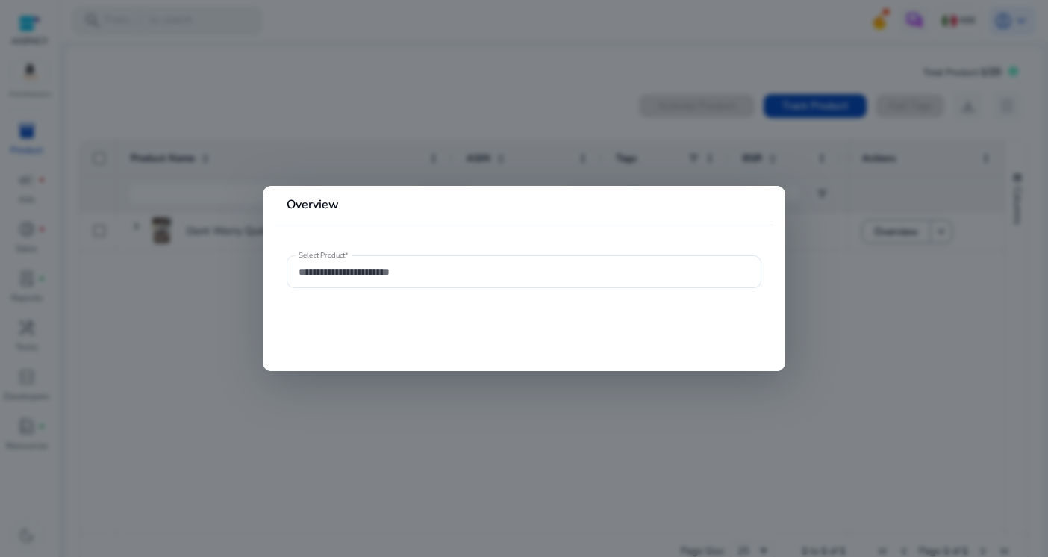
type input "**********"
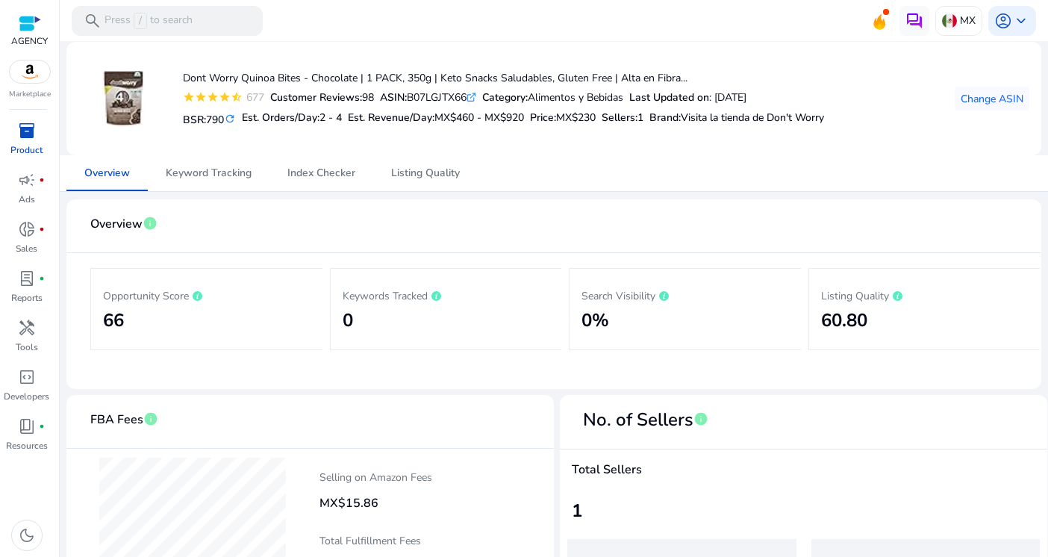
scroll to position [57, 0]
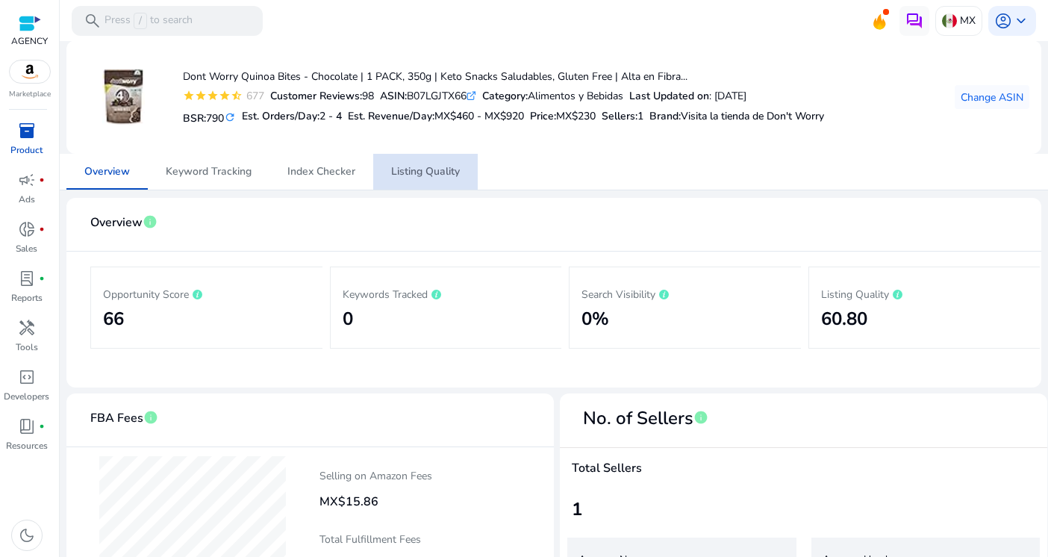
click at [427, 177] on span "Listing Quality" at bounding box center [425, 171] width 69 height 10
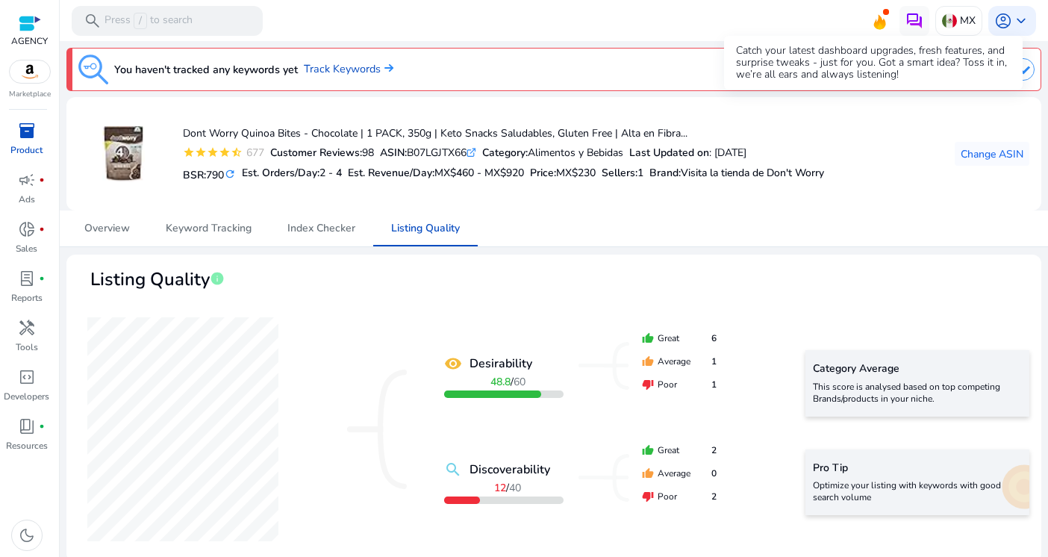
click at [875, 20] on icon at bounding box center [880, 22] width 12 height 15
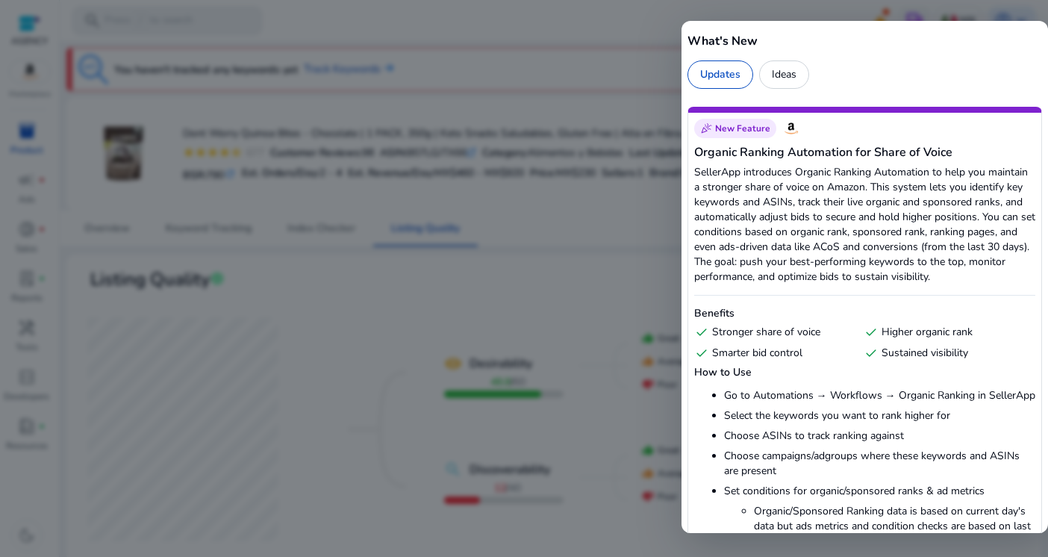
click at [563, 259] on div at bounding box center [524, 278] width 1048 height 557
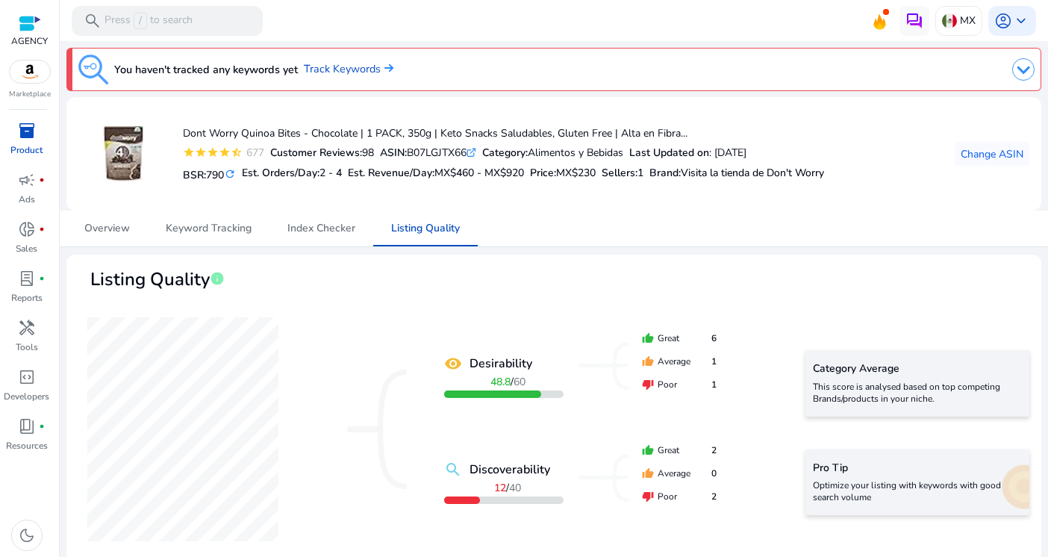
click at [24, 75] on img at bounding box center [30, 71] width 40 height 22
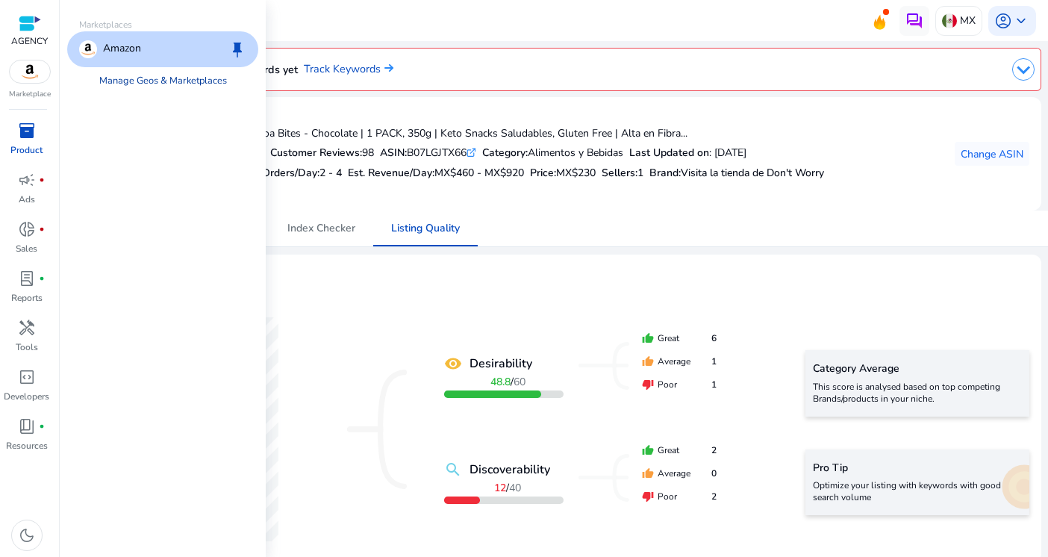
click at [178, 76] on link "Manage Geos & Marketplaces" at bounding box center [162, 80] width 151 height 27
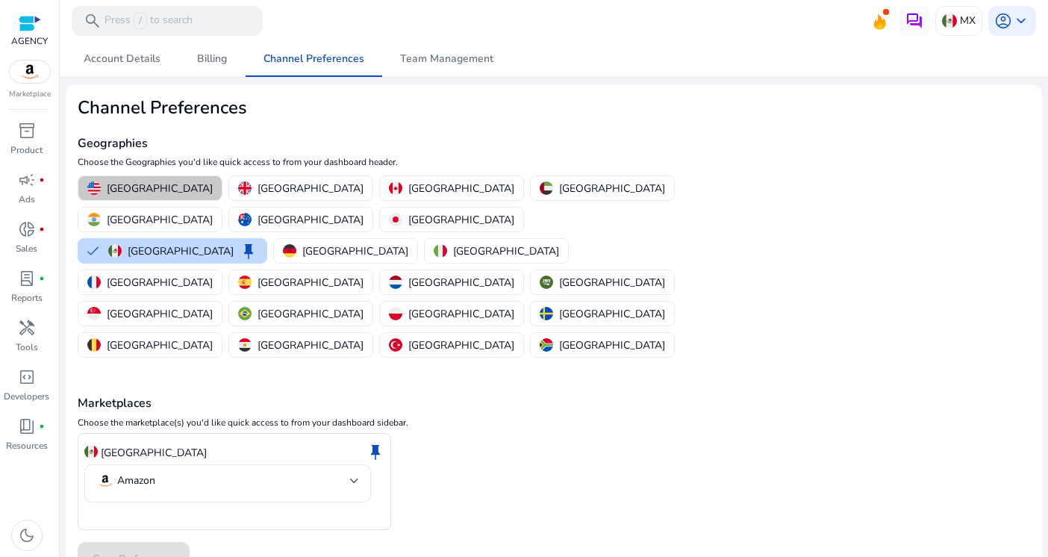
click at [157, 187] on p "[GEOGRAPHIC_DATA]" at bounding box center [160, 189] width 106 height 16
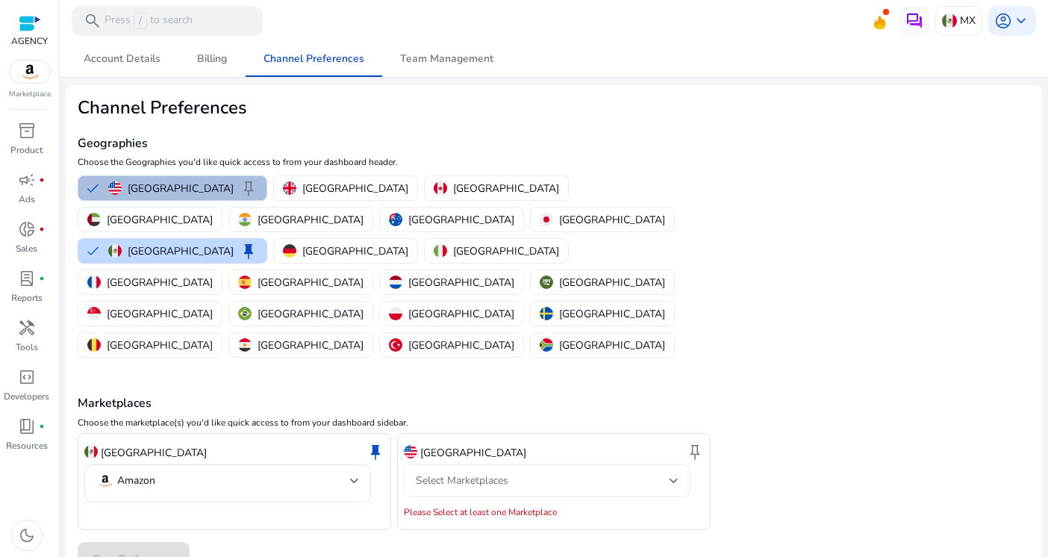
click at [579, 472] on div "Select Marketplaces" at bounding box center [543, 480] width 254 height 16
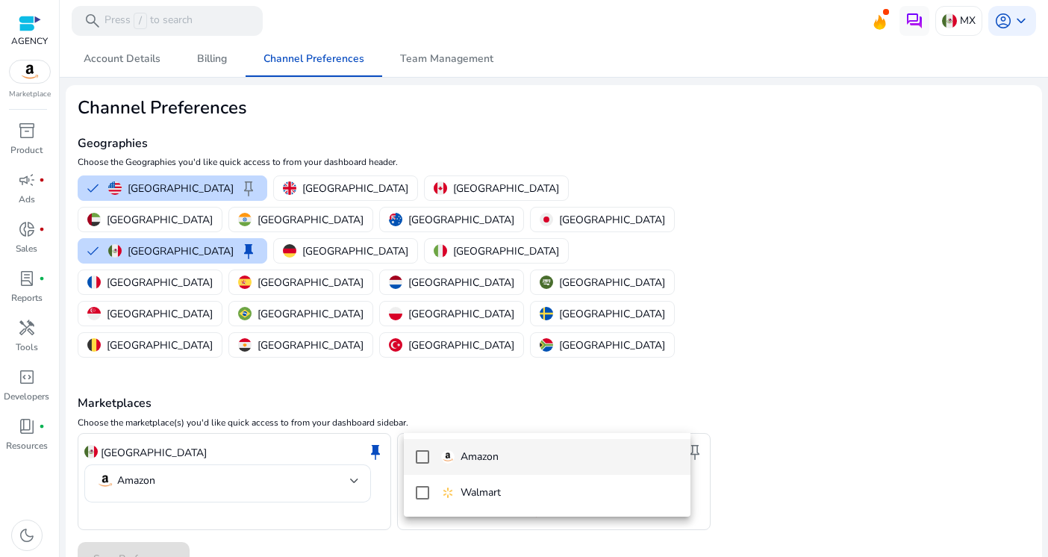
click at [566, 343] on div at bounding box center [524, 278] width 1048 height 557
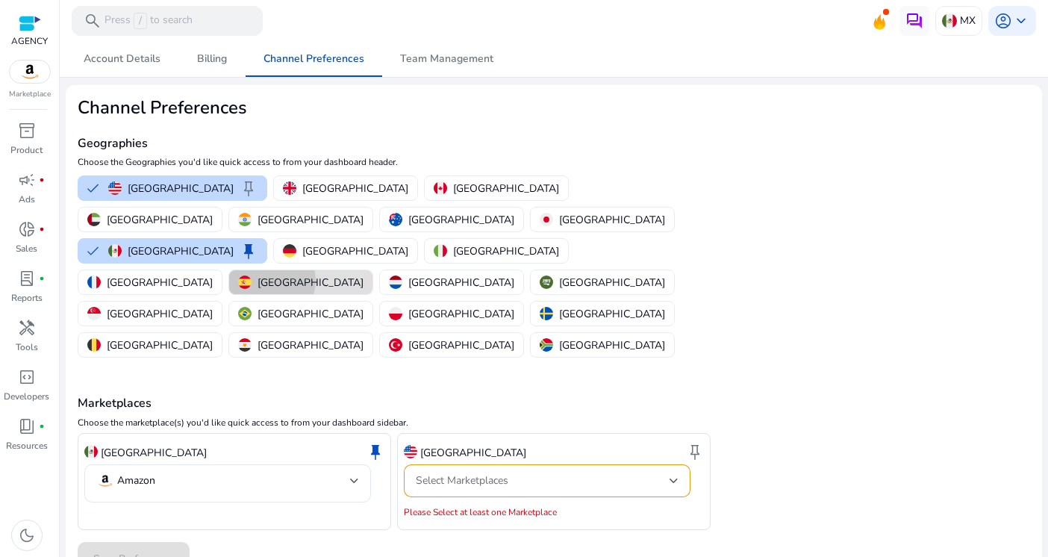
click at [363, 275] on p "[GEOGRAPHIC_DATA]" at bounding box center [310, 283] width 106 height 16
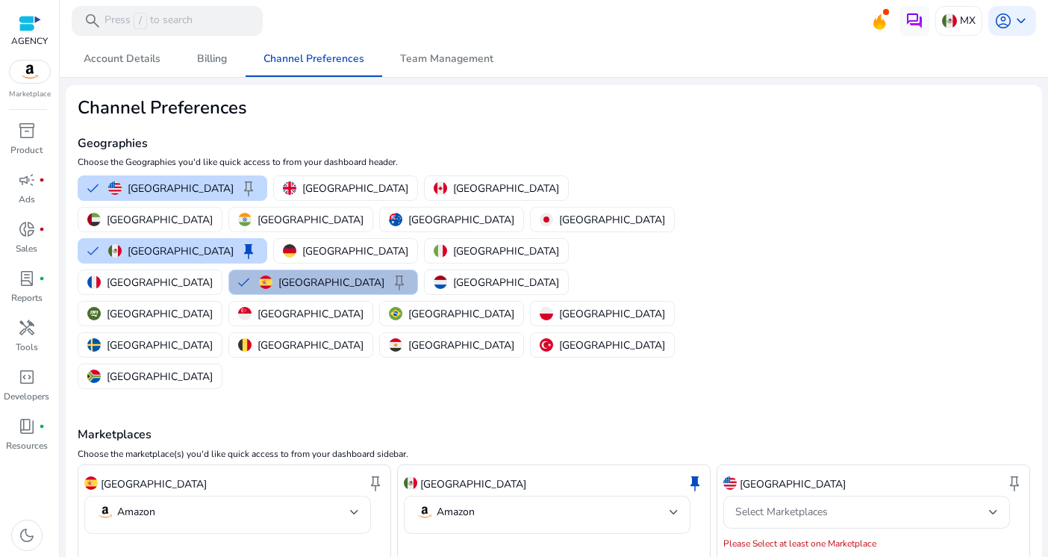
click at [358, 496] on div "Amazon" at bounding box center [227, 515] width 287 height 38
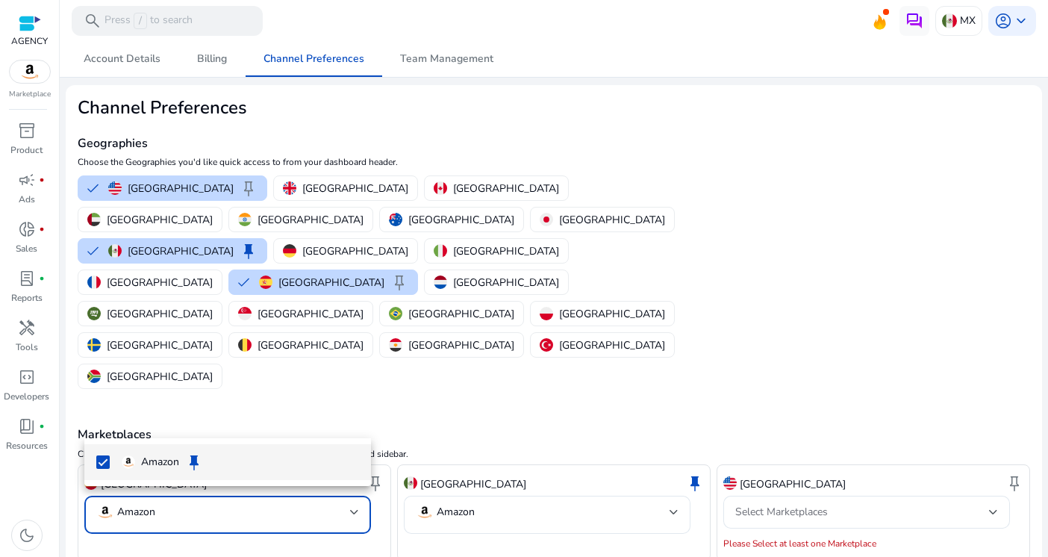
click at [358, 420] on div at bounding box center [524, 278] width 1048 height 557
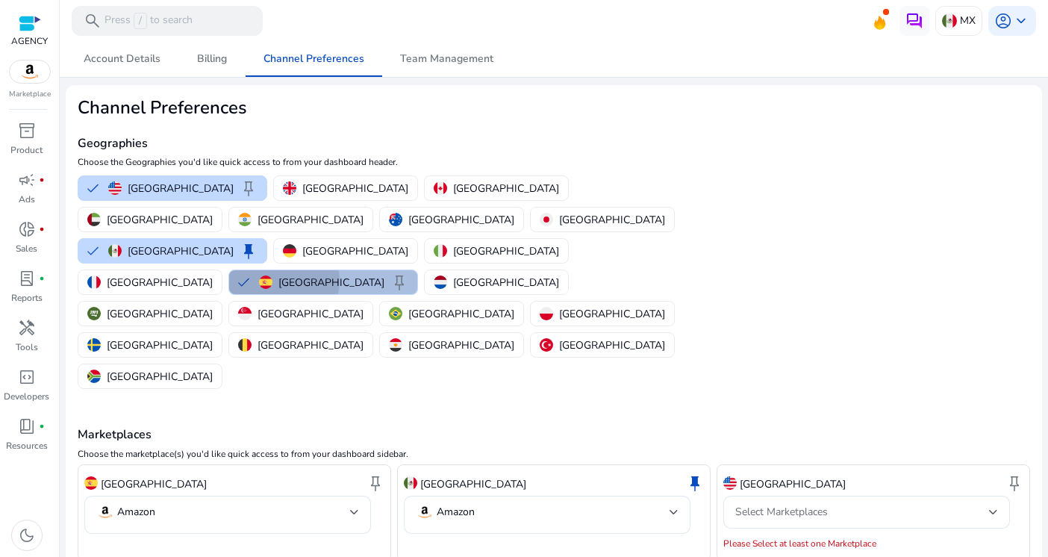
click at [384, 275] on p "[GEOGRAPHIC_DATA]" at bounding box center [331, 283] width 106 height 16
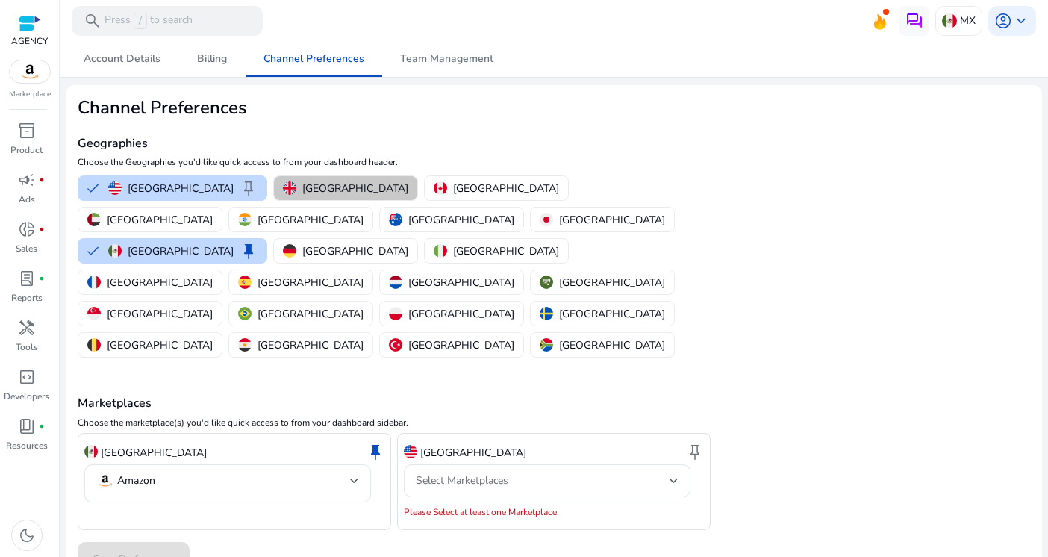
click at [304, 190] on p "[GEOGRAPHIC_DATA]" at bounding box center [355, 189] width 106 height 16
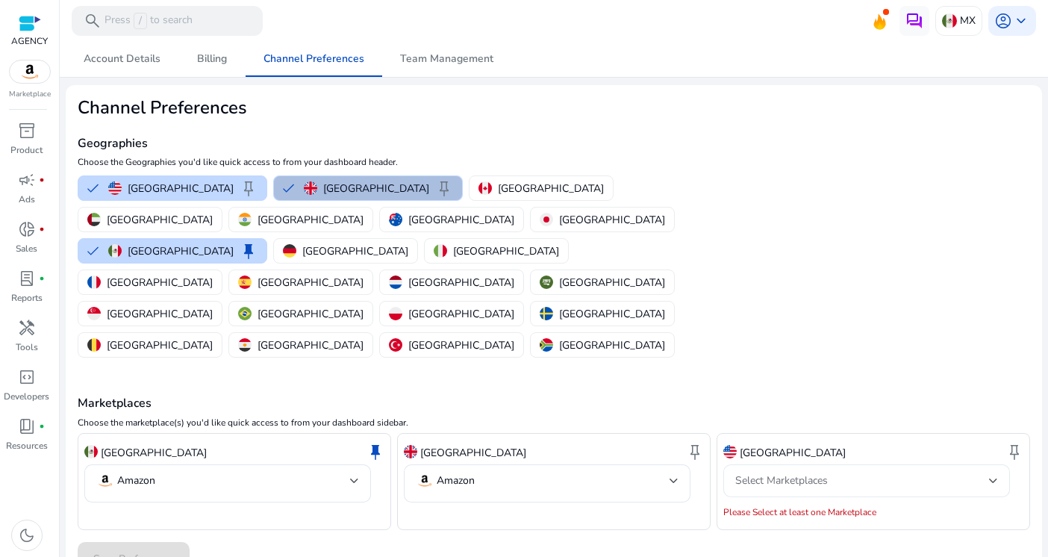
click at [824, 473] on span "Select Marketplaces" at bounding box center [781, 480] width 93 height 14
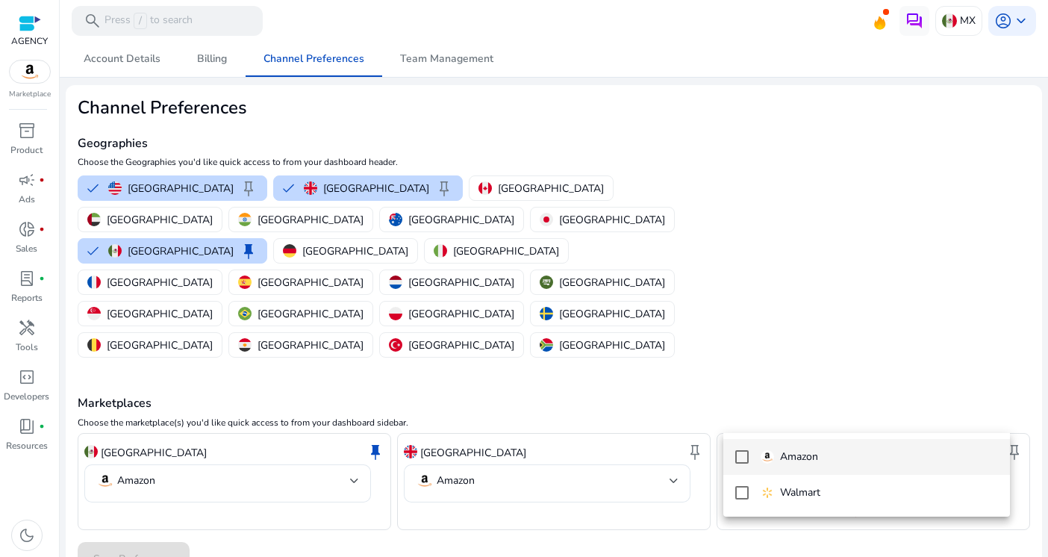
click at [824, 415] on div at bounding box center [524, 278] width 1048 height 557
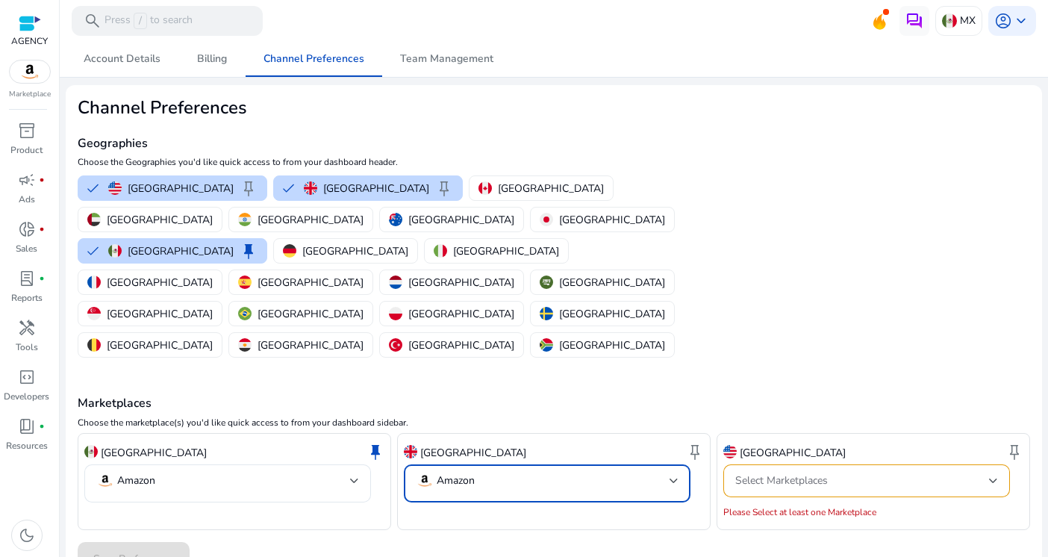
click at [646, 472] on mat-select-trigger "Amazon" at bounding box center [543, 481] width 254 height 18
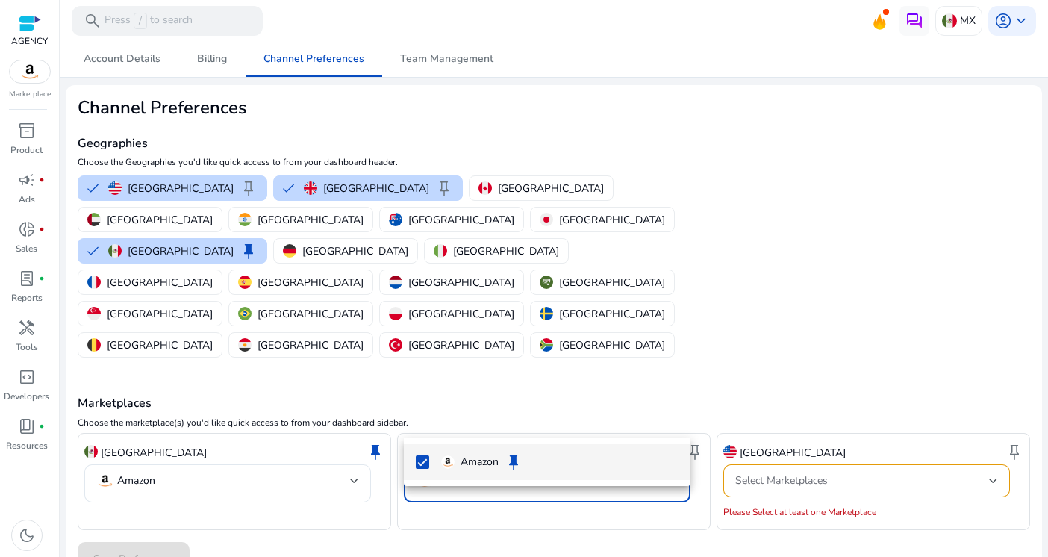
click at [346, 187] on div at bounding box center [524, 278] width 1048 height 557
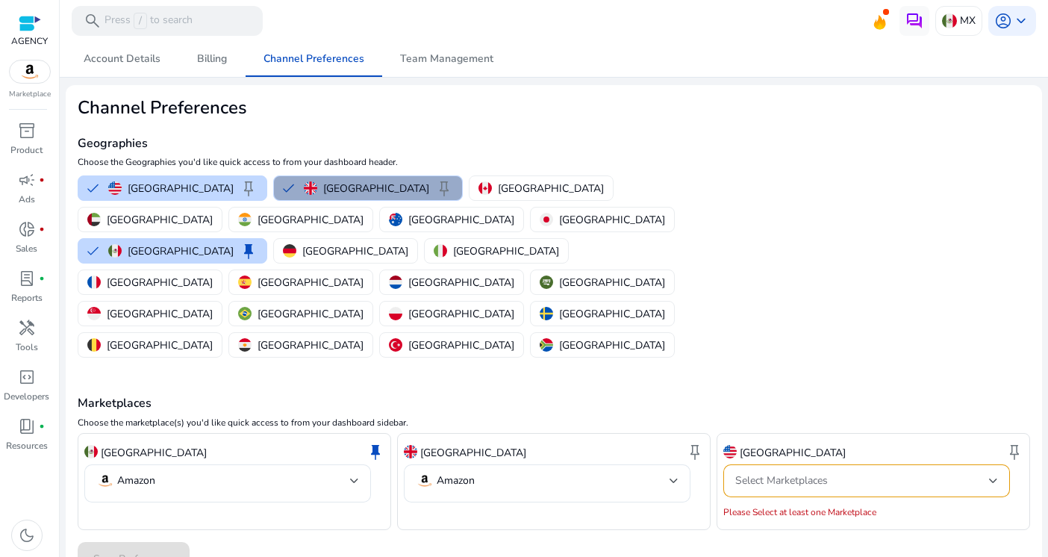
click at [346, 187] on p "[GEOGRAPHIC_DATA]" at bounding box center [376, 189] width 106 height 16
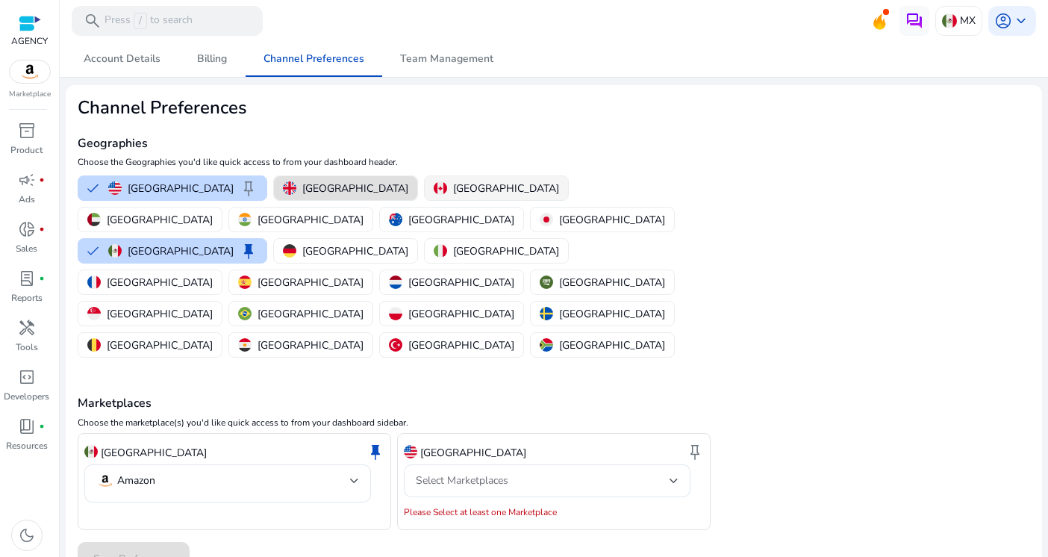
click at [425, 178] on button "[GEOGRAPHIC_DATA]" at bounding box center [496, 188] width 143 height 24
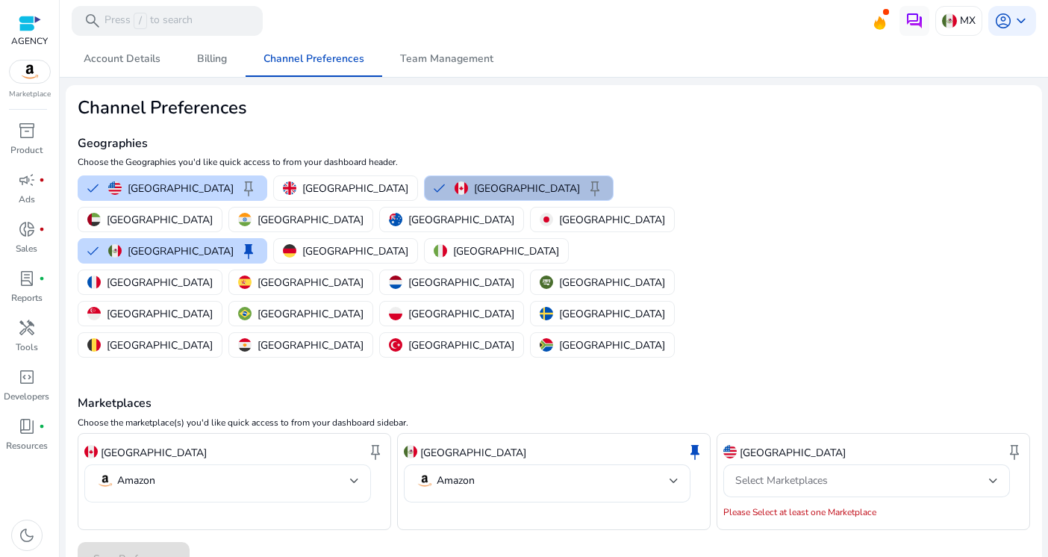
click at [325, 472] on mat-select-trigger "Amazon" at bounding box center [223, 481] width 254 height 18
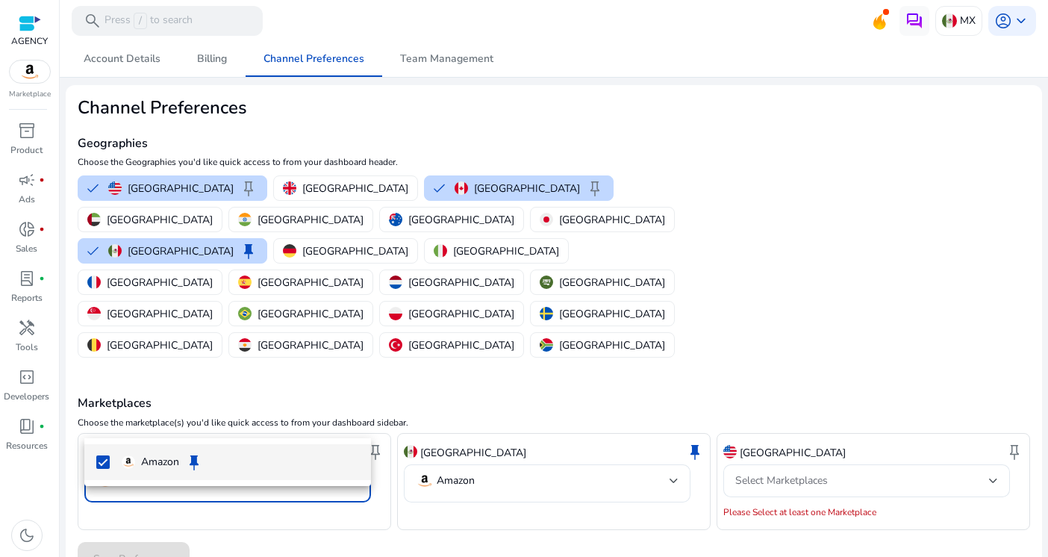
click at [325, 421] on div at bounding box center [524, 278] width 1048 height 557
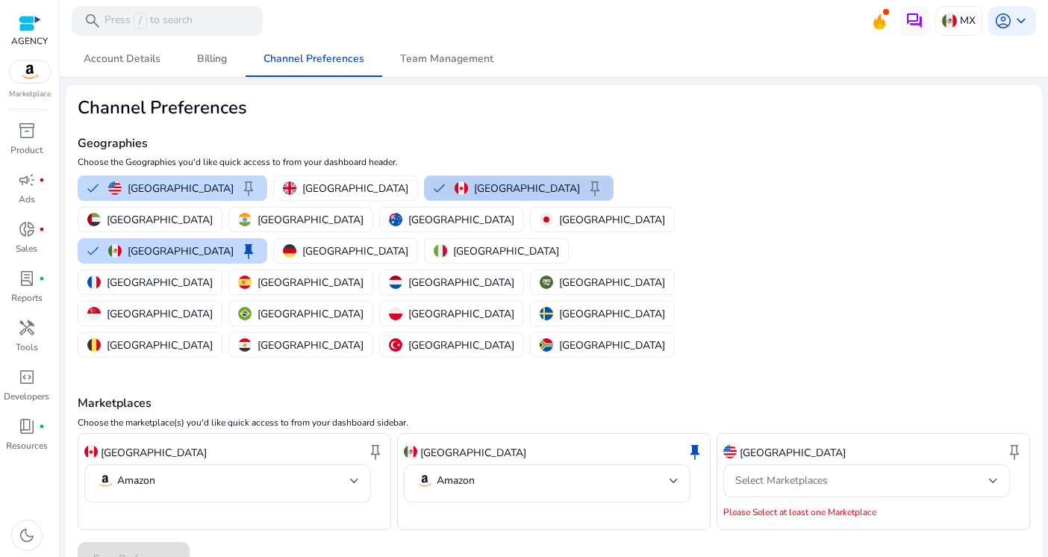
click at [454, 187] on div "Canada keep" at bounding box center [528, 188] width 149 height 18
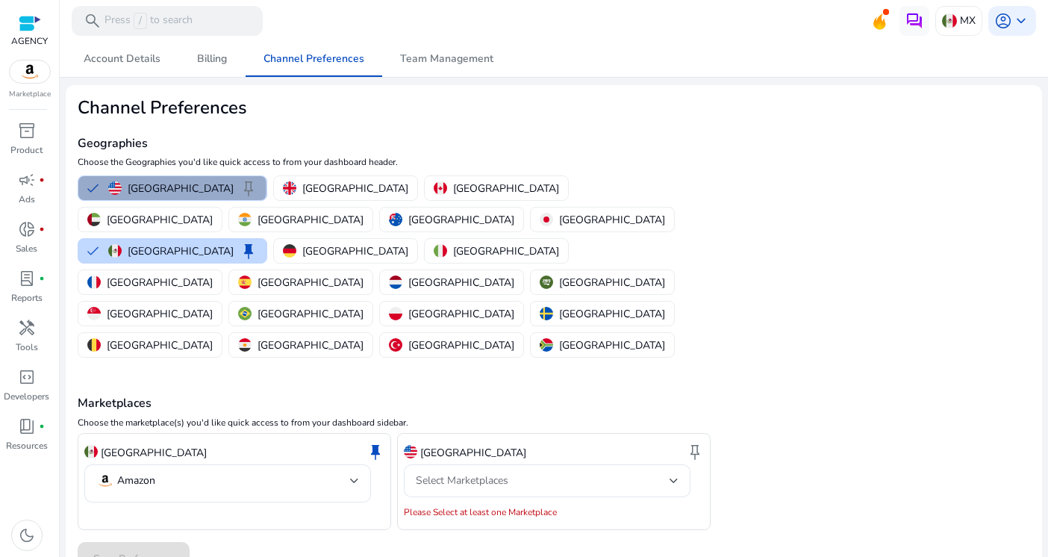
click at [172, 188] on p "[GEOGRAPHIC_DATA]" at bounding box center [181, 189] width 106 height 16
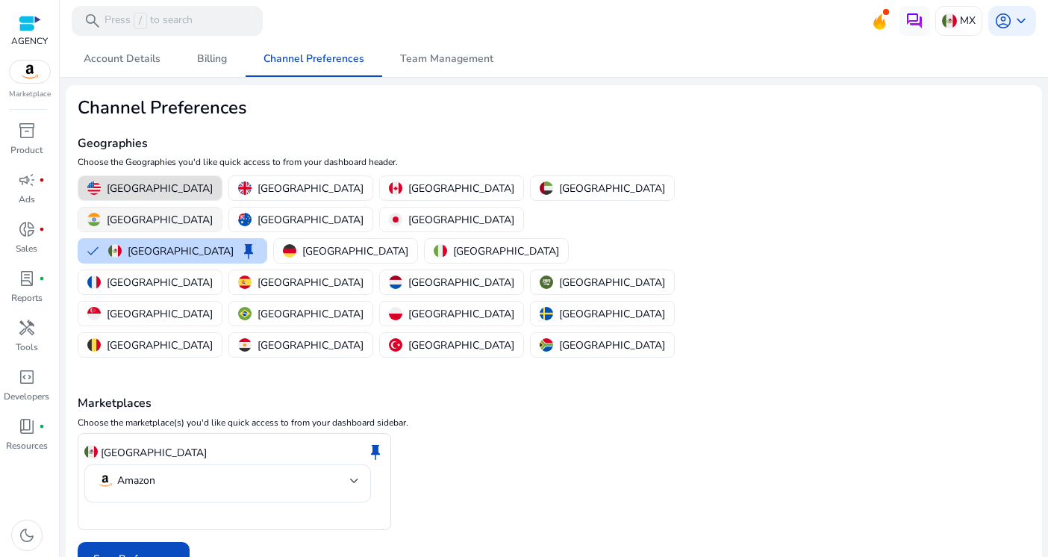
click at [213, 212] on p "[GEOGRAPHIC_DATA]" at bounding box center [160, 220] width 106 height 16
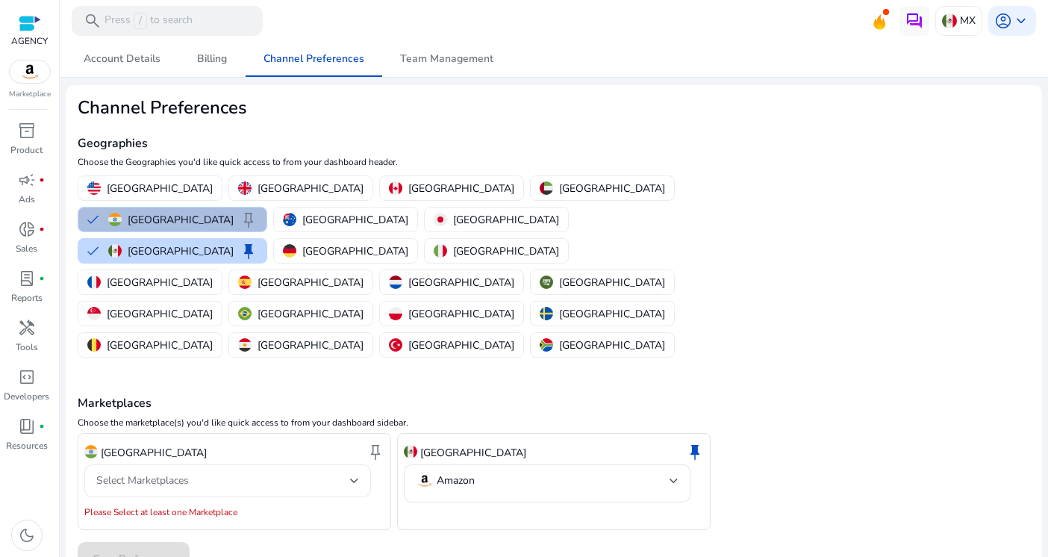
click at [342, 472] on div "Select Marketplaces" at bounding box center [223, 480] width 254 height 16
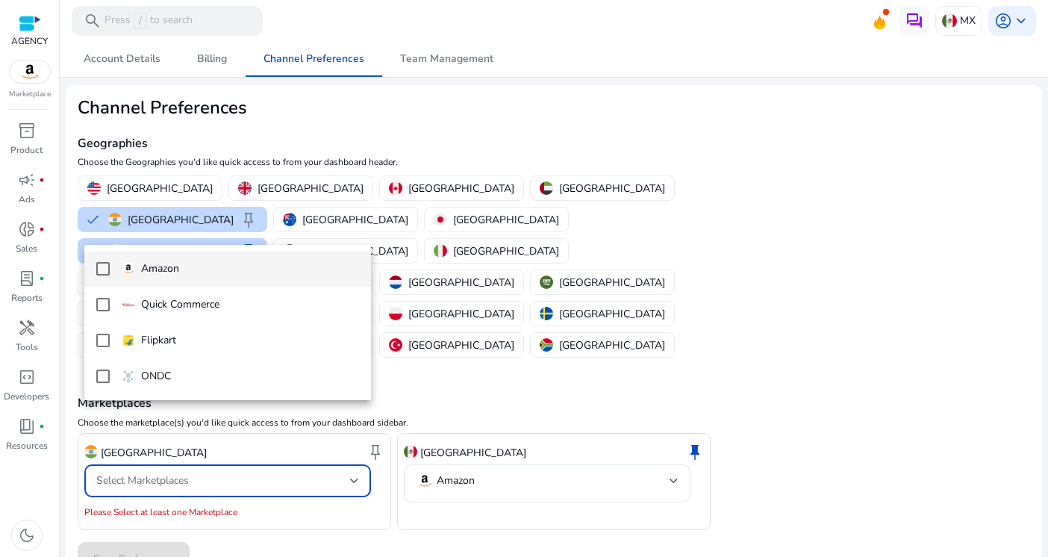
click at [582, 182] on div at bounding box center [524, 278] width 1048 height 557
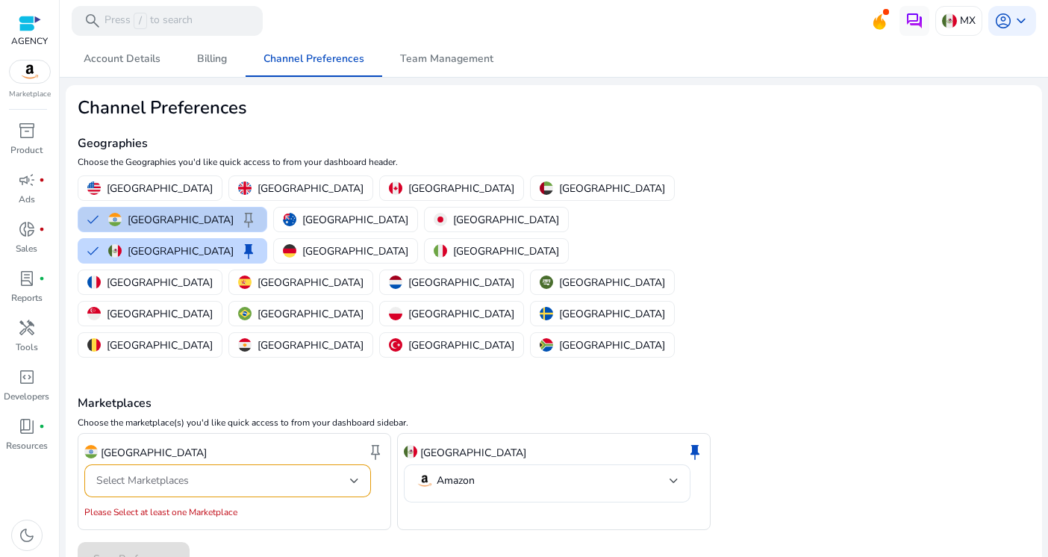
click at [122, 213] on img "button" at bounding box center [114, 219] width 13 height 13
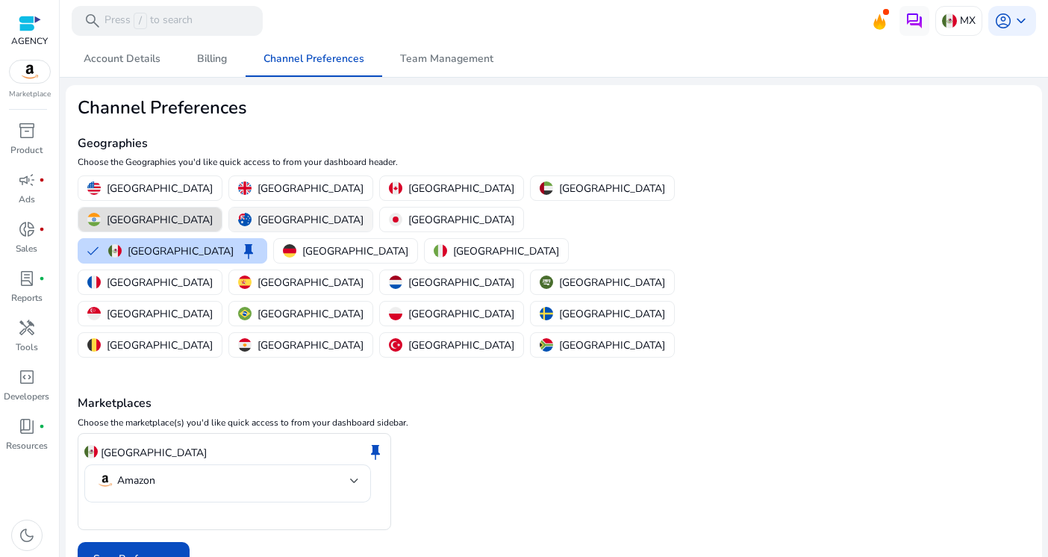
click at [363, 212] on p "[GEOGRAPHIC_DATA]" at bounding box center [310, 220] width 106 height 16
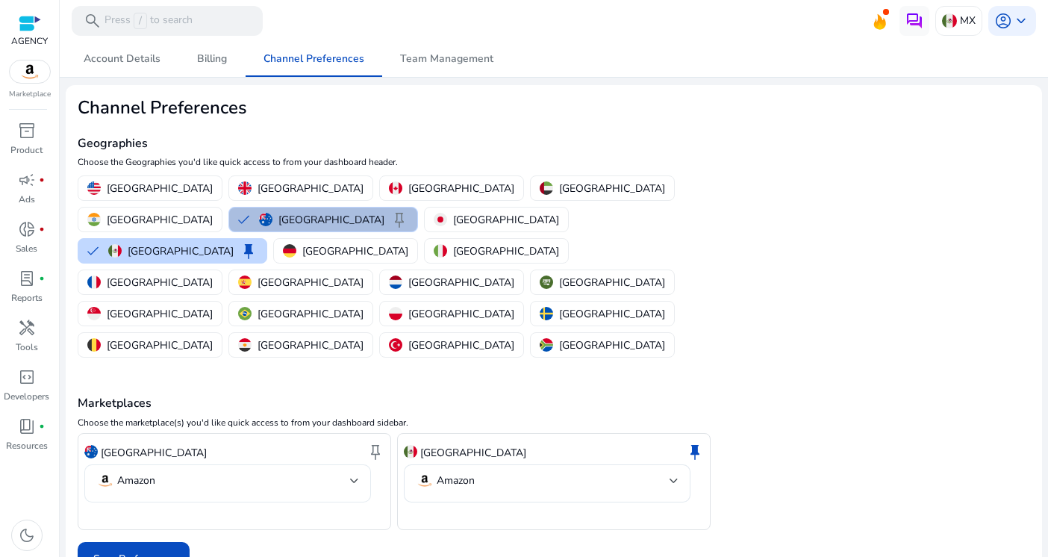
click at [355, 478] on div at bounding box center [354, 481] width 9 height 6
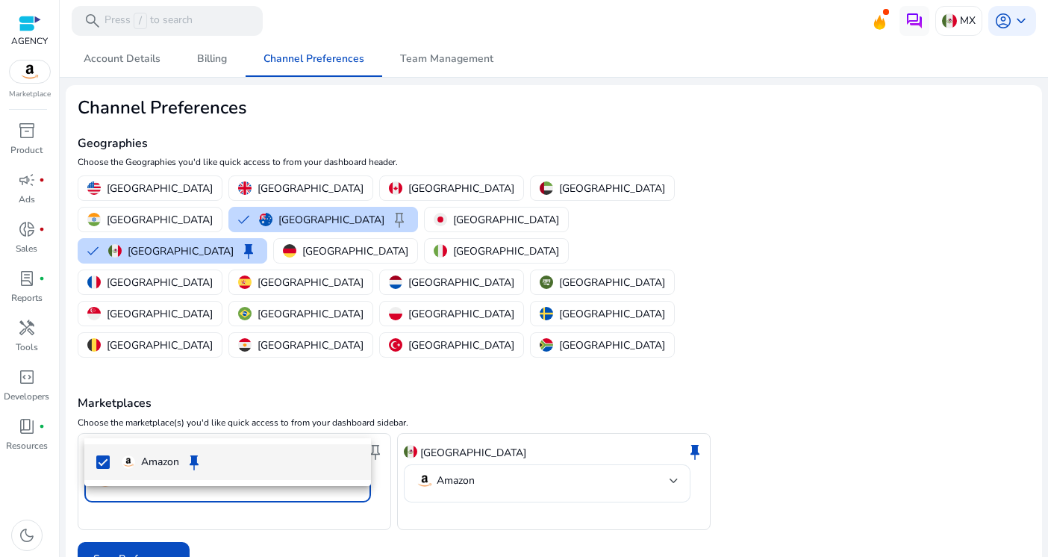
click at [355, 417] on div at bounding box center [524, 278] width 1048 height 557
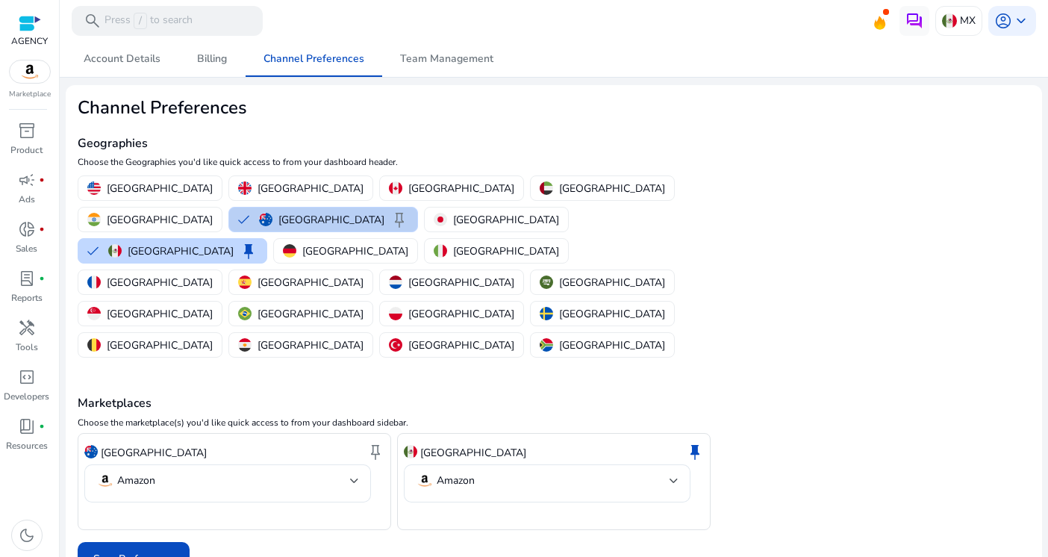
click at [278, 212] on p "[GEOGRAPHIC_DATA]" at bounding box center [331, 220] width 106 height 16
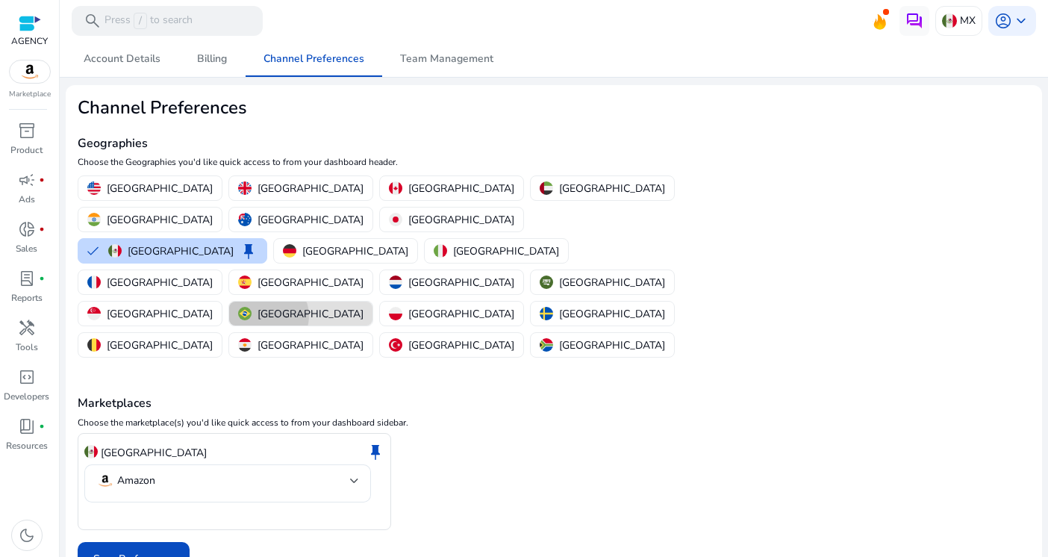
click at [313, 306] on p "[GEOGRAPHIC_DATA]" at bounding box center [310, 314] width 106 height 16
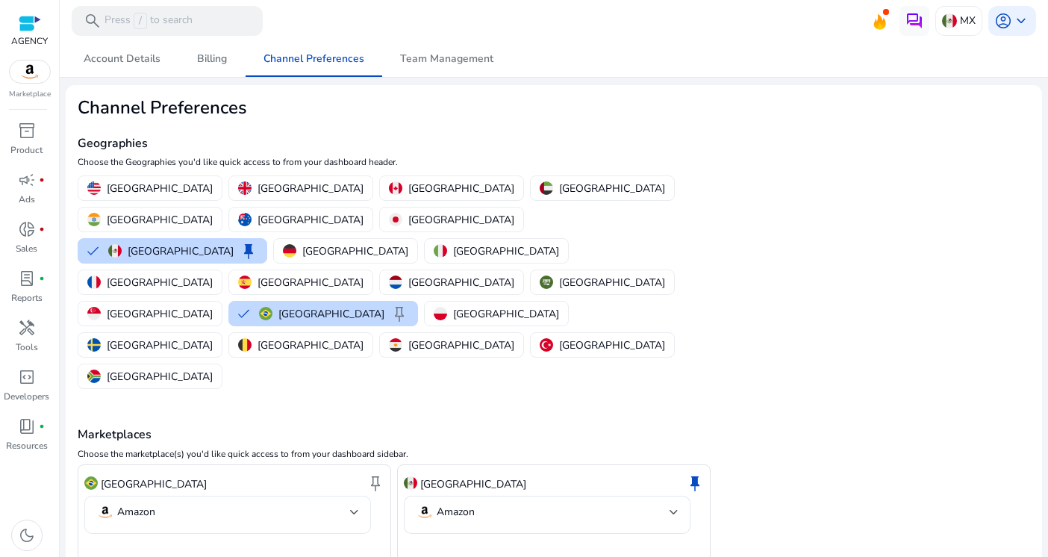
click at [360, 496] on div "Amazon" at bounding box center [227, 515] width 287 height 38
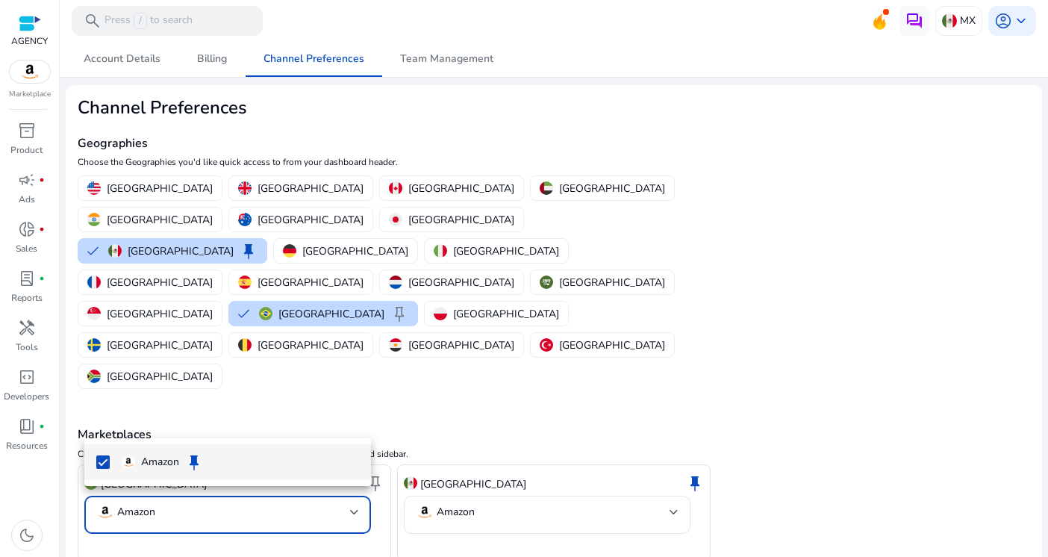
click at [360, 420] on div at bounding box center [524, 278] width 1048 height 557
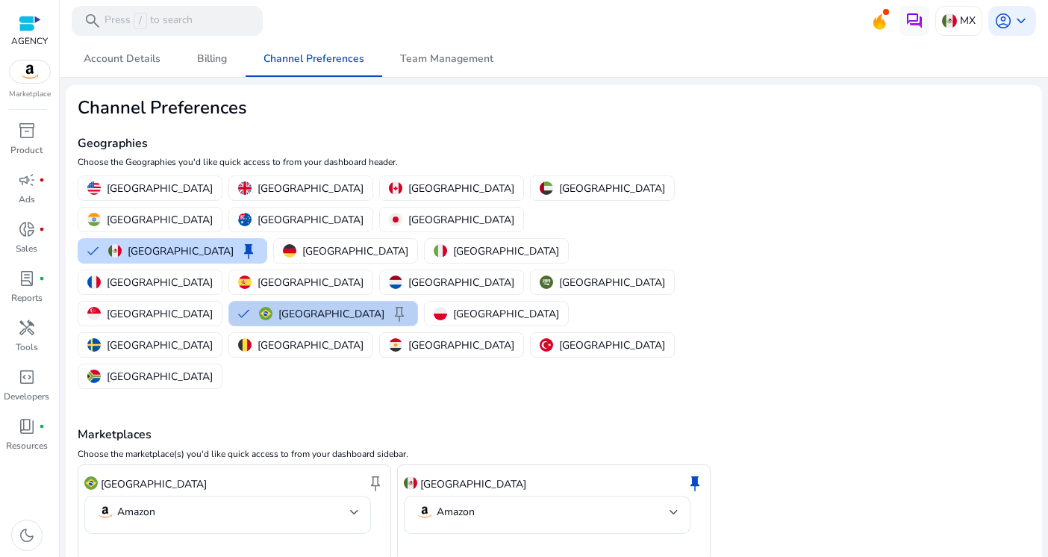
click at [336, 306] on p "[GEOGRAPHIC_DATA]" at bounding box center [331, 314] width 106 height 16
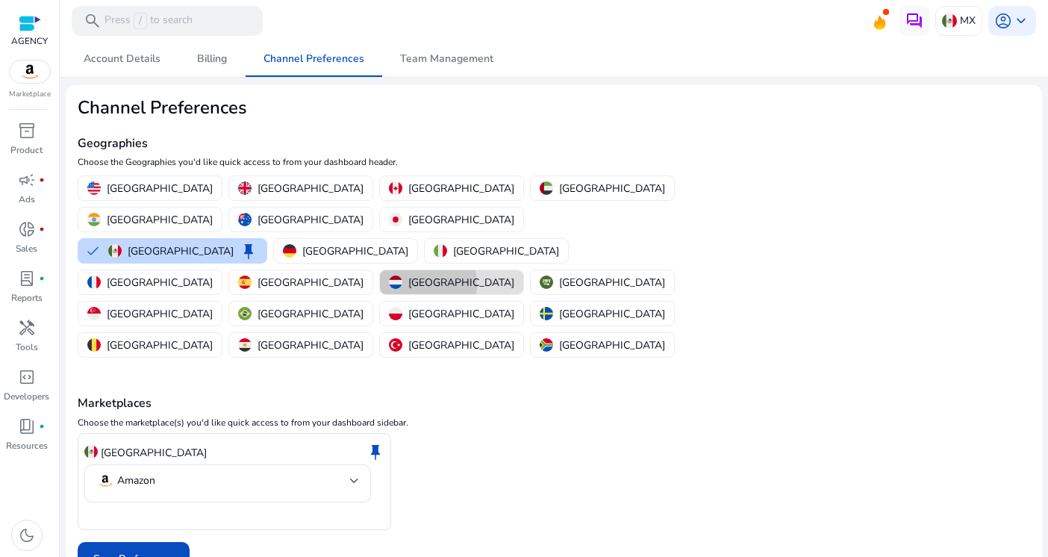
click at [514, 275] on p "[GEOGRAPHIC_DATA]" at bounding box center [461, 283] width 106 height 16
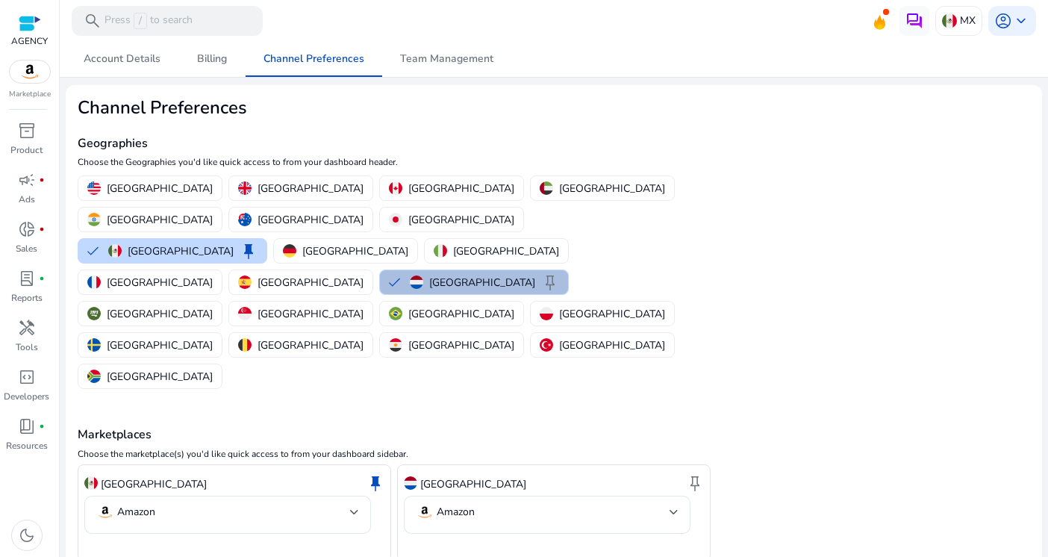
click at [564, 540] on mat-error at bounding box center [554, 547] width 300 height 15
click at [617, 503] on mat-select-trigger "Amazon" at bounding box center [543, 512] width 254 height 18
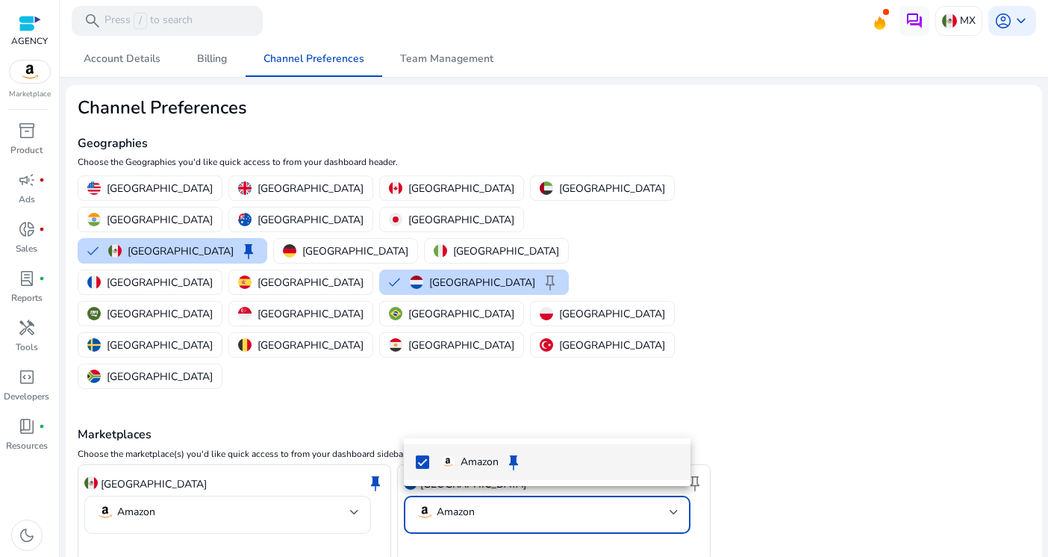
click at [617, 420] on div at bounding box center [524, 278] width 1048 height 557
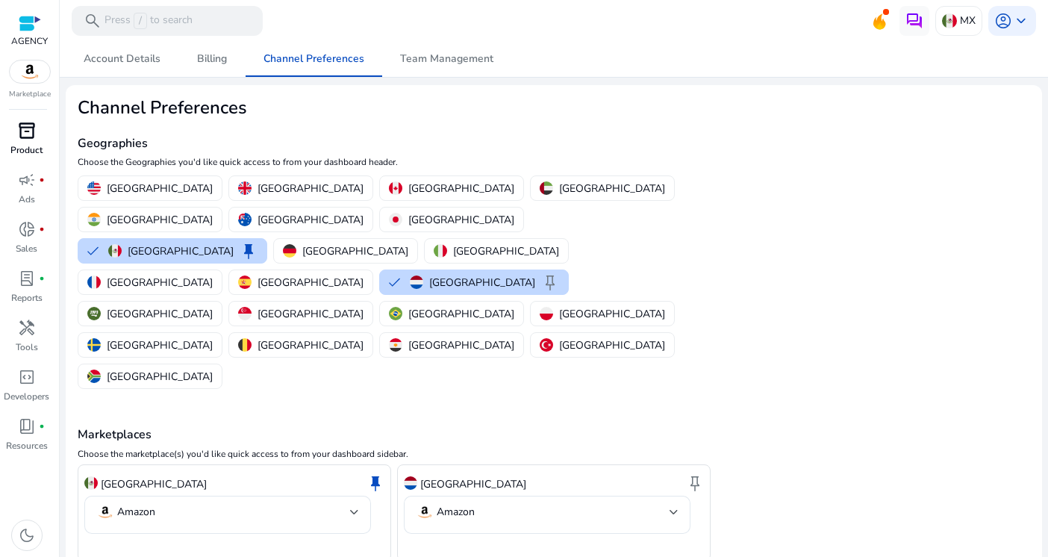
click at [21, 128] on span "inventory_2" at bounding box center [27, 131] width 18 height 18
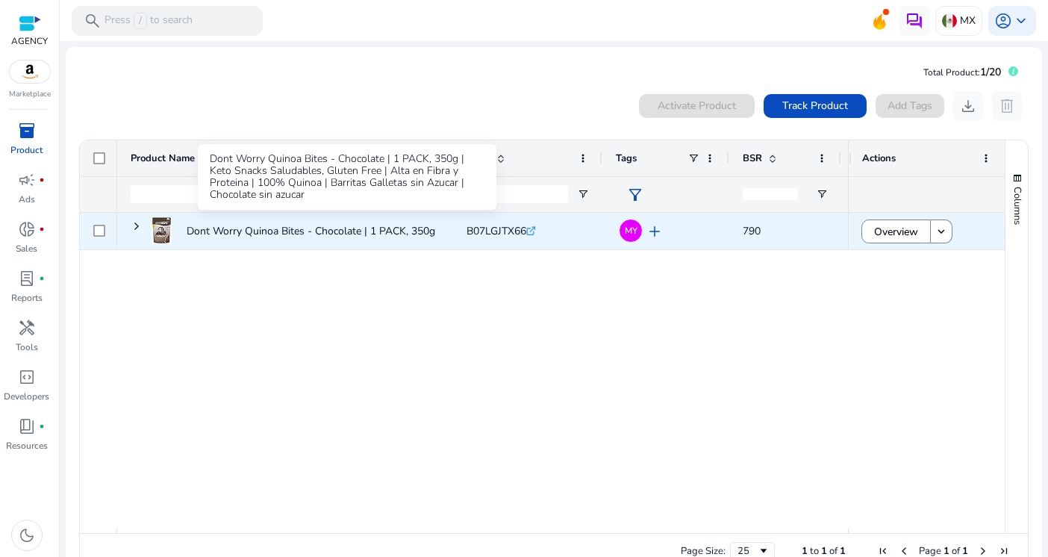
click at [244, 221] on p "Dont Worry Quinoa Bites - Chocolate | 1 PACK, 350g | Keto Snacks..." at bounding box center [348, 231] width 322 height 31
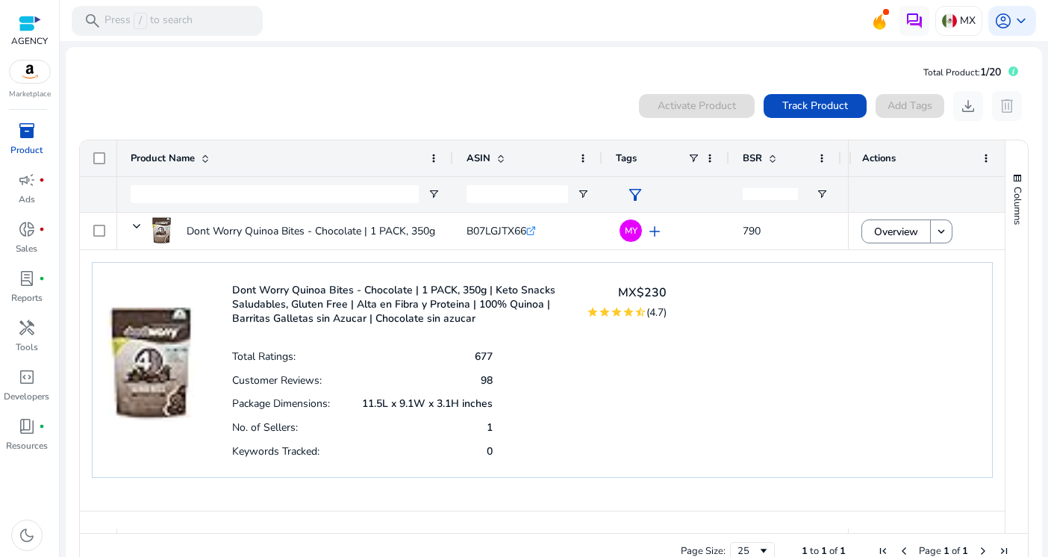
click at [398, 307] on p "Dont Worry Quinoa Bites - Chocolate | 1 PACK, 350g | Keto Snacks Saludables, Gl…" at bounding box center [400, 304] width 337 height 43
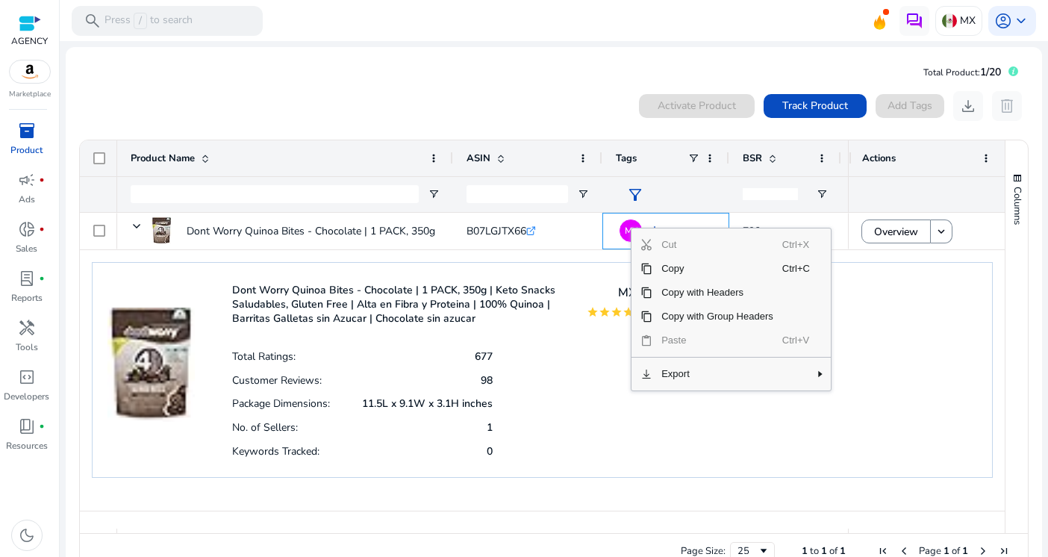
click at [488, 303] on p "Dont Worry Quinoa Bites - Chocolate | 1 PACK, 350g | Keto Snacks Saludables, Gl…" at bounding box center [400, 304] width 337 height 43
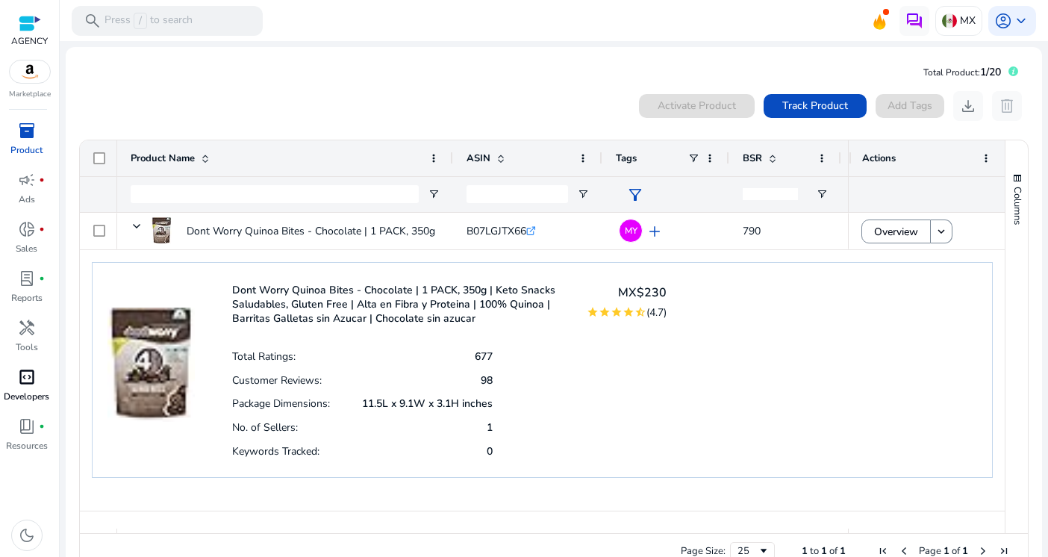
click at [39, 382] on div "code_blocks" at bounding box center [27, 377] width 42 height 24
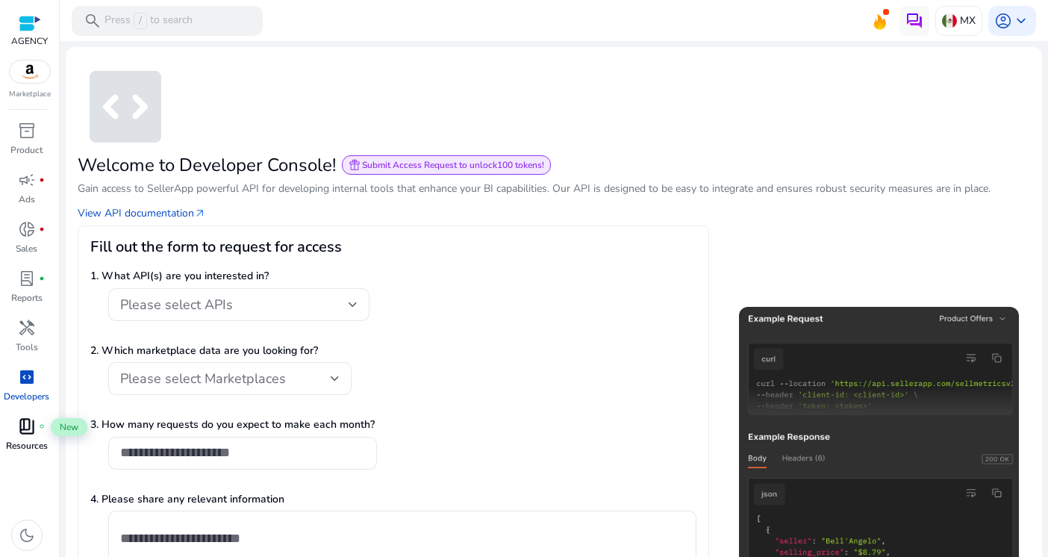
click at [22, 437] on div "book_4 fiber_manual_record" at bounding box center [27, 426] width 42 height 24
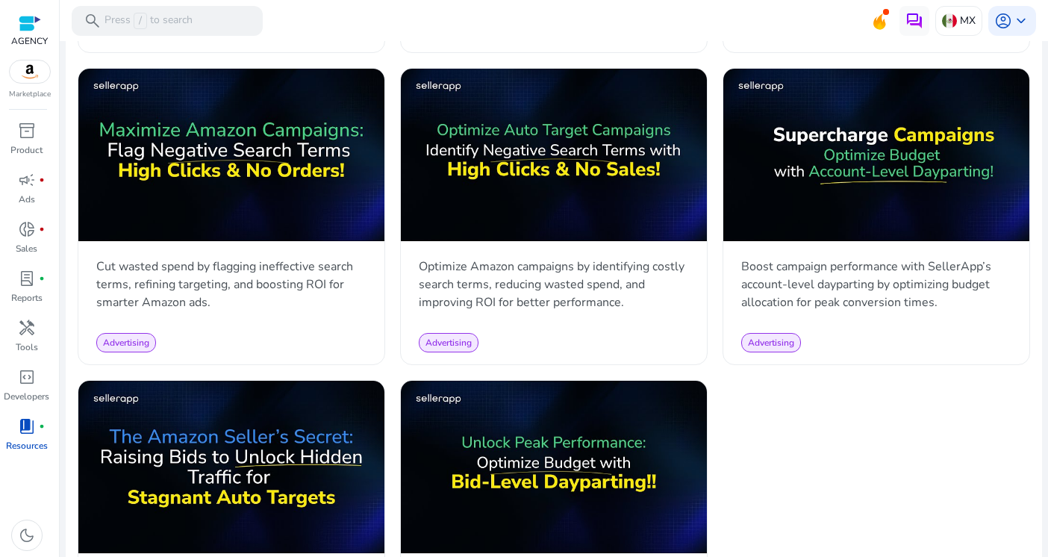
scroll to position [1769, 0]
